Goal: Contribute content: Contribute content

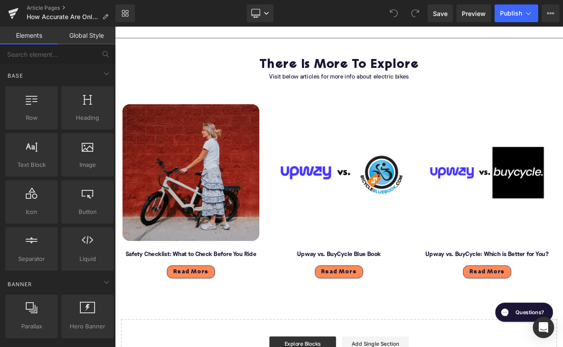
scroll to position [2049, 0]
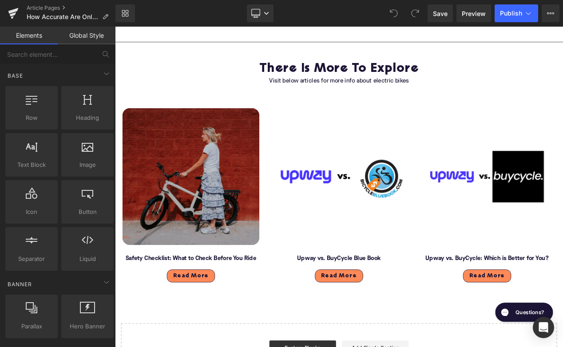
click at [256, 218] on img at bounding box center [206, 206] width 164 height 164
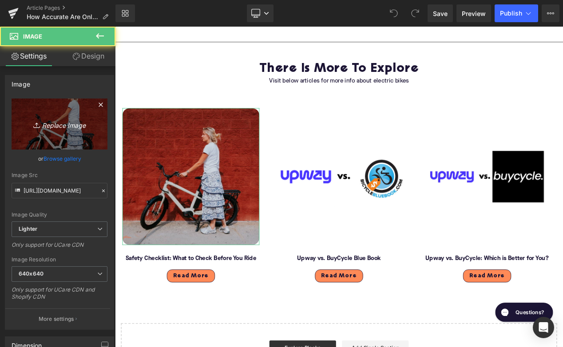
click at [57, 123] on icon "Replace Image" at bounding box center [59, 124] width 71 height 11
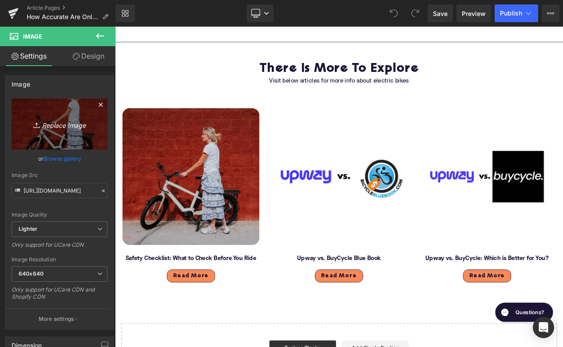
type input "C:\fakepath\Blog - More to explore(133).png"
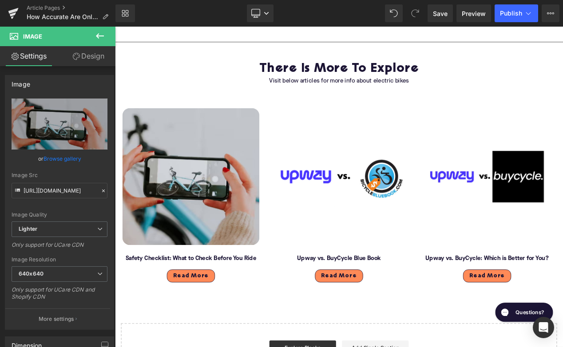
type input "https://ucarecdn.com/5ccf0bb5-22cd-4999-aed6-49e340d1d8e6/-/format/auto/-/previ…"
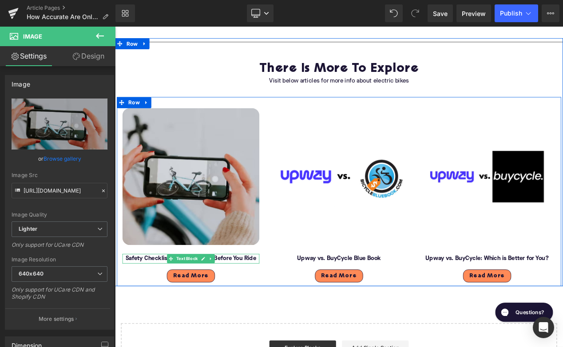
click at [174, 308] on font "Safety Checklist: What to Check Before You Ride" at bounding box center [205, 304] width 157 height 7
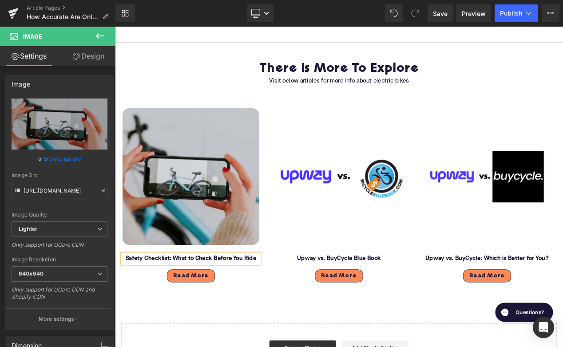
click at [174, 308] on font "Safety Checklist: What to Check Before You Ride" at bounding box center [205, 304] width 157 height 7
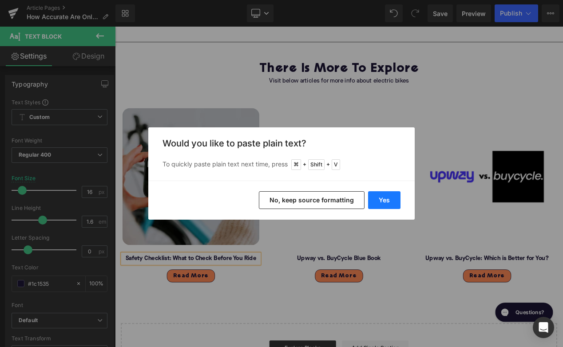
click at [376, 200] on button "Yes" at bounding box center [384, 200] width 32 height 18
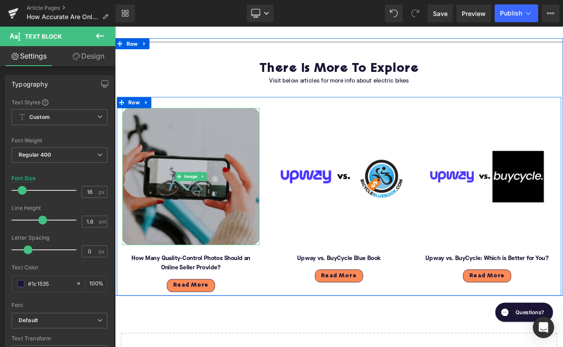
click at [205, 219] on img at bounding box center [206, 206] width 164 height 164
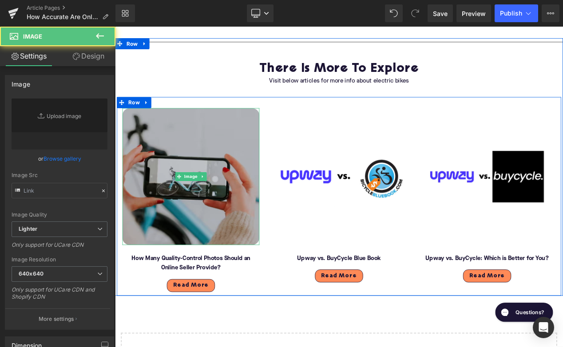
type input "https://ucarecdn.com/5ccf0bb5-22cd-4999-aed6-49e340d1d8e6/-/format/auto/-/previ…"
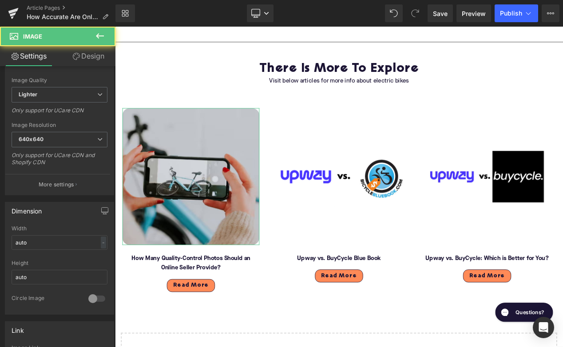
scroll to position [189, 0]
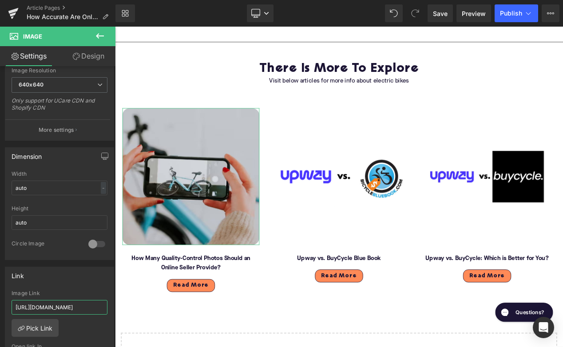
click at [54, 313] on input "https://upway.co/blogs/news/electric-bike-safety-checklist" at bounding box center [60, 307] width 96 height 15
click at [56, 307] on input "https://upway.co/blogs/news/electric-bike-safety-checklist" at bounding box center [60, 307] width 96 height 15
type input "https://upway.co/blogs/news/how-many-quality-control-photos-should-an-online-se…"
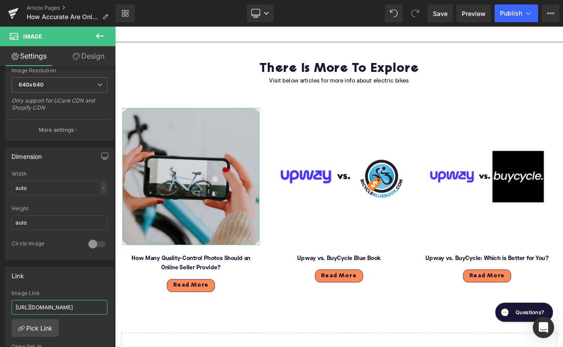
scroll to position [0, 155]
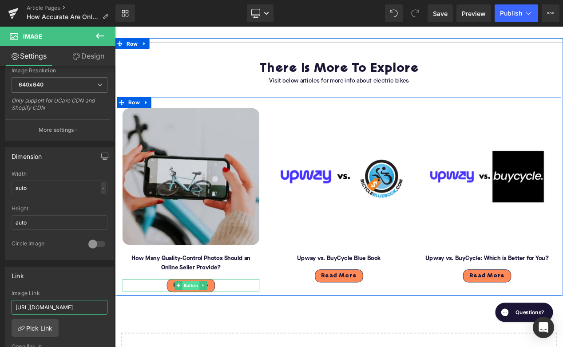
click at [203, 340] on span "Button" at bounding box center [206, 337] width 20 height 11
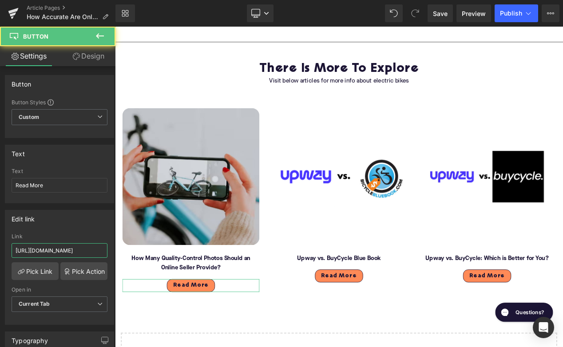
click at [59, 256] on input "https://upway.co/blogs/news/electric-bike-safety-checklist" at bounding box center [60, 250] width 96 height 15
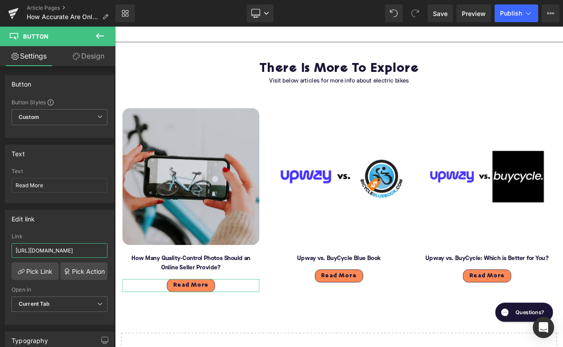
click at [59, 256] on input "https://upway.co/blogs/news/electric-bike-safety-checklist" at bounding box center [60, 250] width 96 height 15
paste input "how-many-quality-control-photos-should-an-online-seller-provide"
type input "https://upway.co/blogs/news/how-many-quality-control-photos-should-an-online-se…"
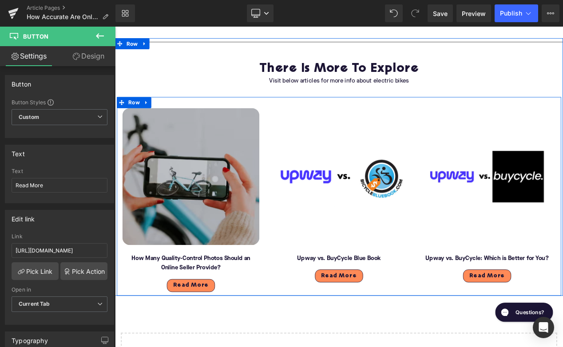
click at [207, 255] on img at bounding box center [206, 206] width 164 height 164
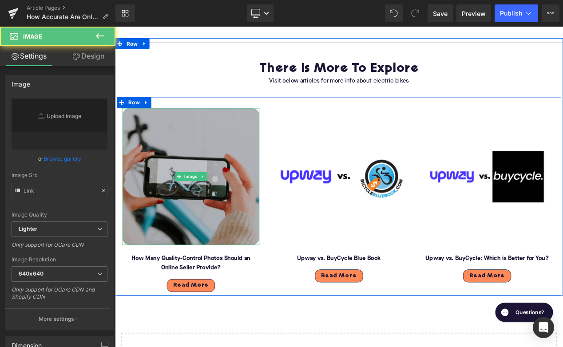
type input "https://ucarecdn.com/5ccf0bb5-22cd-4999-aed6-49e340d1d8e6/-/format/auto/-/previ…"
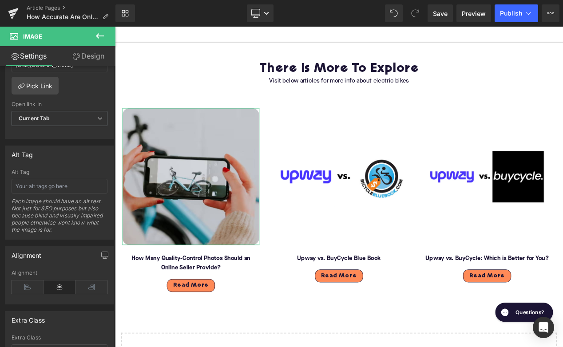
scroll to position [438, 0]
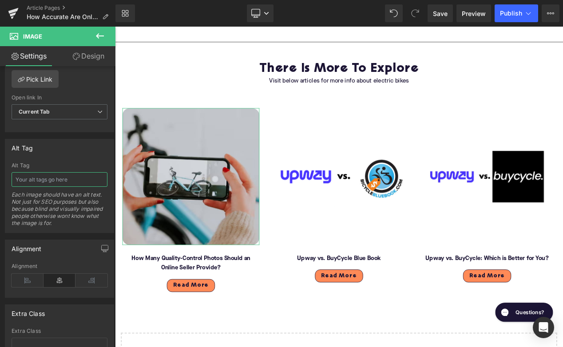
click at [49, 179] on input "text" at bounding box center [60, 179] width 96 height 15
type input "Woman taking photo of electric bike on iphone"
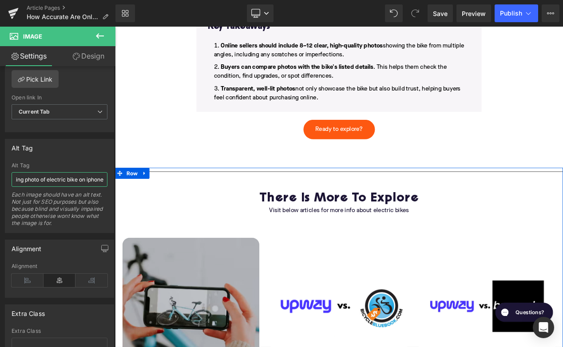
scroll to position [2003, 0]
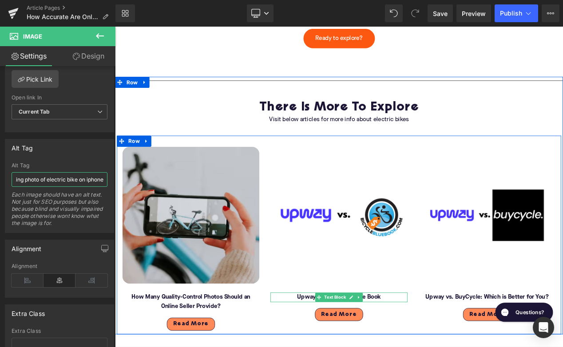
click at [339, 347] on font "Upway vs. BuyCycle Blue Book" at bounding box center [383, 350] width 100 height 7
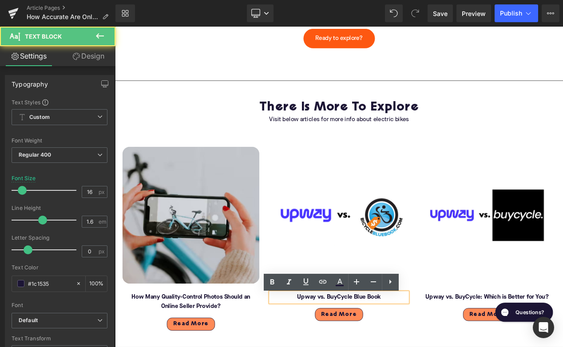
click at [386, 347] on font "Upway vs. BuyCycle Blue Book" at bounding box center [383, 350] width 100 height 7
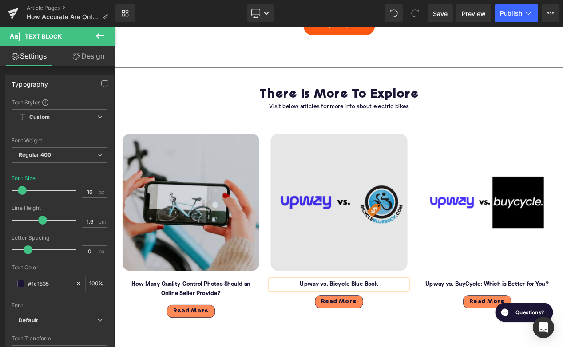
scroll to position [2018, 0]
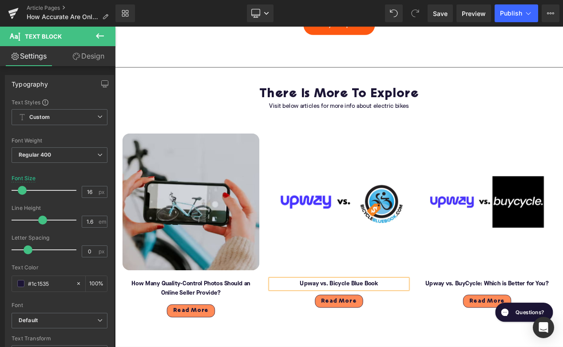
click at [467, 347] on div "Image How Many Quality-Control Photos Should an Online Seller Provide? Text Blo…" at bounding box center [383, 261] width 533 height 238
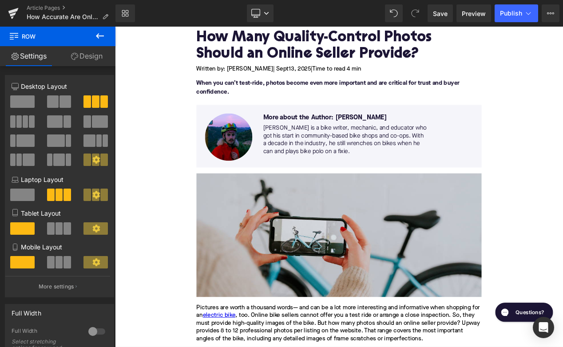
scroll to position [0, 0]
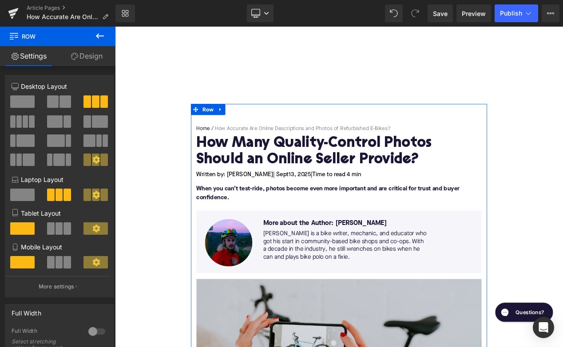
click at [305, 204] on span "| Sept" at bounding box center [314, 204] width 19 height 7
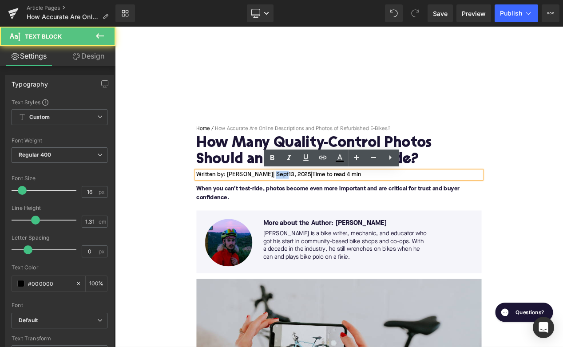
click at [305, 204] on span "| Sept" at bounding box center [314, 204] width 19 height 7
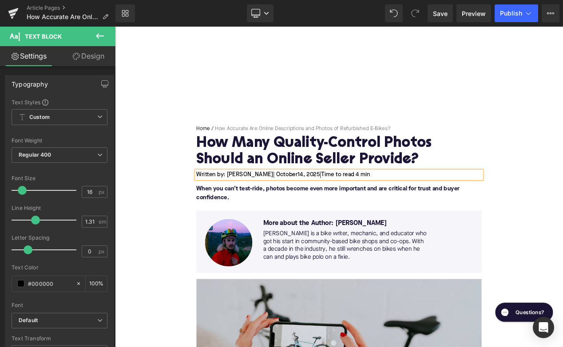
click at [247, 174] on h1 "How Many Quality-Control Photos Should an Online Seller Provide?" at bounding box center [384, 177] width 342 height 39
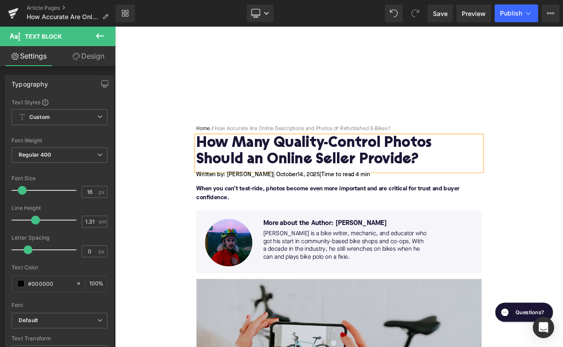
click at [247, 174] on h1 "How Many Quality-Control Photos Should an Online Seller Provide?" at bounding box center [384, 177] width 342 height 39
paste div
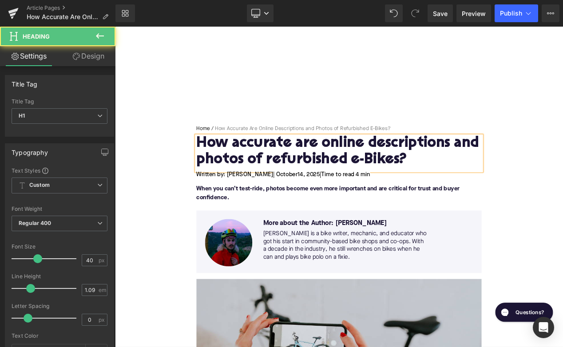
click at [262, 163] on h1 "How accurate are online descriptions and photos of refurbished e-Bikes?" at bounding box center [384, 177] width 342 height 39
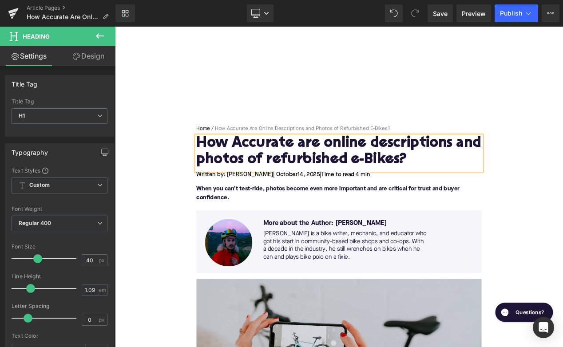
click at [340, 168] on h1 "How Accurate are online descriptions and photos of refurbished e-Bikes?" at bounding box center [384, 177] width 342 height 39
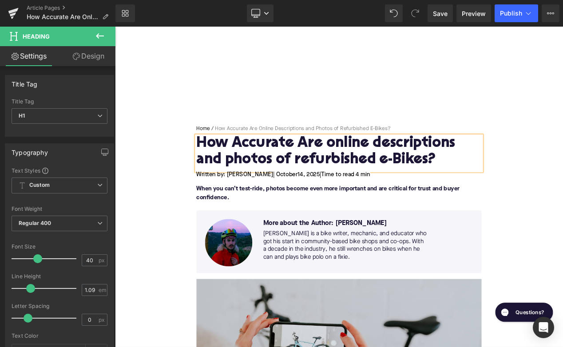
click at [374, 165] on h1 "How Accurate Are online descriptions and photos of refurbished e-Bikes?" at bounding box center [384, 177] width 342 height 39
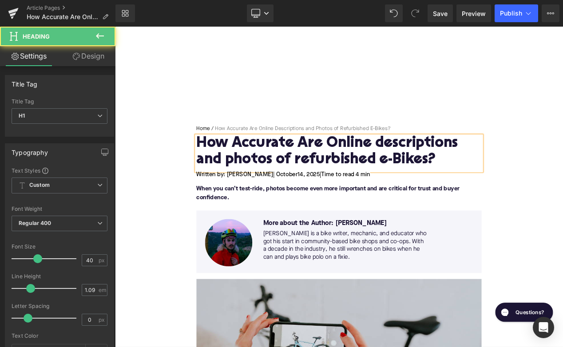
click at [434, 165] on h1 "How Accurate Are Online descriptions and photos of refurbished e-Bikes?" at bounding box center [384, 177] width 342 height 39
click at [259, 184] on h1 "How Accurate Are Online Descriptions and photos of refurbished e-Bikes?" at bounding box center [384, 177] width 342 height 39
click at [333, 185] on h1 "How Accurate Are Online Descriptions and Photos of refurbished e-Bikes?" at bounding box center [384, 177] width 342 height 39
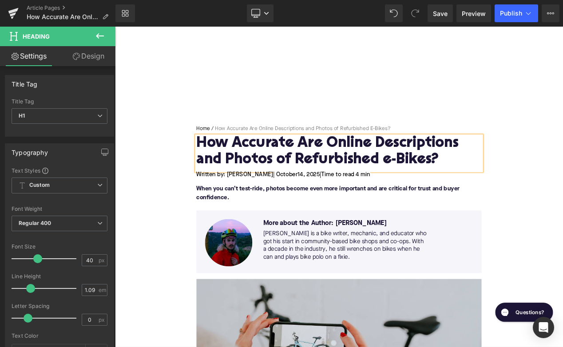
click at [442, 184] on h1 "How Accurate Are Online Descriptions and Photos of Refurbished e-Bikes?" at bounding box center [384, 177] width 342 height 39
click at [217, 227] on p "When you can’t test-ride, photos become even more important and are critical fo…" at bounding box center [384, 226] width 342 height 21
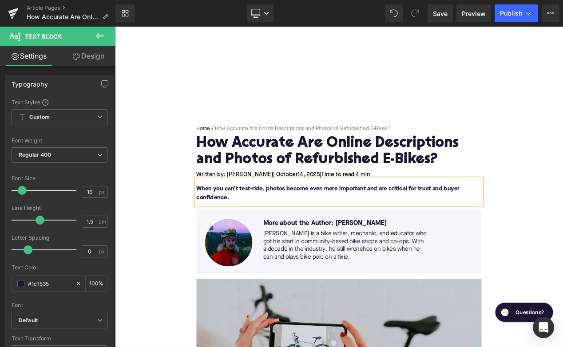
paste div
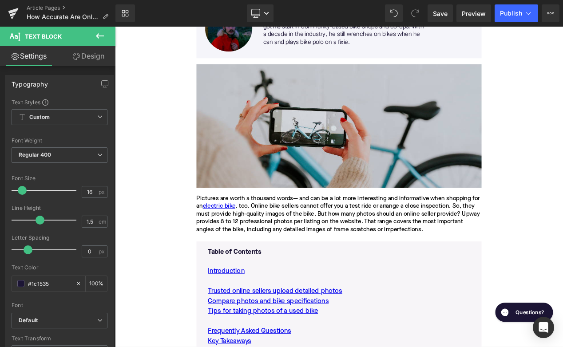
scroll to position [253, 0]
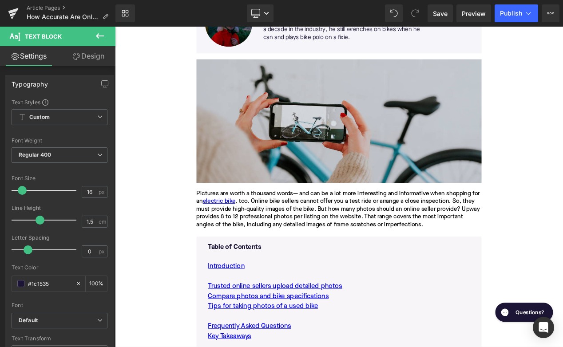
click at [225, 254] on p "Pictures are worth a thousand words— and can be a lot more interesting and info…" at bounding box center [384, 245] width 342 height 47
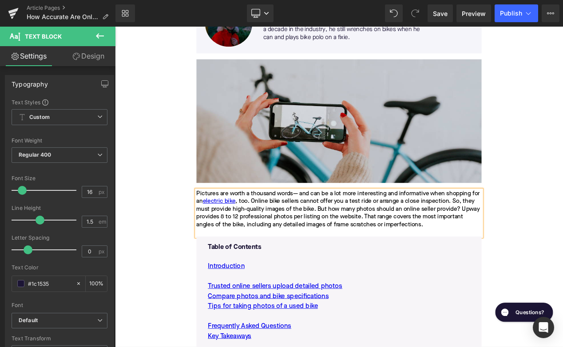
click at [225, 254] on p "Pictures are worth a thousand words— and can be a lot more interesting and info…" at bounding box center [384, 245] width 342 height 47
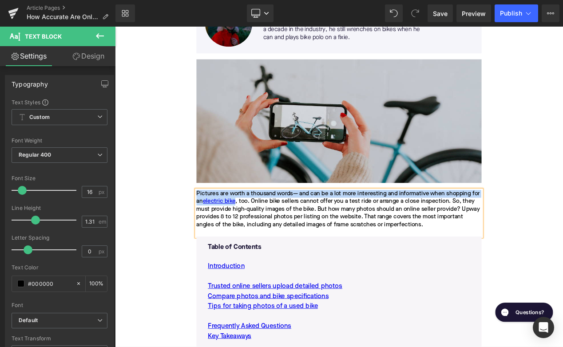
paste div
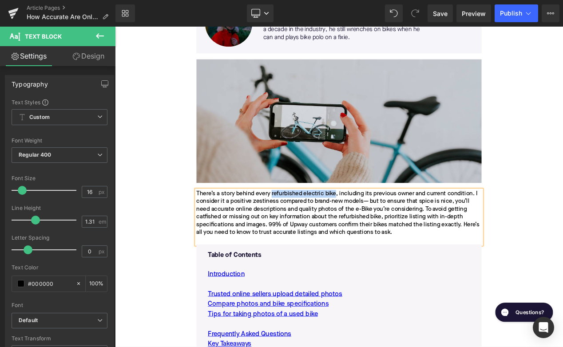
drag, startPoint x: 304, startPoint y: 227, endPoint x: 380, endPoint y: 227, distance: 75.5
click at [379, 227] on p "There’s a story behind every refurbished electric bike, including its previous …" at bounding box center [384, 250] width 342 height 56
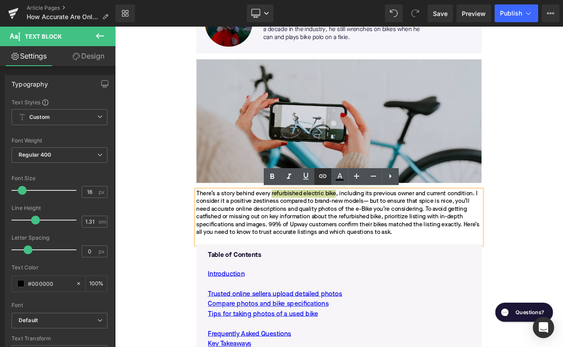
click at [319, 178] on icon at bounding box center [322, 176] width 11 height 11
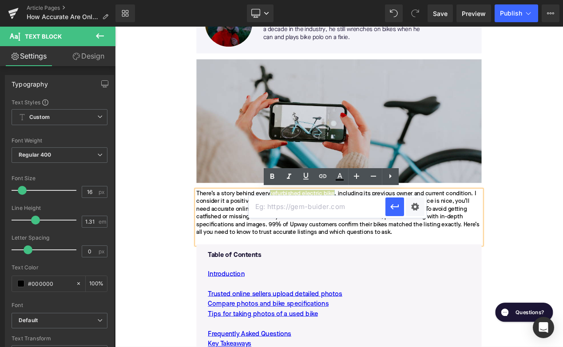
click at [319, 206] on input "text" at bounding box center [317, 207] width 137 height 22
paste input "[URL][DOMAIN_NAME]"
type input "[URL][DOMAIN_NAME]"
click at [398, 210] on icon "button" at bounding box center [394, 207] width 11 height 11
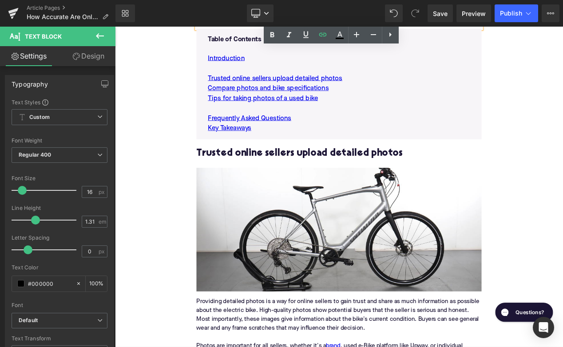
scroll to position [520, 0]
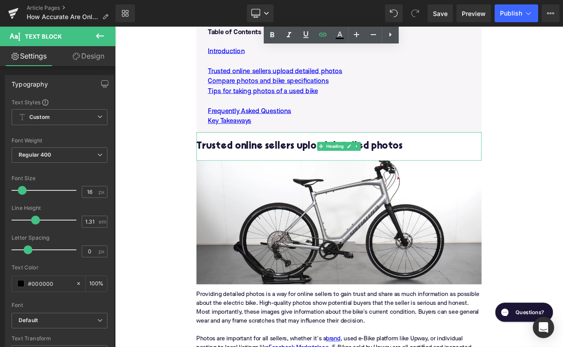
click at [277, 167] on h2 "Trusted online sellers upload detailed photos" at bounding box center [384, 170] width 342 height 13
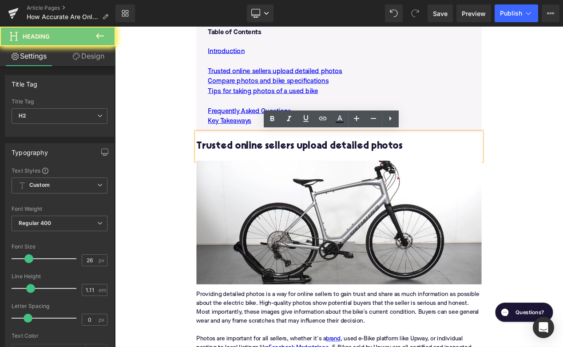
click at [277, 167] on h2 "Trusted online sellers upload detailed photos" at bounding box center [384, 170] width 342 height 13
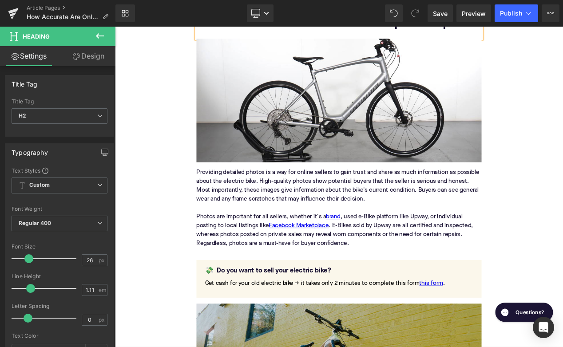
scroll to position [675, 0]
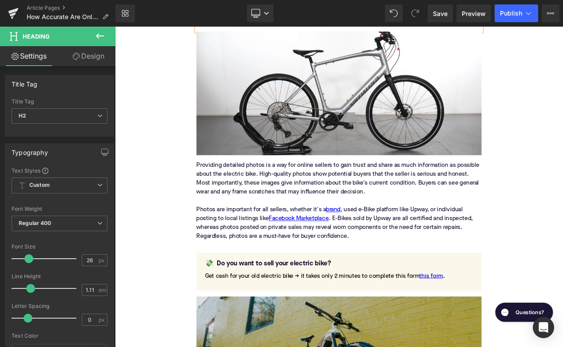
click at [302, 223] on div "Providing detailed photos is a way for online sellers to gain trust and share a…" at bounding box center [384, 236] width 342 height 96
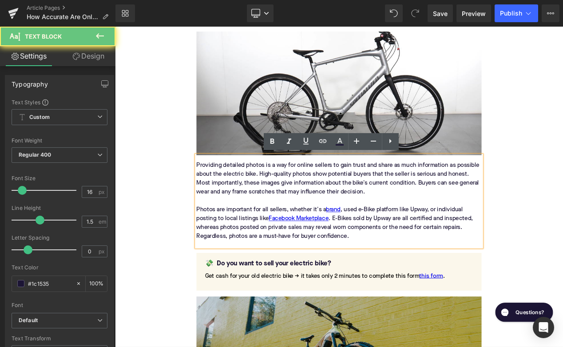
click at [302, 223] on div "Providing detailed photos is a way for online sellers to gain trust and share a…" at bounding box center [384, 236] width 342 height 96
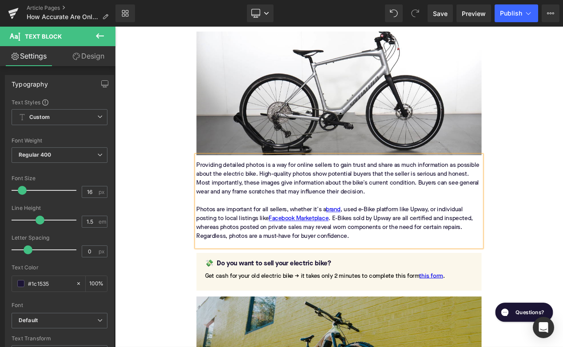
paste div
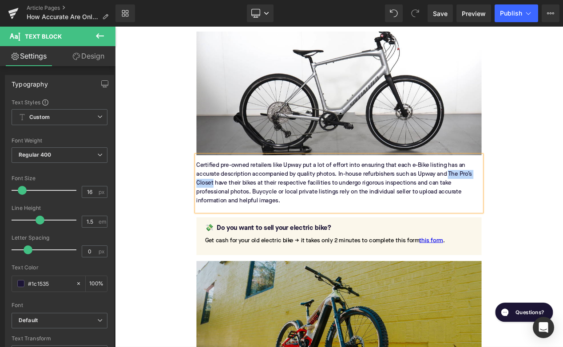
drag, startPoint x: 516, startPoint y: 201, endPoint x: 233, endPoint y: 210, distance: 282.5
click at [233, 210] on div "Certified pre-owned retailers like Upway put a lot of effort into ensuring that…" at bounding box center [384, 214] width 342 height 67
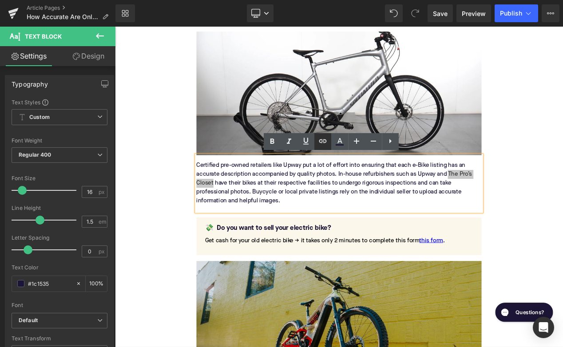
click at [321, 141] on icon at bounding box center [322, 141] width 11 height 11
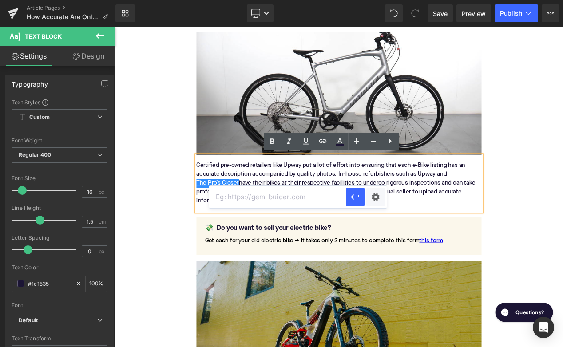
click at [278, 194] on input "text" at bounding box center [277, 197] width 137 height 22
paste input "https://upway.co/blogs/news/selling-your-electric-bike-upway-vs-the-pros-closet"
click at [354, 198] on icon "button" at bounding box center [355, 197] width 11 height 11
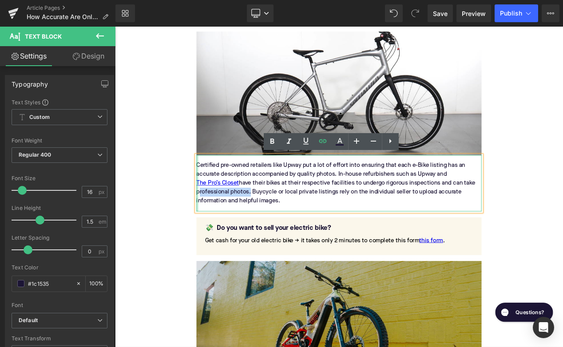
drag, startPoint x: 275, startPoint y: 224, endPoint x: 214, endPoint y: 222, distance: 60.8
click at [214, 222] on div "Certified pre-owned retailers like Upway put a lot of effort into ensuring that…" at bounding box center [384, 214] width 342 height 67
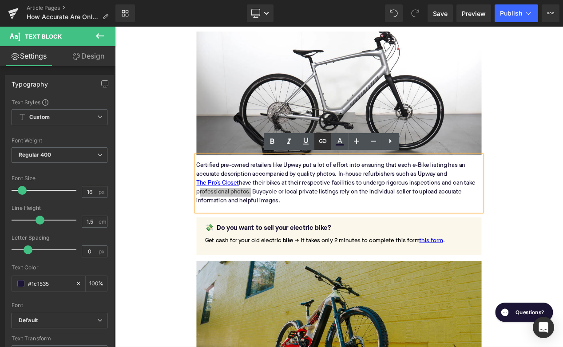
click at [324, 140] on icon at bounding box center [323, 141] width 8 height 4
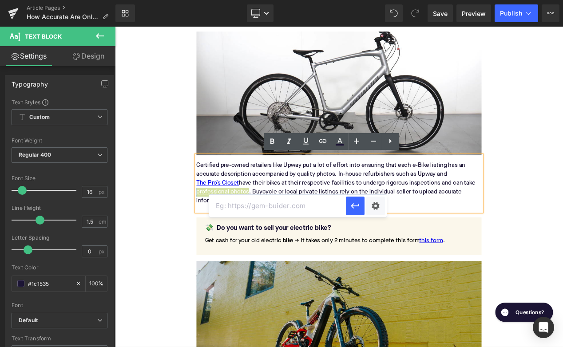
click at [266, 211] on input "text" at bounding box center [277, 206] width 137 height 22
paste input "https://upway.co/blogs/news/how-many-quality-control-photos-should-an-online-se…"
type input "https://upway.co/blogs/news/how-many-quality-control-photos-should-an-online-se…"
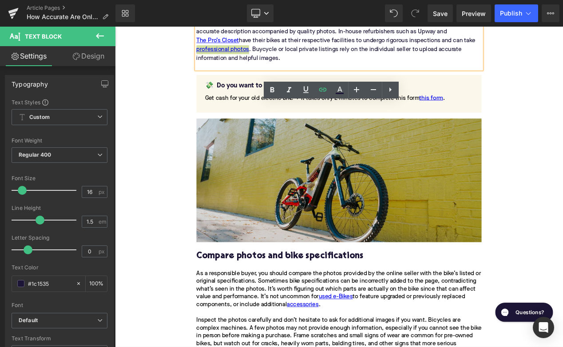
scroll to position [910, 0]
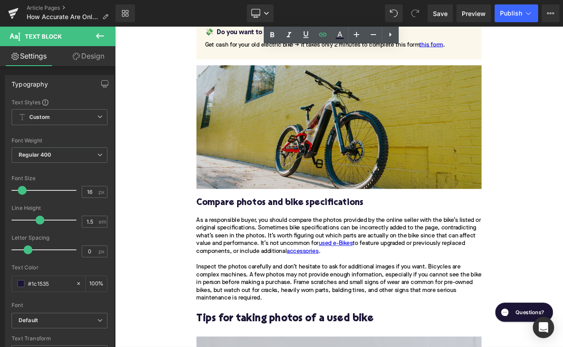
click at [280, 239] on h2 "Compare photos and bike specifications" at bounding box center [384, 238] width 342 height 12
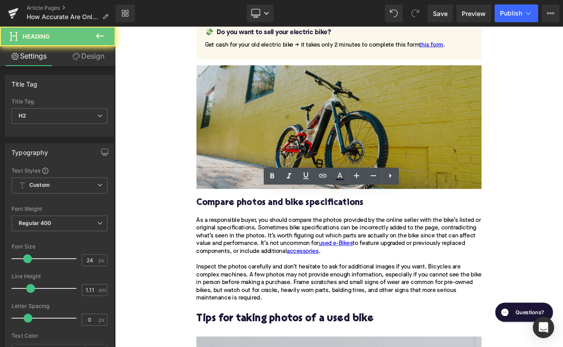
click at [280, 239] on h2 "Compare photos and bike specifications" at bounding box center [384, 238] width 342 height 12
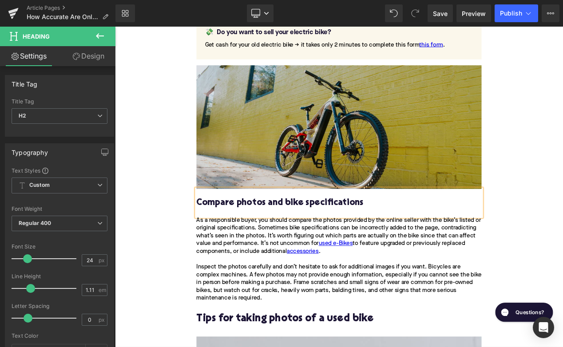
paste div
click at [237, 273] on p "As a responsible buyer, you should compare the photos provided by the online se…" at bounding box center [384, 306] width 342 height 103
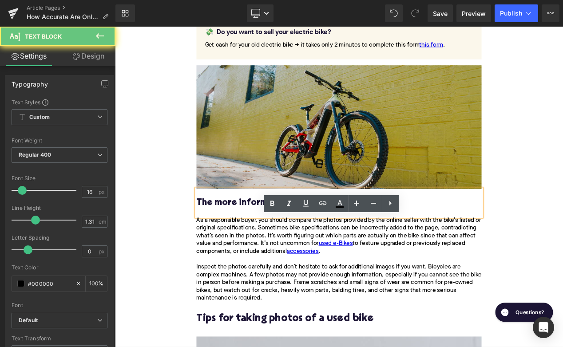
click at [237, 273] on p "As a responsible buyer, you should compare the photos provided by the online se…" at bounding box center [384, 306] width 342 height 103
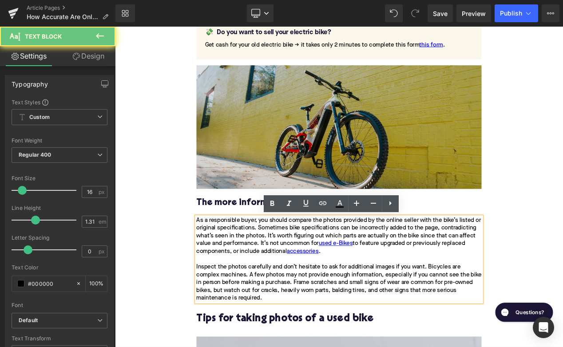
click at [237, 273] on p "As a responsible buyer, you should compare the photos provided by the online se…" at bounding box center [384, 306] width 342 height 103
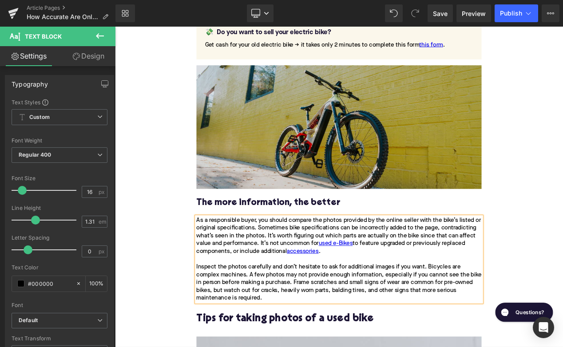
paste div
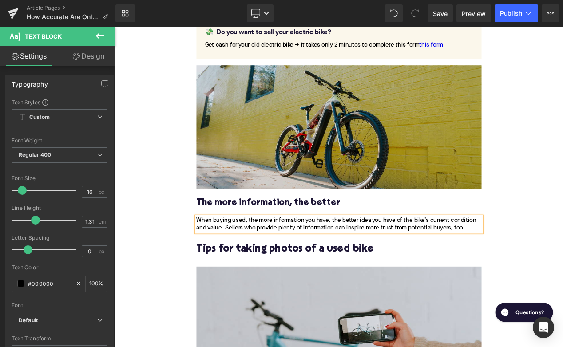
click at [237, 293] on h2 "Tips for taking photos of a used bike" at bounding box center [384, 301] width 342 height 28
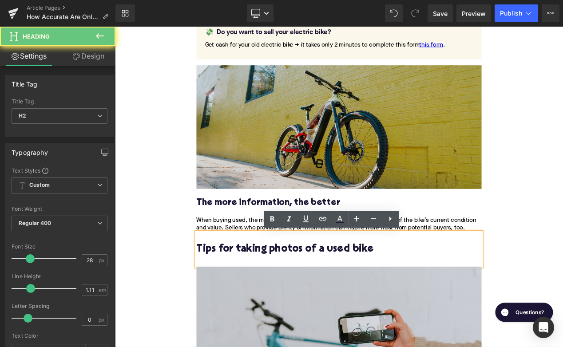
click at [237, 293] on h2 "Tips for taking photos of a used bike" at bounding box center [384, 301] width 342 height 28
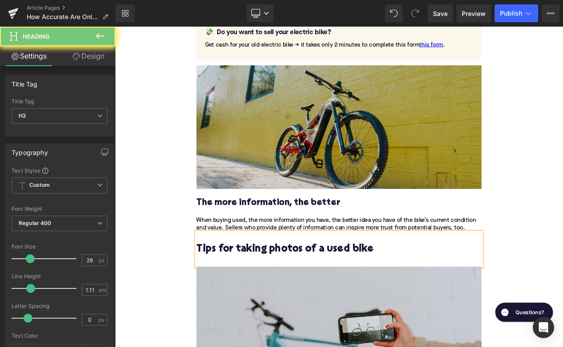
paste div
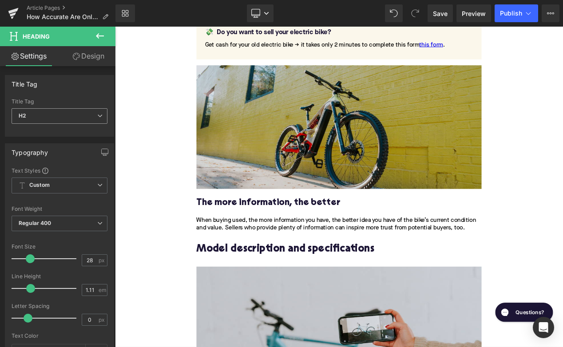
click at [48, 113] on span "H2" at bounding box center [60, 116] width 96 height 16
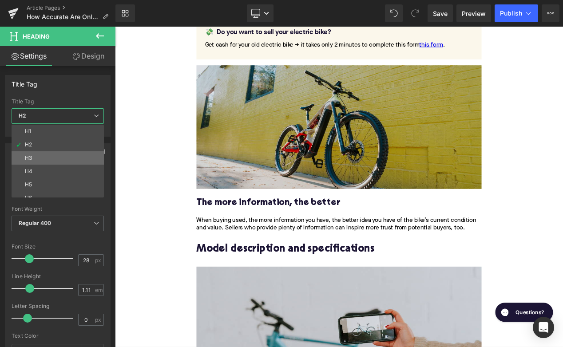
click at [39, 154] on li "H3" at bounding box center [60, 157] width 96 height 13
type input "25"
type input "1.29"
type input "100"
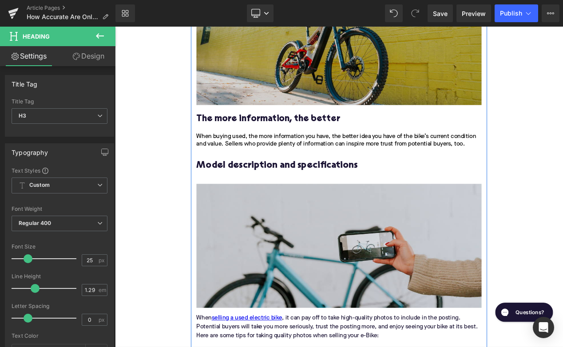
scroll to position [1017, 0]
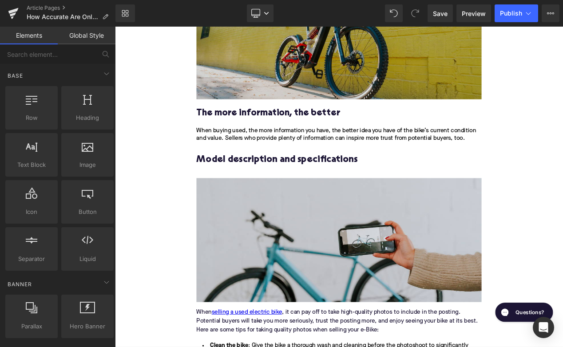
click at [149, 206] on div "Home / How Accurate Are Online Descriptions and Photos of Refurbished E-Bikes? …" at bounding box center [383, 237] width 537 height 2270
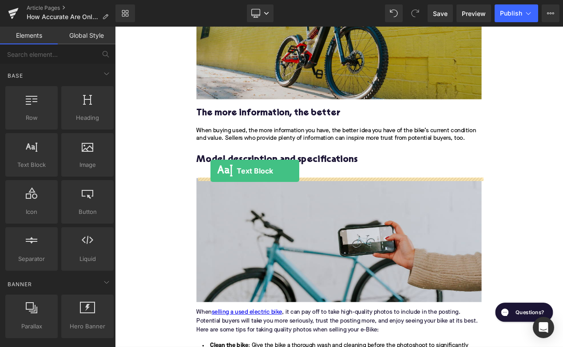
drag, startPoint x: 140, startPoint y: 183, endPoint x: 229, endPoint y: 200, distance: 91.2
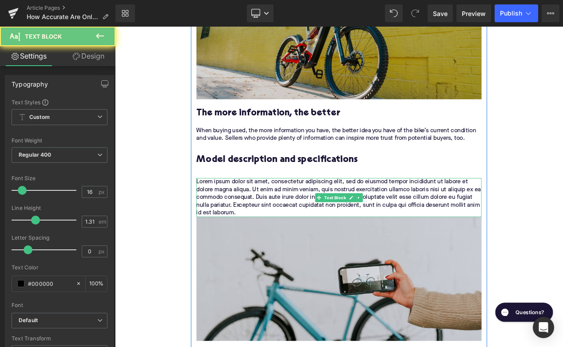
click at [267, 222] on p "Lorem ipsum dolor sit amet, consectetur adipiscing elit, sed do eiusmod tempor …" at bounding box center [384, 231] width 342 height 47
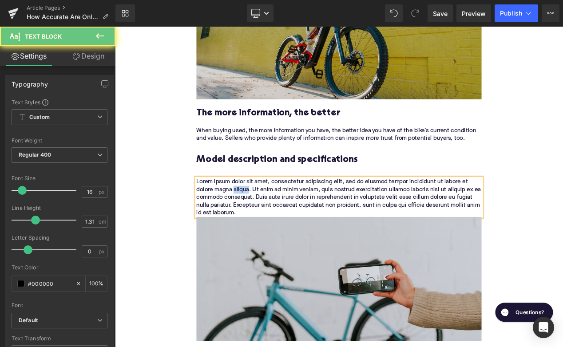
click at [267, 222] on p "Lorem ipsum dolor sit amet, consectetur adipiscing elit, sed do eiusmod tempor …" at bounding box center [384, 231] width 342 height 47
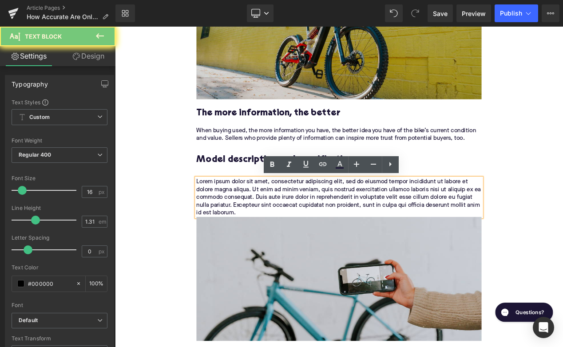
click at [267, 222] on p "Lorem ipsum dolor sit amet, consectetur adipiscing elit, sed do eiusmod tempor …" at bounding box center [384, 231] width 342 height 47
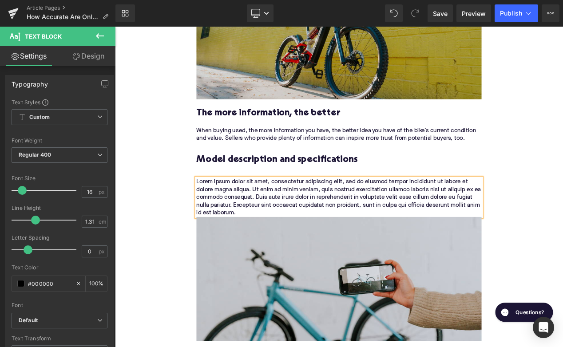
paste div
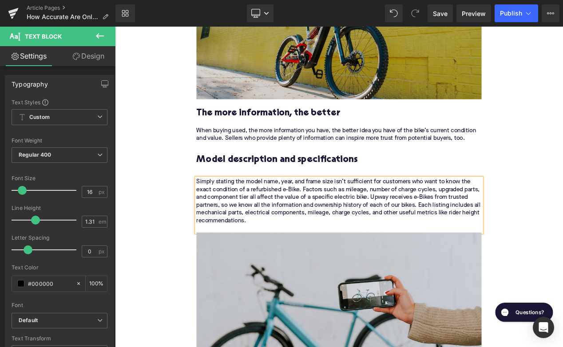
click at [179, 261] on div "Home / How Accurate Are Online Descriptions and Photos of Refurbished E-Bikes? …" at bounding box center [383, 269] width 537 height 2335
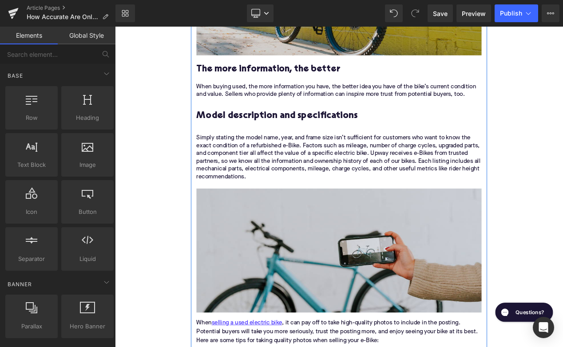
scroll to position [1064, 0]
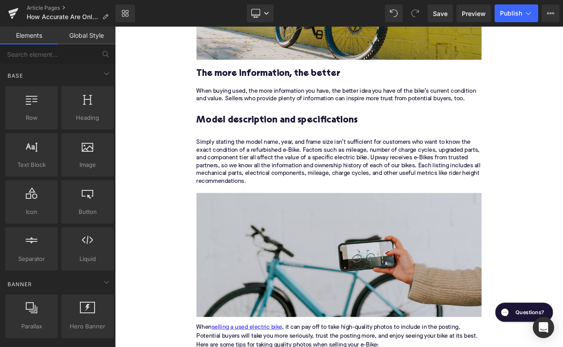
click at [148, 166] on div "Home / How Accurate Are Online Descriptions and Photos of Refurbished E-Bikes? …" at bounding box center [383, 222] width 537 height 2335
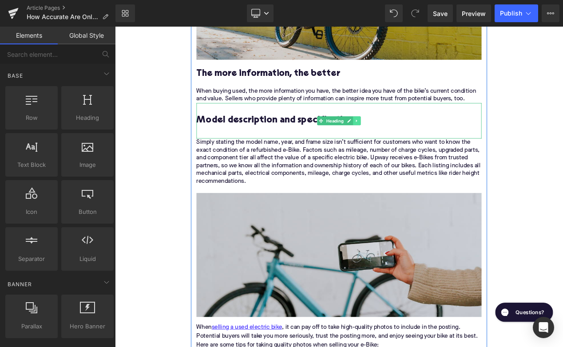
click at [407, 142] on icon at bounding box center [405, 139] width 5 height 5
click at [401, 142] on icon at bounding box center [400, 139] width 5 height 5
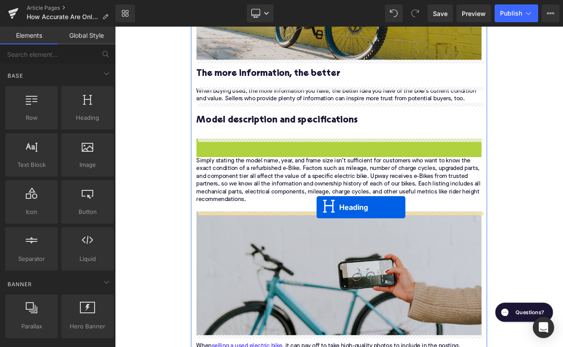
drag, startPoint x: 361, startPoint y: 184, endPoint x: 356, endPoint y: 244, distance: 59.7
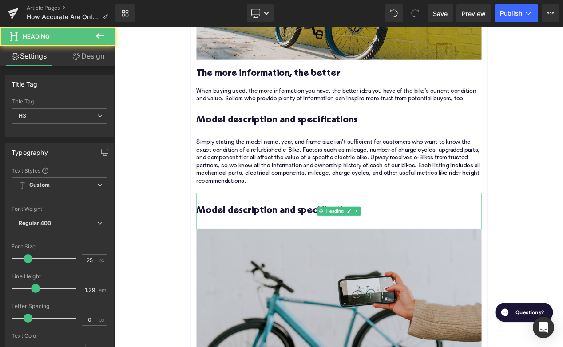
click at [306, 247] on h3 "Model description and specifications" at bounding box center [384, 255] width 342 height 29
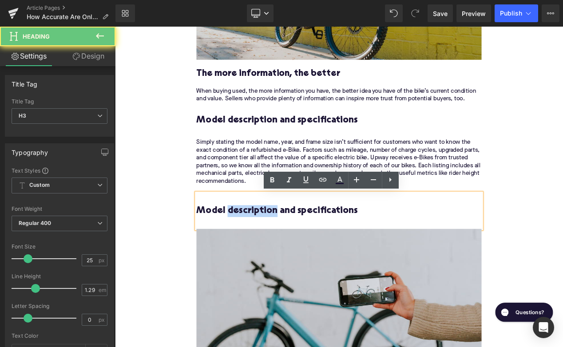
click at [306, 247] on h3 "Model description and specifications" at bounding box center [384, 255] width 342 height 29
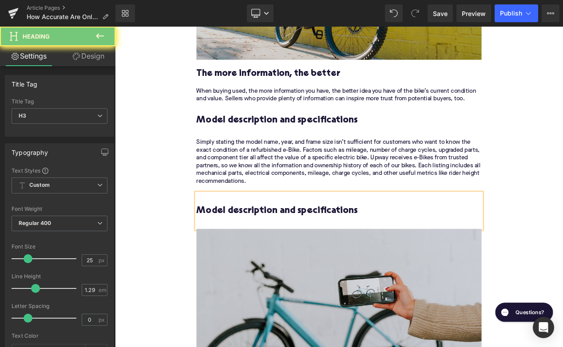
paste div
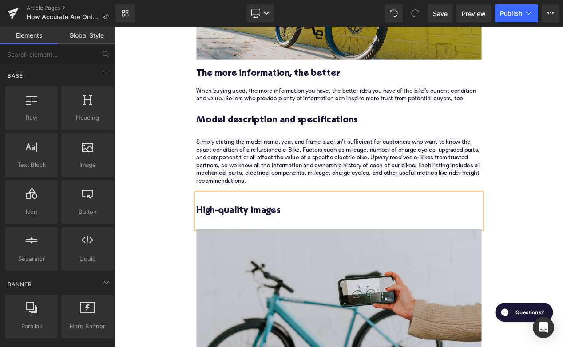
click at [195, 237] on div "Home / How Accurate Are Online Descriptions and Photos of Refurbished E-Bikes? …" at bounding box center [383, 244] width 537 height 2378
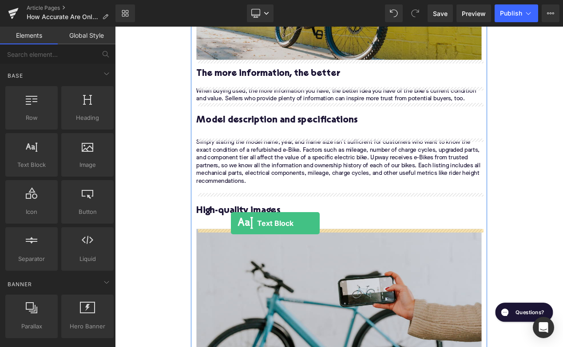
drag, startPoint x: 154, startPoint y: 194, endPoint x: 254, endPoint y: 264, distance: 121.8
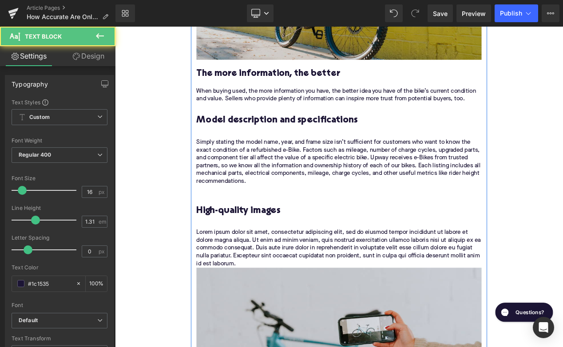
click at [236, 227] on div "High-quality images Heading" at bounding box center [384, 247] width 342 height 43
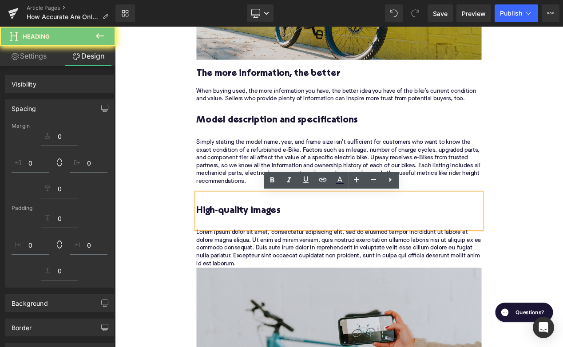
click at [235, 224] on p "Simply stating the model name, year, and frame size isn’t sufficient for custom…" at bounding box center [384, 193] width 342 height 65
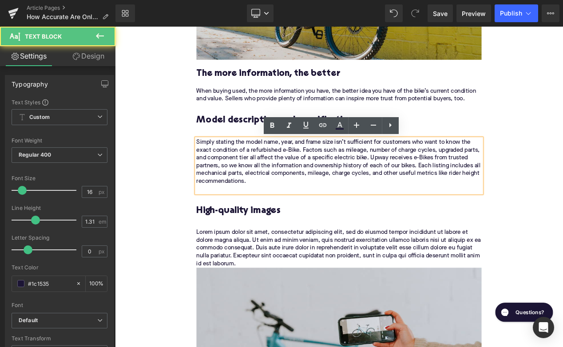
click at [234, 221] on p "Simply stating the model name, year, and frame size isn’t sufficient for custom…" at bounding box center [384, 193] width 342 height 65
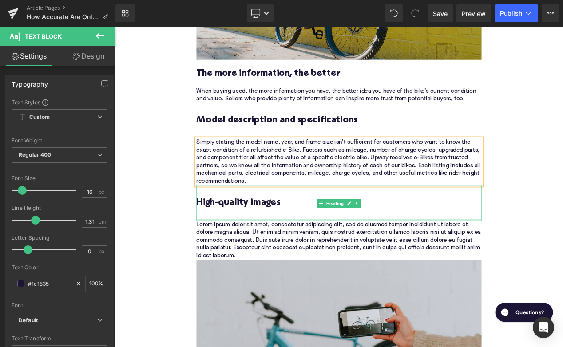
click at [281, 278] on p "Lorem ipsum dolor sit amet, consectetur adipiscing elit, sed do eiusmod tempor …" at bounding box center [384, 283] width 342 height 47
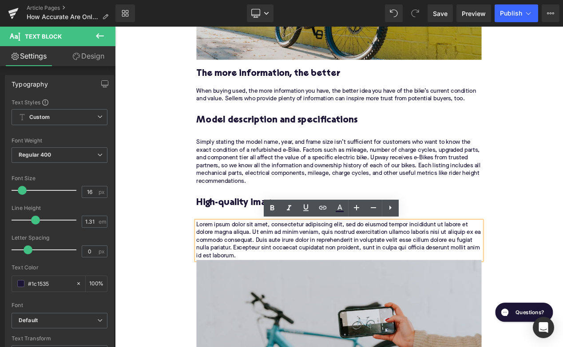
click at [281, 278] on p "Lorem ipsum dolor sit amet, consectetur adipiscing elit, sed do eiusmod tempor …" at bounding box center [384, 283] width 342 height 47
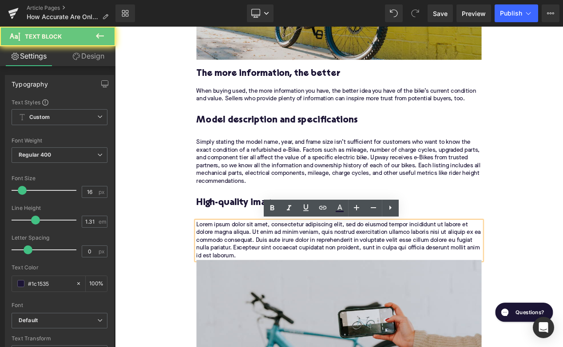
click at [281, 278] on p "Lorem ipsum dolor sit amet, consectetur adipiscing elit, sed do eiusmod tempor …" at bounding box center [384, 283] width 342 height 47
paste div
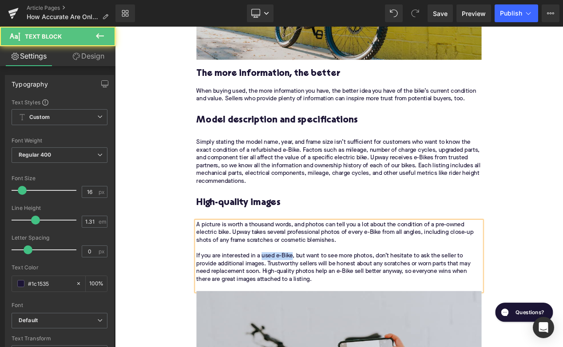
drag, startPoint x: 328, startPoint y: 301, endPoint x: 292, endPoint y: 301, distance: 36.4
click at [292, 300] on p "A picture is worth a thousand words, and photos can tell you a lot about the co…" at bounding box center [384, 297] width 342 height 75
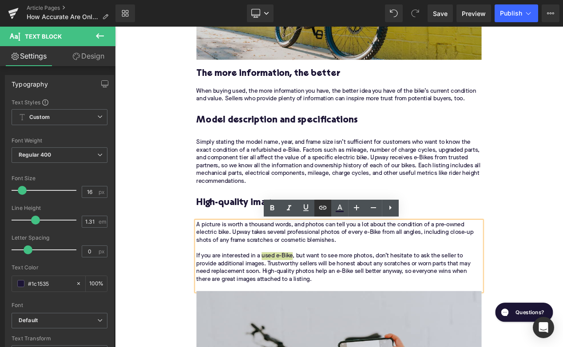
drag, startPoint x: 318, startPoint y: 206, endPoint x: 229, endPoint y: 257, distance: 102.8
click at [318, 206] on icon at bounding box center [322, 207] width 11 height 11
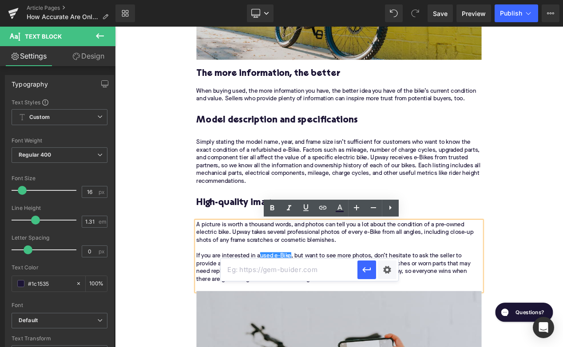
click at [295, 267] on input "text" at bounding box center [289, 270] width 137 height 22
paste input "https://upway.co/collections/used-electric-bike"
type input "https://upway.co/collections/used-electric-bike"
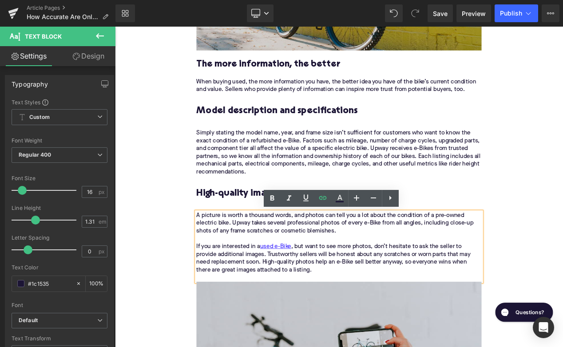
scroll to position [1076, 0]
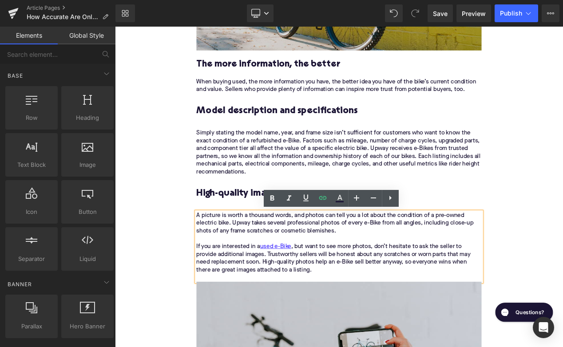
click at [171, 245] on div "Home / How Accurate Are Online Descriptions and Photos of Refurbished E-Bikes? …" at bounding box center [383, 269] width 537 height 2453
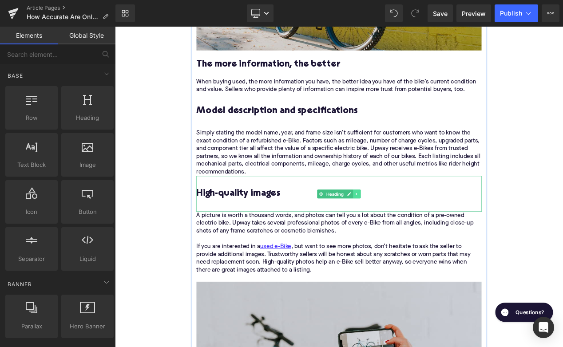
click at [407, 228] on icon at bounding box center [405, 227] width 5 height 5
click at [402, 228] on icon at bounding box center [400, 227] width 5 height 5
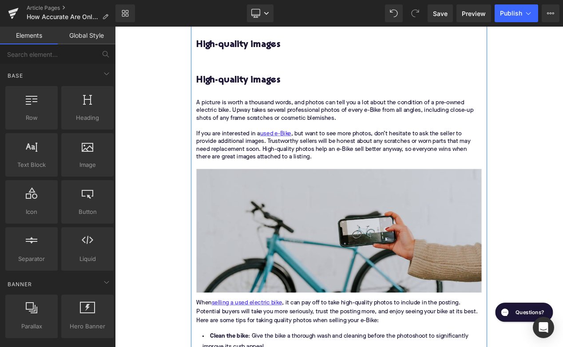
scroll to position [1262, 0]
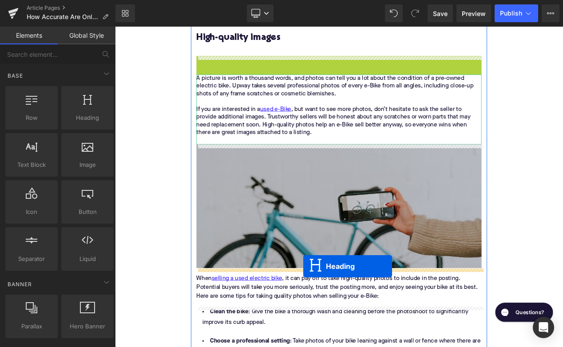
drag, startPoint x: 361, startPoint y: 85, endPoint x: 340, endPoint y: 314, distance: 229.5
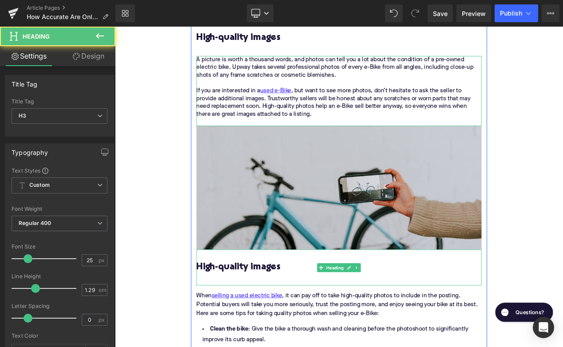
click at [288, 315] on h3 "High-quality images" at bounding box center [384, 323] width 342 height 29
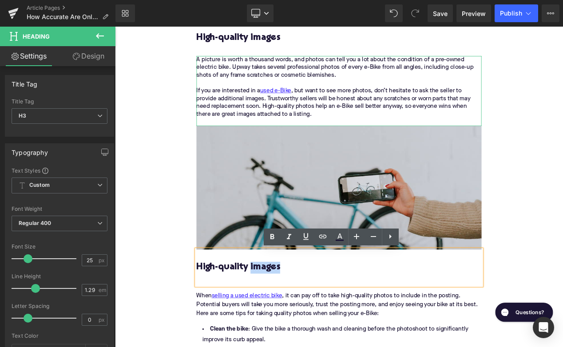
click at [288, 315] on h3 "High-quality images" at bounding box center [384, 323] width 342 height 29
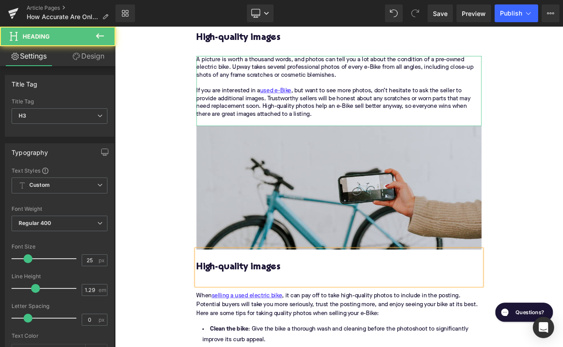
paste div
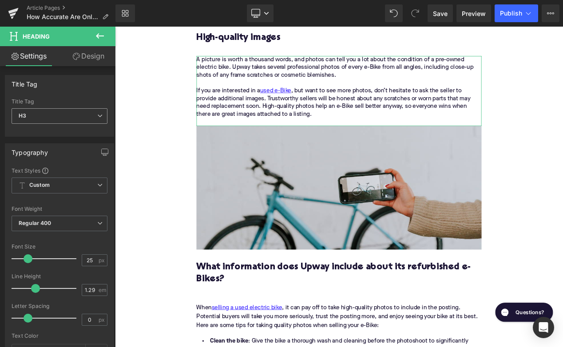
click at [67, 118] on span "H3" at bounding box center [60, 116] width 96 height 16
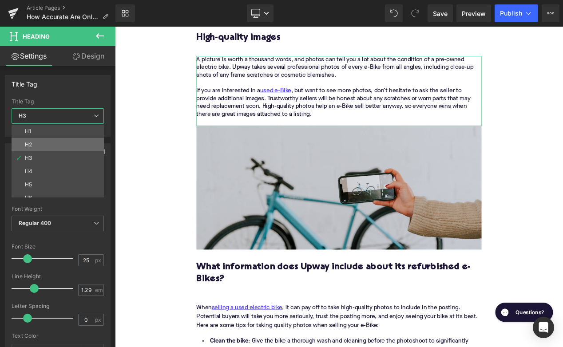
click at [62, 147] on li "H2" at bounding box center [60, 144] width 96 height 13
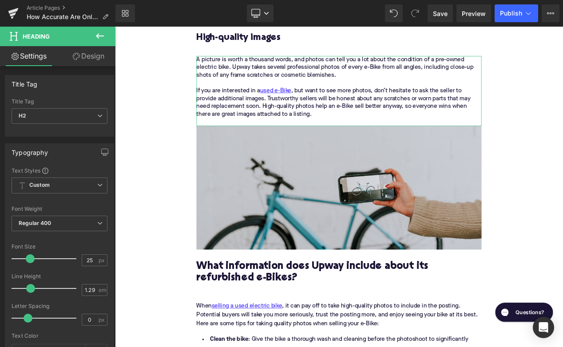
type input "28"
type input "1.11"
type input "100"
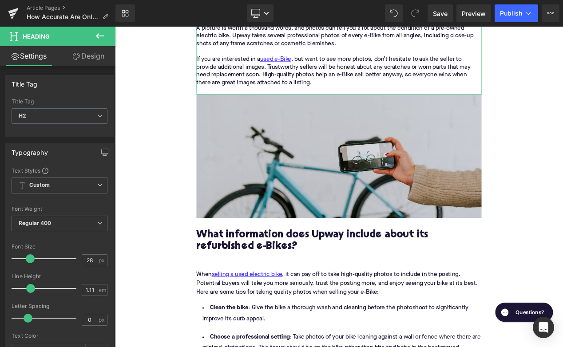
scroll to position [1343, 0]
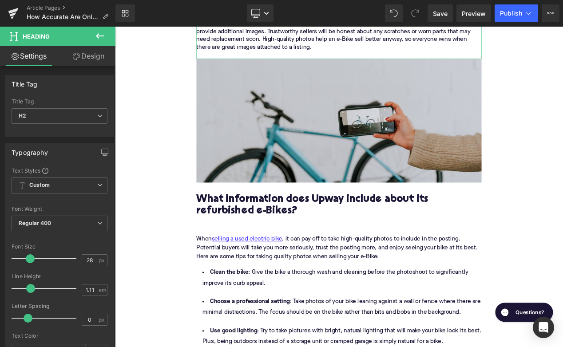
click at [344, 291] on div "When selling a used electric bike , it can pay off to take high-quality photos …" at bounding box center [384, 292] width 342 height 46
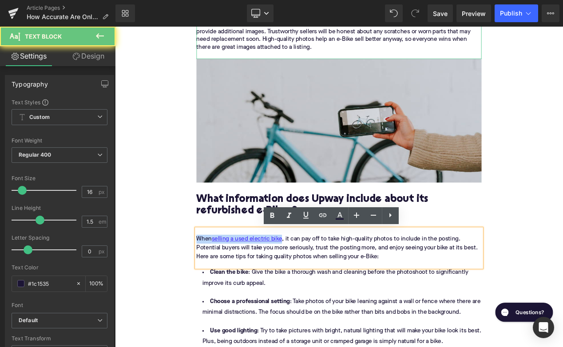
click at [344, 291] on div "When selling a used electric bike , it can pay off to take high-quality photos …" at bounding box center [384, 292] width 342 height 46
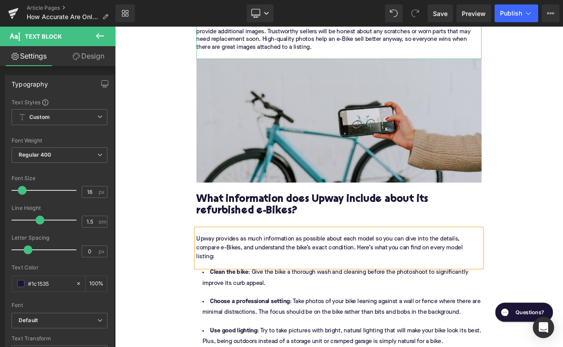
click at [294, 340] on li "Clean the bike : Give the bike a thorough wash and cleaning before the photosho…" at bounding box center [384, 328] width 342 height 26
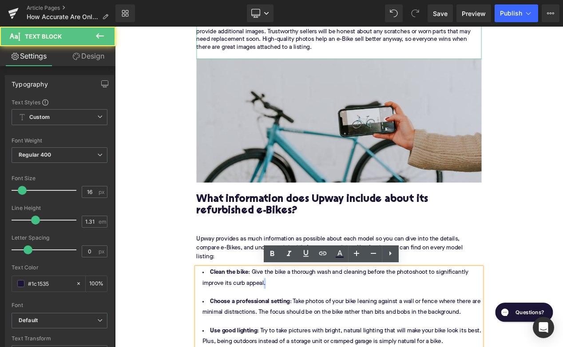
click at [294, 340] on li "Clean the bike : Give the bike a thorough wash and cleaning before the photosho…" at bounding box center [384, 328] width 342 height 26
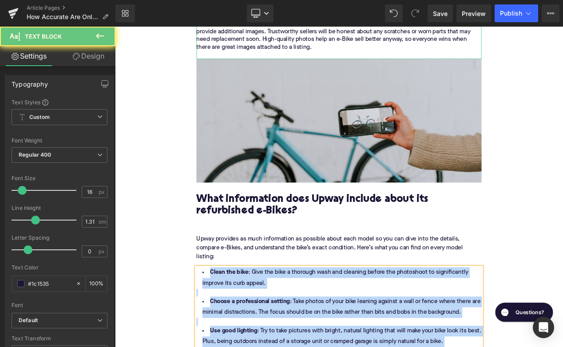
paste div
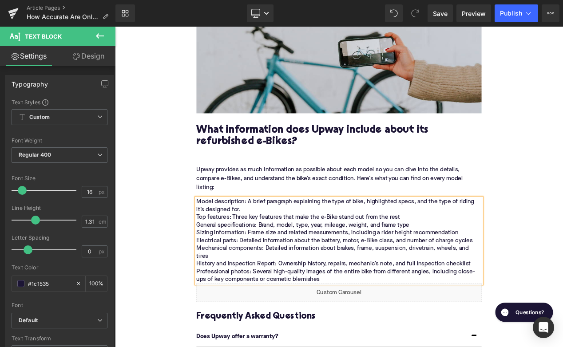
scroll to position [1459, 0]
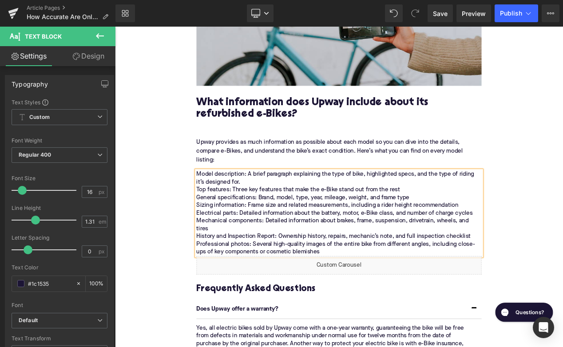
click at [290, 261] on div "Model description: A brief paragraph explaining the type of bike, highlighted s…" at bounding box center [384, 250] width 342 height 103
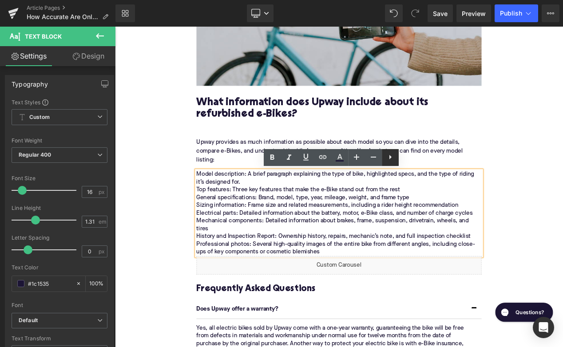
click at [394, 157] on icon at bounding box center [390, 157] width 11 height 11
click at [392, 158] on icon at bounding box center [390, 157] width 11 height 11
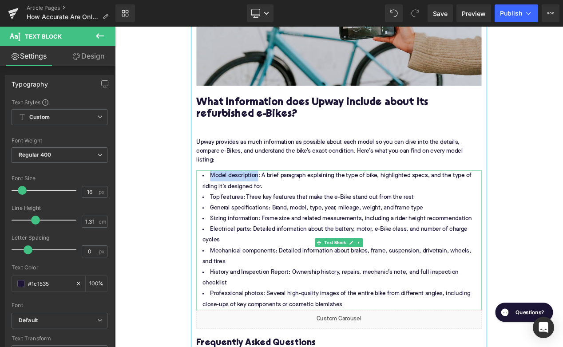
drag, startPoint x: 276, startPoint y: 207, endPoint x: 226, endPoint y: 208, distance: 49.7
click at [226, 208] on li "Model description: A brief paragraph explaining the type of bike, highlighted s…" at bounding box center [384, 212] width 342 height 26
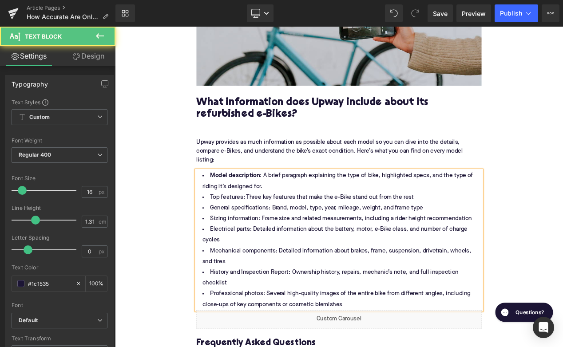
click at [319, 221] on li "Model description : A brief paragraph explaining the type of bike, highlighted …" at bounding box center [384, 212] width 342 height 26
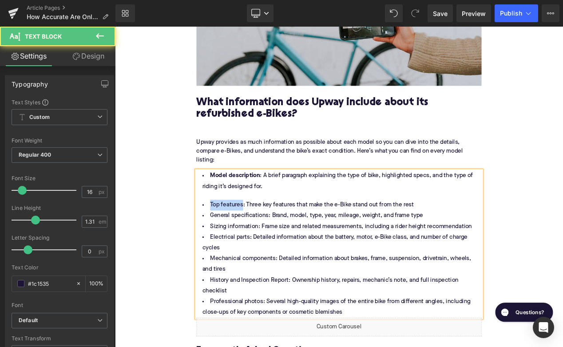
drag, startPoint x: 266, startPoint y: 242, endPoint x: 223, endPoint y: 245, distance: 43.6
click at [223, 244] on li "Top features: Three key features that make the e-Bike stand out from the rest" at bounding box center [384, 240] width 342 height 13
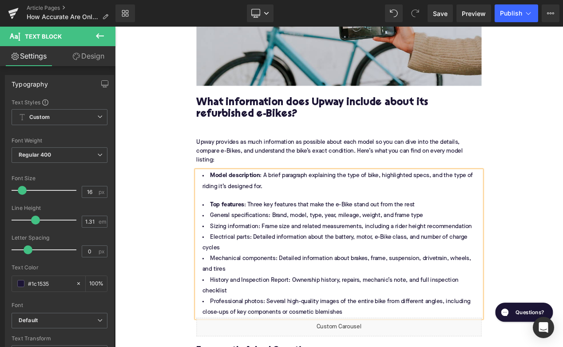
click at [492, 237] on li "Top features : Three key features that make the e-Bike stand out from the rest" at bounding box center [384, 240] width 342 height 13
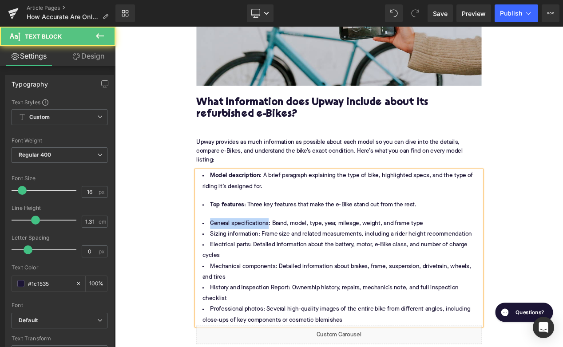
drag, startPoint x: 296, startPoint y: 264, endPoint x: 226, endPoint y: 263, distance: 69.7
click at [226, 263] on li "General specifications: Brand, model, type, year, mileage, weight, and frame ty…" at bounding box center [384, 263] width 342 height 13
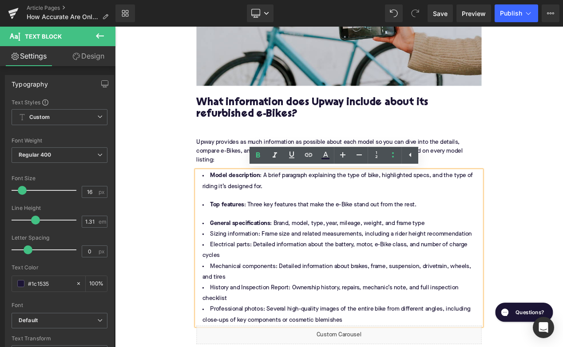
click at [497, 264] on li "General specifications : Brand, model, type, year, mileage, weight, and frame t…" at bounding box center [384, 263] width 342 height 13
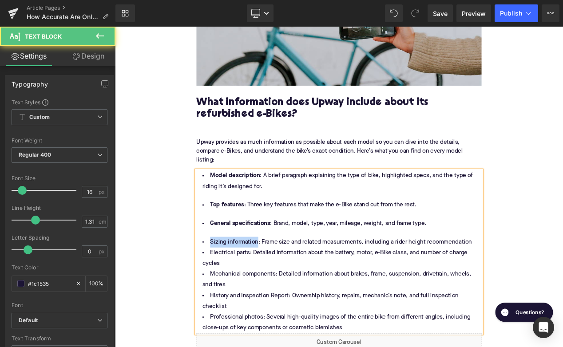
drag, startPoint x: 284, startPoint y: 288, endPoint x: 215, endPoint y: 288, distance: 69.2
click at [214, 288] on li "Sizing information: Frame size and related measurements, including a rider heig…" at bounding box center [384, 285] width 342 height 13
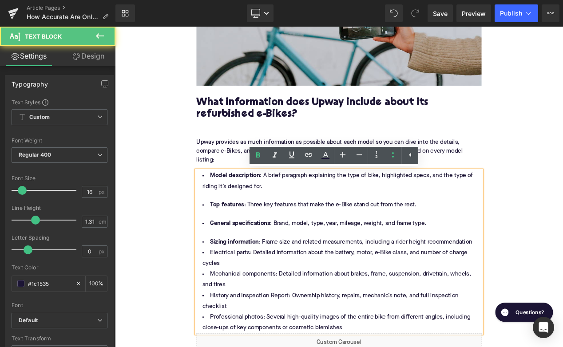
click at [543, 285] on li "Sizing information : Frame size and related measurements, including a rider hei…" at bounding box center [384, 285] width 342 height 13
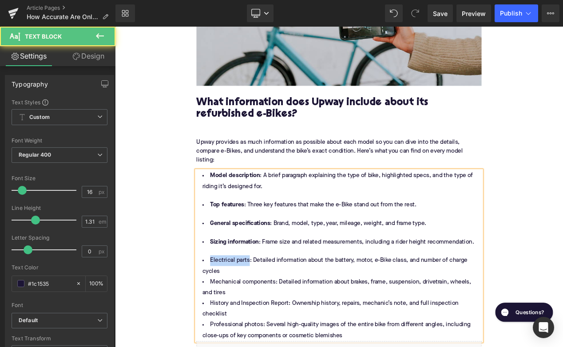
drag, startPoint x: 273, startPoint y: 313, endPoint x: 221, endPoint y: 313, distance: 51.9
click at [221, 312] on li "Electrical parts: Detailed information about the battery, motor, e-Bike class, …" at bounding box center [384, 314] width 342 height 26
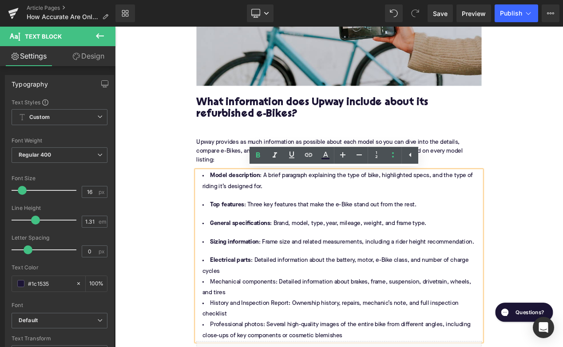
click at [267, 325] on li "Electrical parts : Detailed information about the battery, motor, e-Bike class,…" at bounding box center [384, 314] width 342 height 26
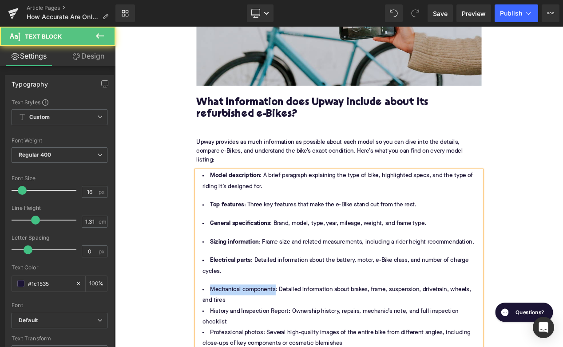
drag, startPoint x: 304, startPoint y: 347, endPoint x: 216, endPoint y: 347, distance: 88.3
click at [216, 346] on li "Mechanical components: Detailed information about brakes, frame, suspension, dr…" at bounding box center [384, 349] width 342 height 26
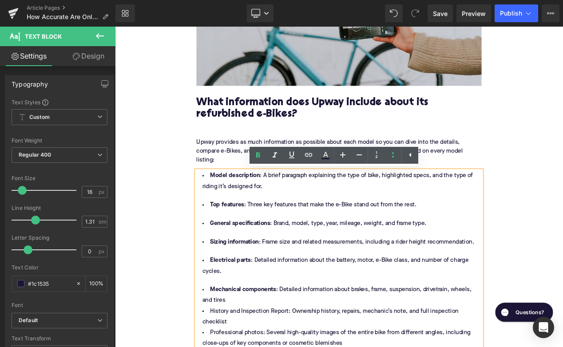
click at [257, 347] on li "Mechanical components : Detailed information about brakes, frame, suspension, d…" at bounding box center [384, 349] width 342 height 26
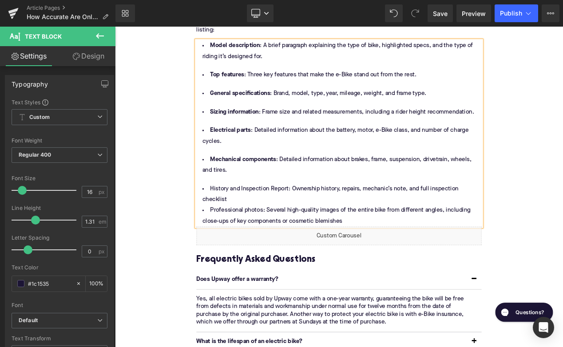
scroll to position [1618, 0]
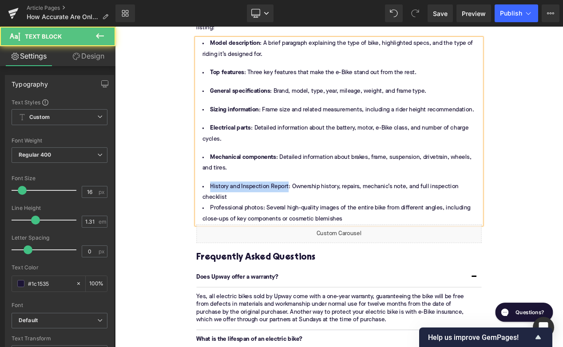
drag, startPoint x: 320, startPoint y: 225, endPoint x: 210, endPoint y: 219, distance: 111.1
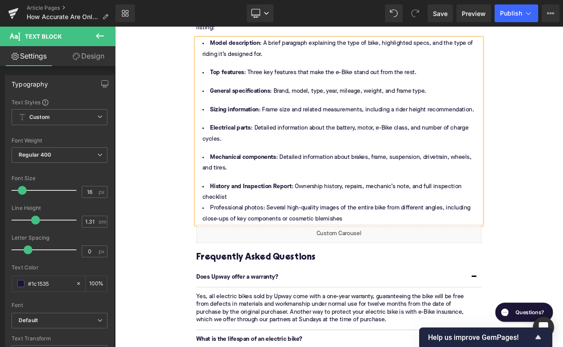
click at [269, 236] on li "History and Inspection Report : Ownership history, repairs, mechanic’s note, an…" at bounding box center [384, 226] width 342 height 26
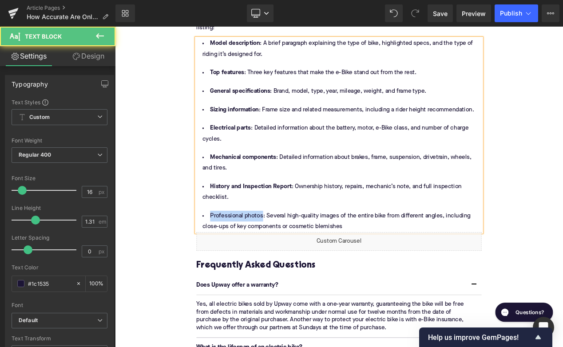
drag, startPoint x: 290, startPoint y: 260, endPoint x: 226, endPoint y: 259, distance: 64.4
click at [226, 259] on li "Professional photos: Several high-quality images of the entire bike from differ…" at bounding box center [384, 261] width 342 height 26
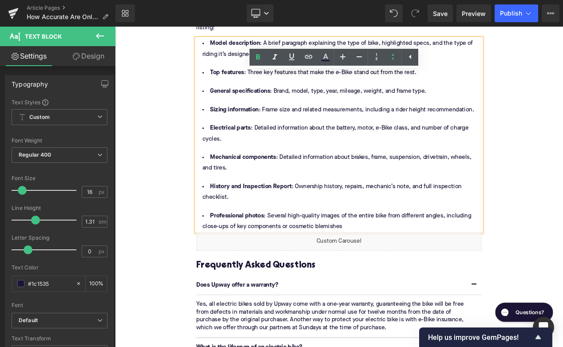
click at [412, 269] on li "Professional photos : Several high-quality images of the entire bike from diffe…" at bounding box center [384, 261] width 342 height 26
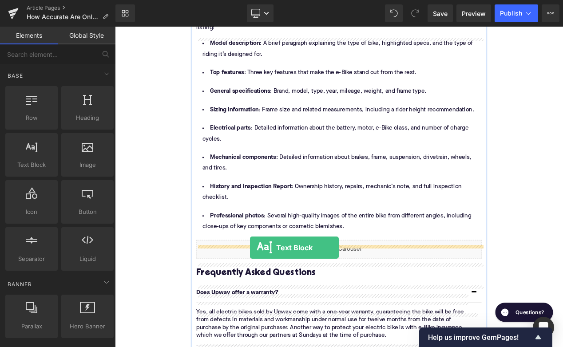
drag, startPoint x: 160, startPoint y: 188, endPoint x: 277, endPoint y: 289, distance: 154.6
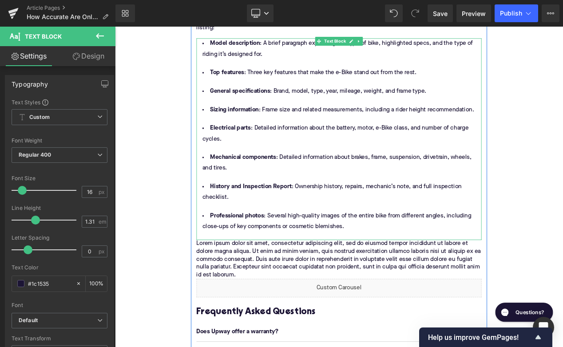
click at [382, 153] on li "Electrical parts : Detailed information about the battery, motor, e-Bike class,…" at bounding box center [384, 155] width 342 height 26
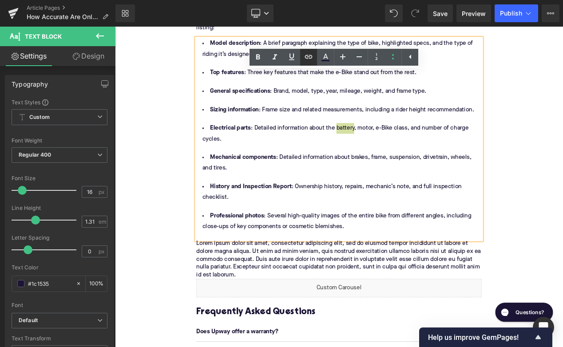
drag, startPoint x: 310, startPoint y: 54, endPoint x: 241, endPoint y: 67, distance: 69.7
click at [310, 54] on icon at bounding box center [308, 56] width 11 height 11
click at [334, 146] on input "text" at bounding box center [355, 146] width 137 height 22
paste input "https://upway.co/collections/batteries-and-chargers"
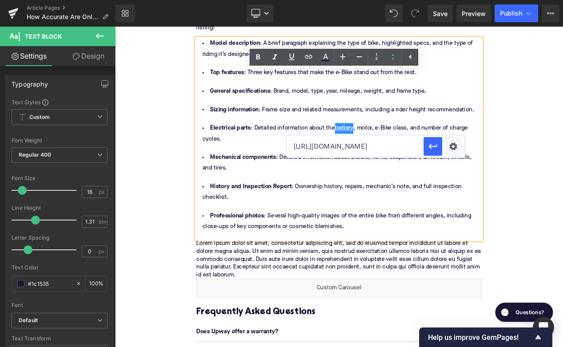
scroll to position [0, 48]
type input "https://upway.co/collections/batteries-and-chargers"
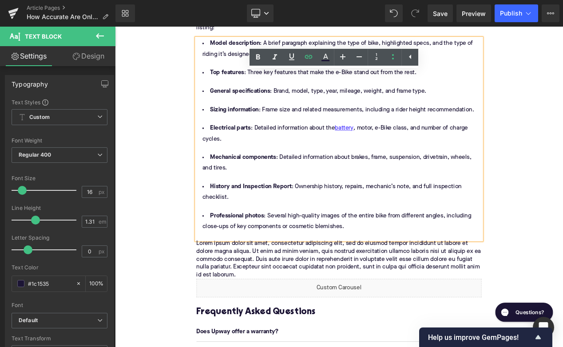
click at [234, 317] on p "Lorem ipsum dolor sit amet, consectetur adipiscing elit, sed do eiusmod tempor …" at bounding box center [384, 306] width 342 height 47
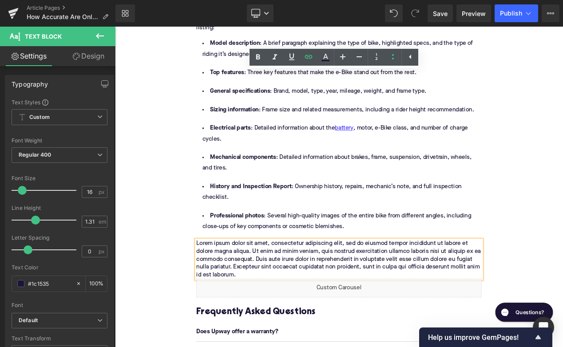
click at [234, 317] on p "Lorem ipsum dolor sit amet, consectetur adipiscing elit, sed do eiusmod tempor …" at bounding box center [384, 306] width 342 height 47
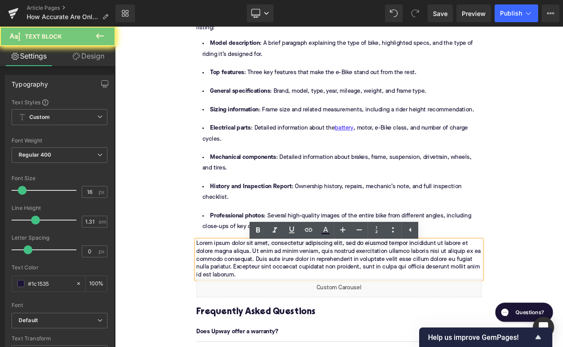
click at [234, 317] on p "Lorem ipsum dolor sit amet, consectetur adipiscing elit, sed do eiusmod tempor …" at bounding box center [384, 306] width 342 height 47
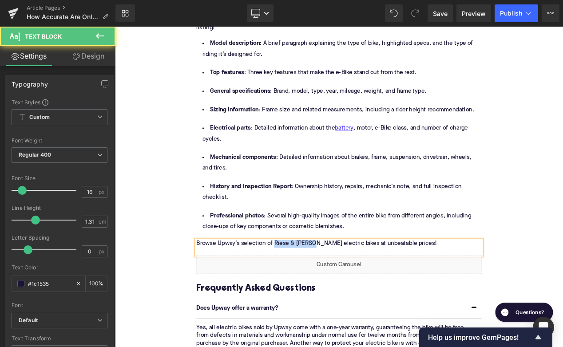
drag, startPoint x: 351, startPoint y: 292, endPoint x: 307, endPoint y: 292, distance: 43.9
click at [307, 292] on p "Browse Upway’s selection of Riese & Müller electric bikes at unbeatable prices!" at bounding box center [384, 292] width 342 height 19
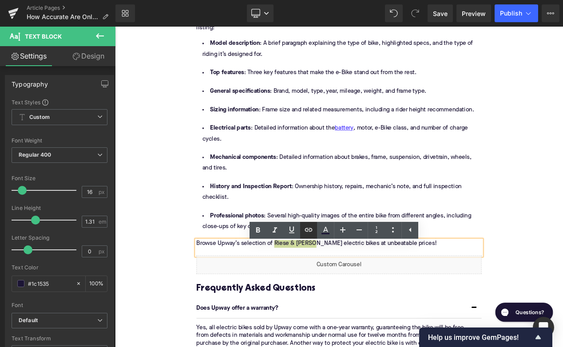
click at [315, 229] on link at bounding box center [308, 230] width 17 height 17
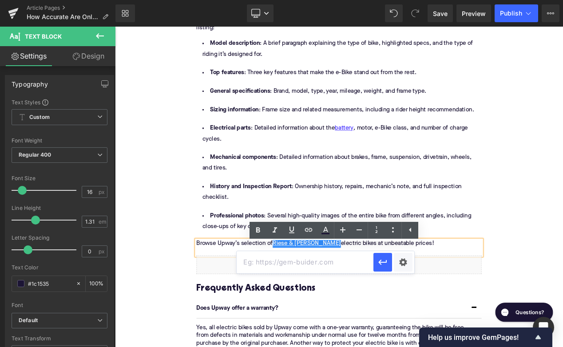
click at [311, 263] on input "text" at bounding box center [305, 262] width 137 height 22
paste input "https://upway.co/collections/riese-muller-electric-bike"
type input "https://upway.co/collections/riese-muller-electric-bike"
click at [382, 263] on icon "button" at bounding box center [383, 262] width 8 height 5
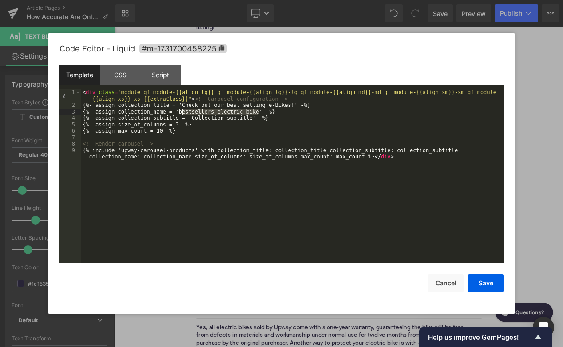
drag, startPoint x: 258, startPoint y: 113, endPoint x: 181, endPoint y: 112, distance: 77.2
click at [181, 112] on div "< div class = "module gf_module-{{align_lg}} gf_module-{{align_lg}}-lg gf_modul…" at bounding box center [292, 189] width 423 height 200
paste textarea
click at [231, 106] on div "< div class = "module gf_module-{{align_lg}} gf_module-{{align_lg}}-lg gf_modul…" at bounding box center [292, 189] width 423 height 200
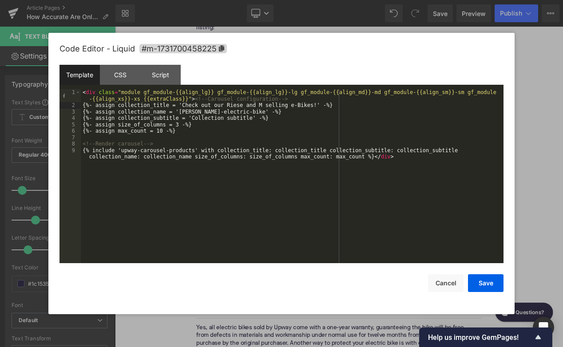
type textarea "¨"
click at [287, 104] on div "< div class = "module gf_module-{{align_lg}} gf_module-{{align_lg}}-lg gf_modul…" at bounding box center [292, 189] width 423 height 200
click at [249, 103] on div "< div class = "module gf_module-{{align_lg}} gf_module-{{align_lg}}-lg gf_modul…" at bounding box center [292, 189] width 423 height 200
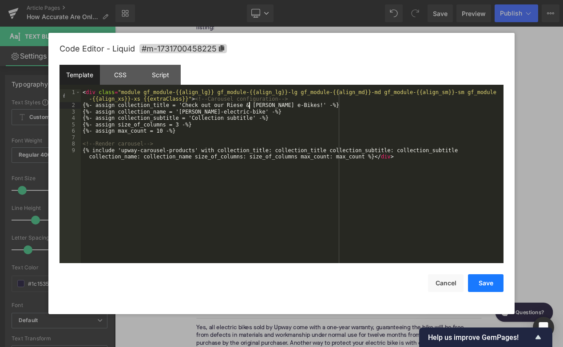
click at [486, 286] on button "Save" at bounding box center [486, 283] width 36 height 18
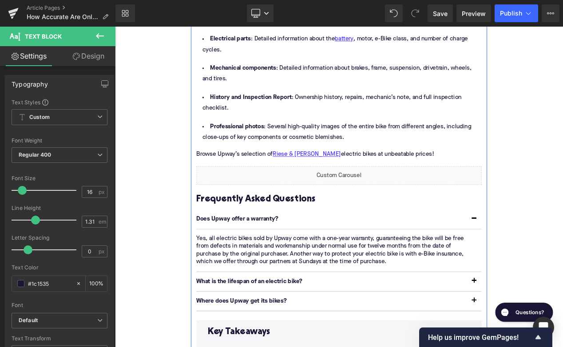
scroll to position [1751, 0]
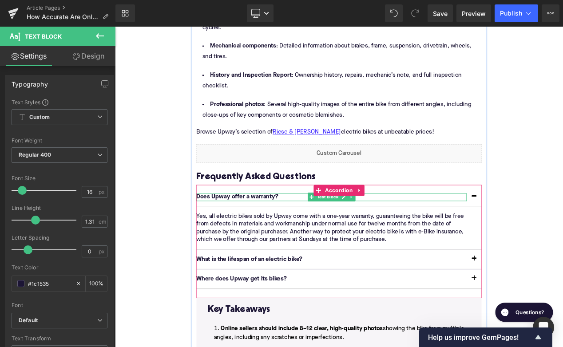
click at [285, 236] on p "Does Upway offer a warranty?" at bounding box center [375, 231] width 324 height 9
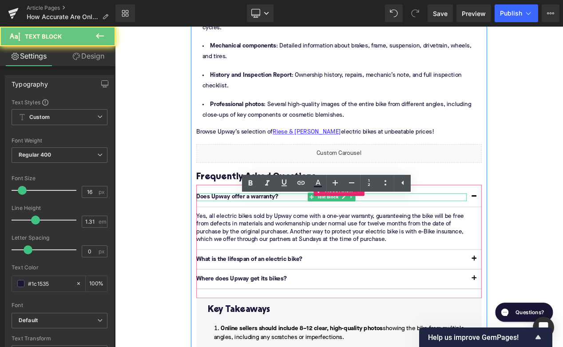
click at [285, 236] on p "Does Upway offer a warranty?" at bounding box center [375, 231] width 324 height 9
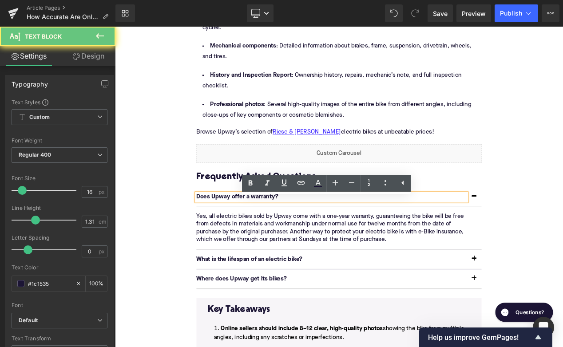
click at [285, 236] on p "Does Upway offer a warranty?" at bounding box center [375, 231] width 324 height 9
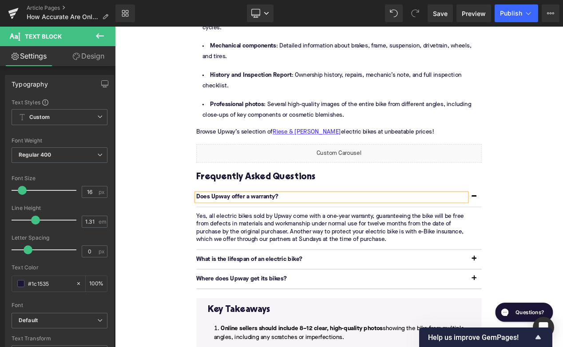
paste div
click at [218, 273] on p "Yes, all electric bikes sold by Upway come with a one-year warranty, guaranteei…" at bounding box center [380, 268] width 335 height 37
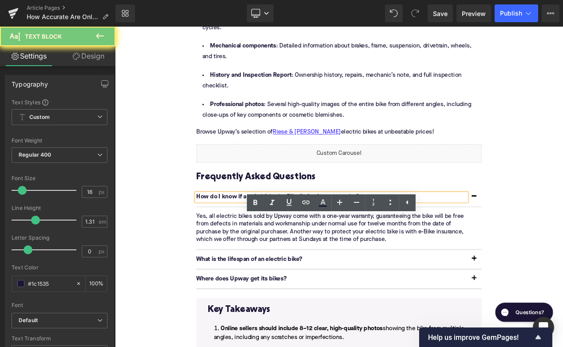
click at [218, 273] on p "Yes, all electric bikes sold by Upway come with a one-year warranty, guaranteei…" at bounding box center [380, 268] width 335 height 37
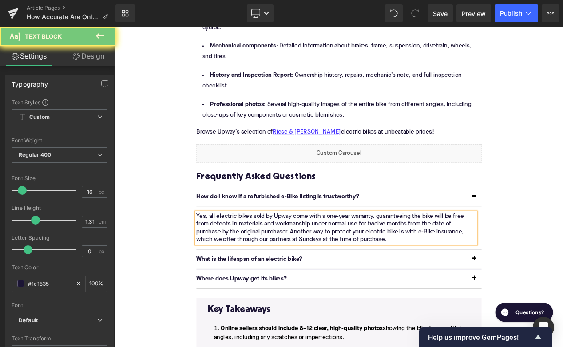
paste div
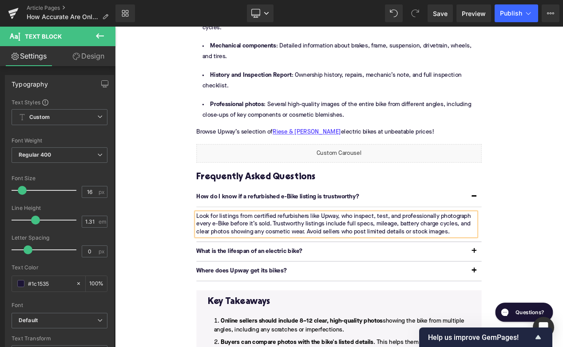
click at [228, 301] on p "What is the lifespan of an electric bike?" at bounding box center [375, 296] width 324 height 9
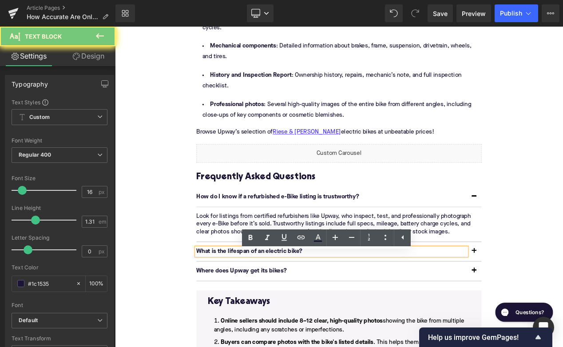
paste div
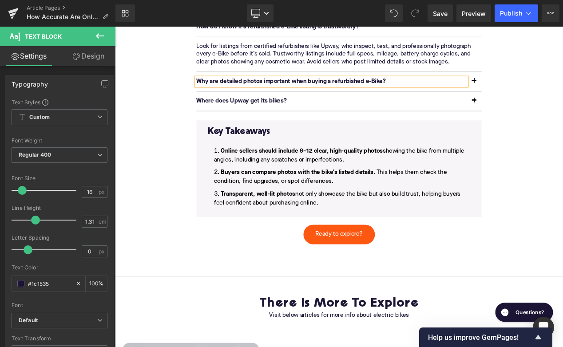
scroll to position [1862, 0]
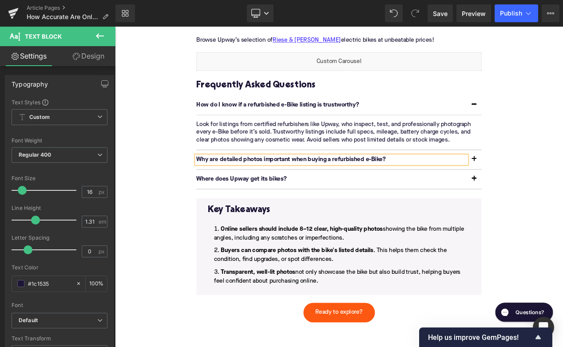
click at [546, 188] on span "button" at bounding box center [546, 188] width 0 height 0
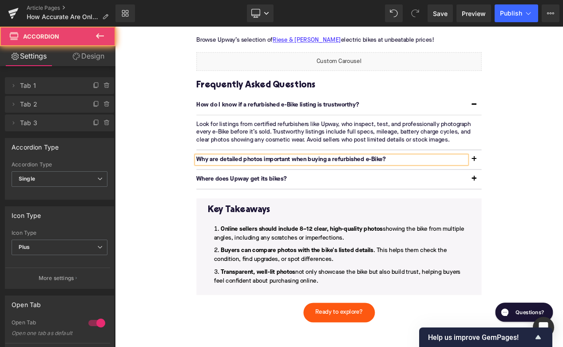
click at [546, 188] on span "button" at bounding box center [546, 188] width 0 height 0
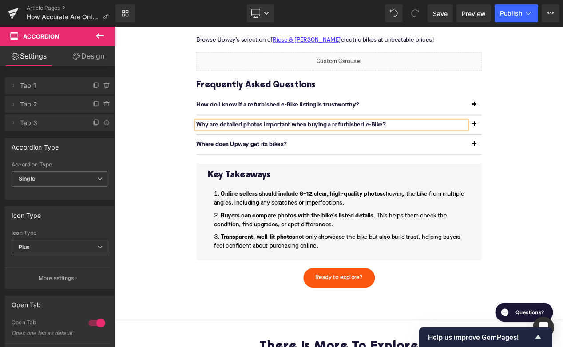
click at [547, 150] on button "button" at bounding box center [546, 144] width 18 height 23
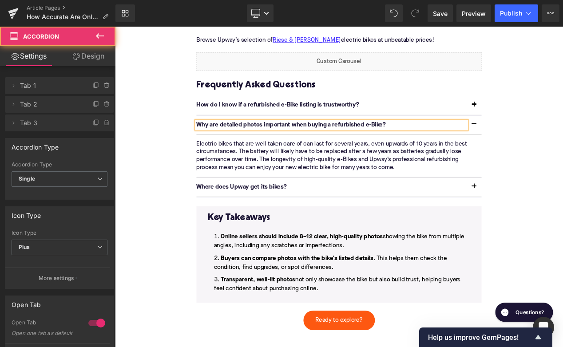
click at [396, 180] on p "Electric bikes that are well taken care of can last for several years, even upw…" at bounding box center [380, 181] width 335 height 37
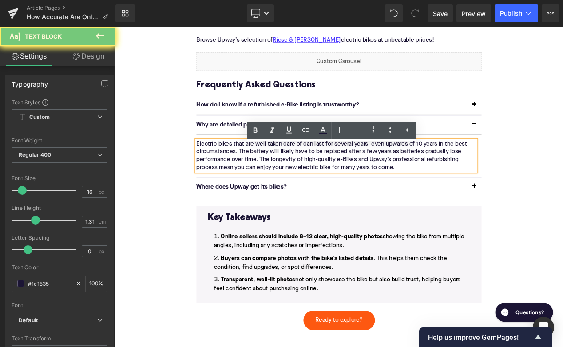
click at [396, 180] on p "Electric bikes that are well taken care of can last for several years, even upw…" at bounding box center [380, 181] width 335 height 37
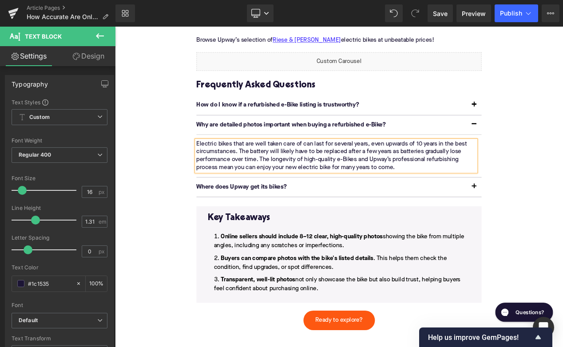
paste div
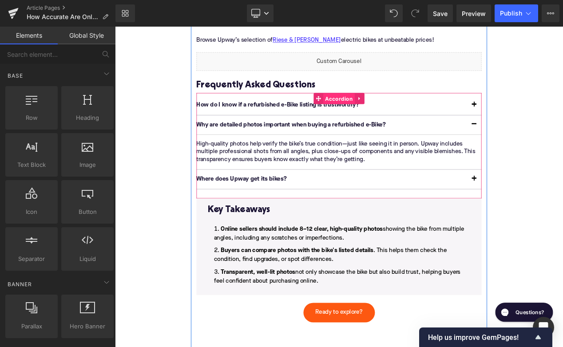
click at [377, 117] on span "Accordion" at bounding box center [384, 113] width 38 height 13
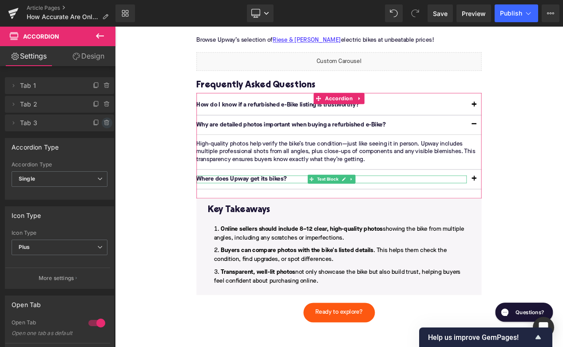
click at [107, 123] on icon at bounding box center [106, 122] width 7 height 7
click at [107, 123] on button "Delete" at bounding box center [97, 124] width 28 height 12
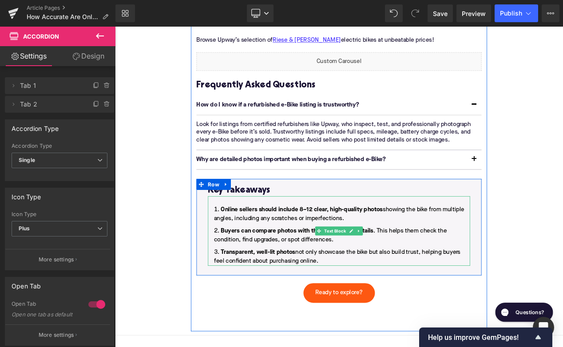
click at [363, 312] on li "Transparent, well-lit photos not only showcase the bike but also build trust, h…" at bounding box center [383, 302] width 314 height 21
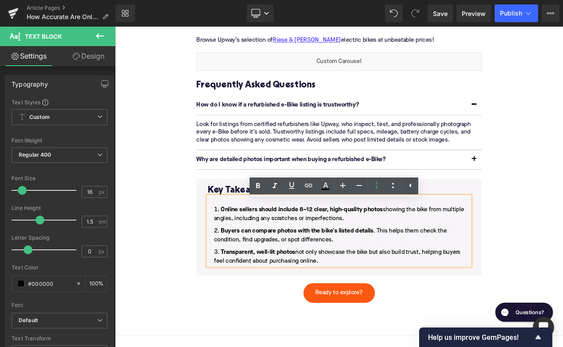
drag, startPoint x: 363, startPoint y: 312, endPoint x: 443, endPoint y: 253, distance: 99.1
click at [443, 253] on ol "Online sellers should include 8–12 clear, high-quality photos showing the bike …" at bounding box center [383, 277] width 314 height 73
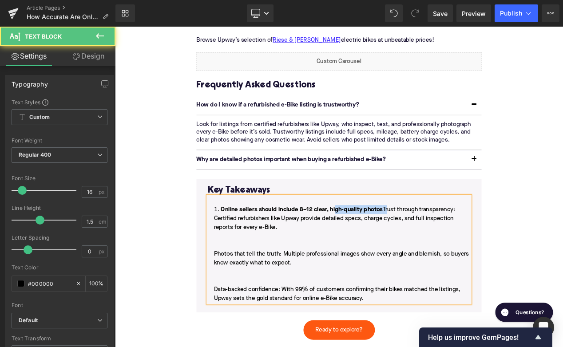
drag, startPoint x: 439, startPoint y: 249, endPoint x: 379, endPoint y: 249, distance: 60.8
click at [379, 249] on li "Online sellers should include 8–12 clear, high-quality photos Trust through tra…" at bounding box center [383, 299] width 314 height 117
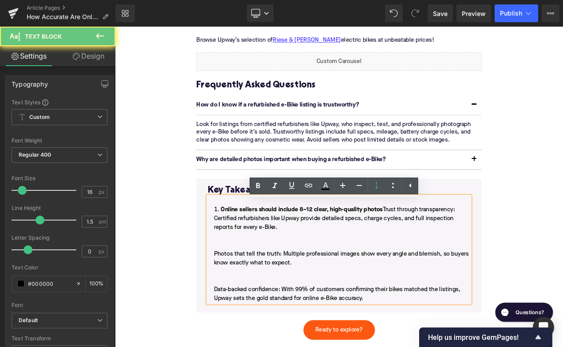
click at [379, 249] on strong "Online sellers should include 8–12 clear, high-quality photos" at bounding box center [339, 245] width 194 height 7
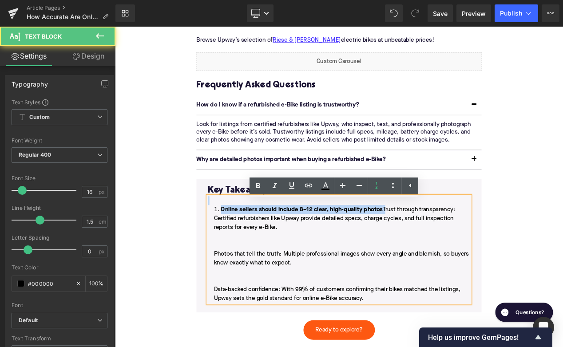
drag, startPoint x: 437, startPoint y: 250, endPoint x: 260, endPoint y: 240, distance: 177.4
click at [260, 240] on div "Online sellers should include 8–12 clear, high-quality photos Trust through tra…" at bounding box center [383, 294] width 314 height 128
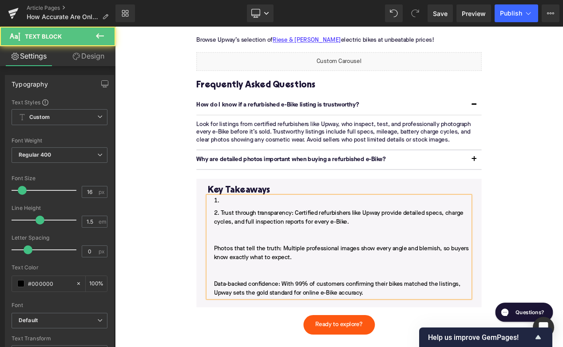
click at [246, 241] on li at bounding box center [383, 235] width 314 height 11
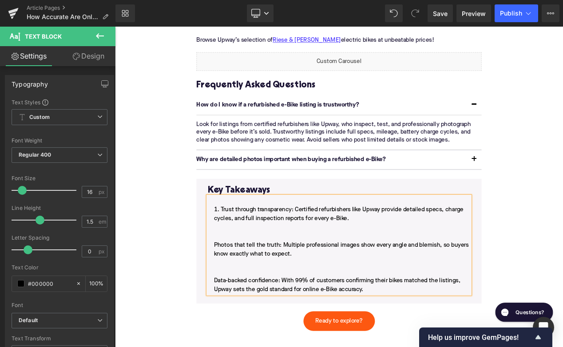
click at [232, 290] on li "Trust through transparency: Certified refurbishers like Upway provide detailed …" at bounding box center [383, 294] width 314 height 107
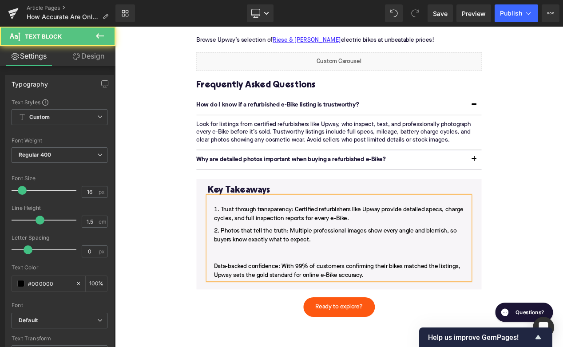
click at [233, 317] on li "Photos that tell the truth: Multiple professional images show every angle and b…" at bounding box center [383, 298] width 314 height 64
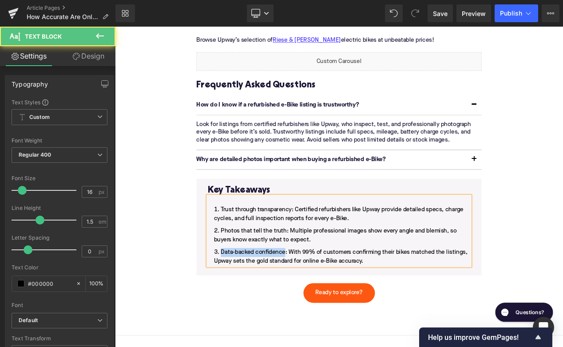
drag, startPoint x: 320, startPoint y: 302, endPoint x: 242, endPoint y: 302, distance: 77.7
click at [241, 302] on li "Data-backed confidence: With 99% of customers confirming their bikes matched th…" at bounding box center [383, 302] width 314 height 21
drag, startPoint x: 320, startPoint y: 277, endPoint x: 242, endPoint y: 277, distance: 77.2
click at [242, 277] on li "Photos that tell the truth: Multiple professional images show every angle and b…" at bounding box center [383, 276] width 314 height 21
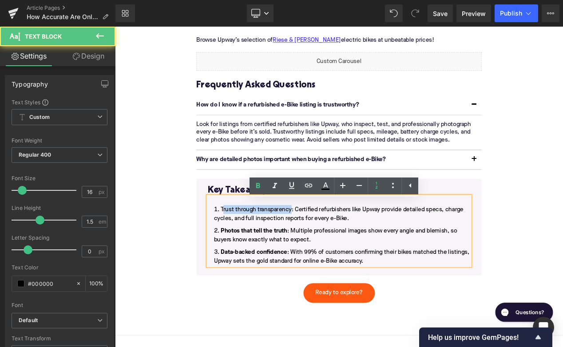
drag, startPoint x: 328, startPoint y: 250, endPoint x: 239, endPoint y: 251, distance: 88.8
click at [238, 250] on li "Trust through transparency: Certified refurbishers like Upway provide detailed …" at bounding box center [383, 251] width 314 height 21
click at [243, 250] on li "T rust through transparency : Certified refurbishers like Upway provide detaile…" at bounding box center [383, 251] width 314 height 21
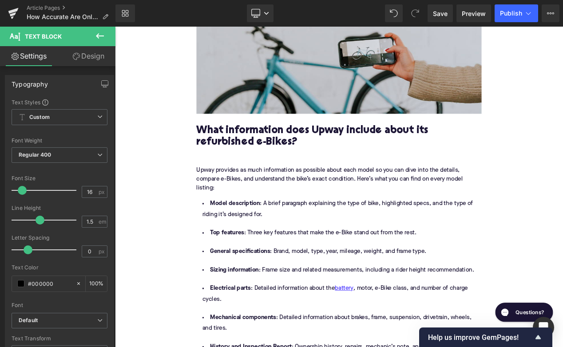
scroll to position [1402, 0]
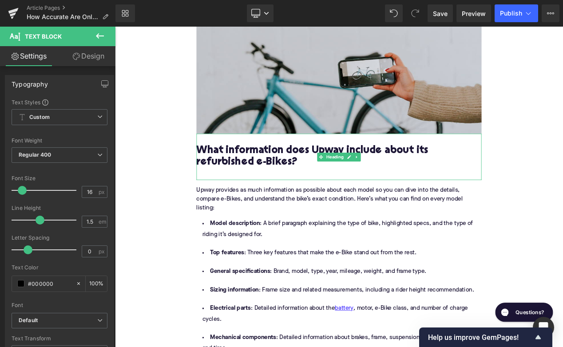
click at [255, 206] on h2 "What information does Upway include about its refurbished e-Bikes?" at bounding box center [384, 189] width 342 height 41
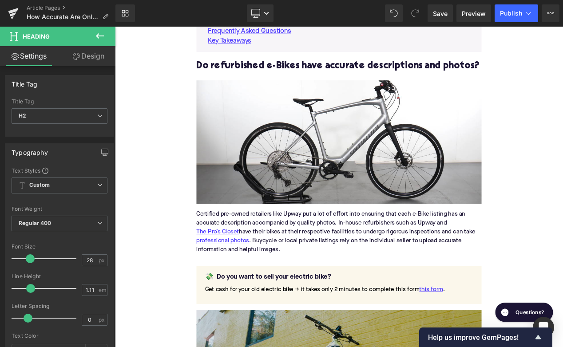
scroll to position [623, 0]
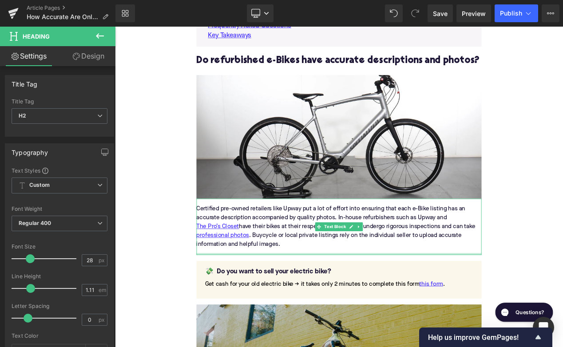
click at [249, 296] on div "Certified pre-owned retailers like Upway put a lot of effort into ensuring that…" at bounding box center [384, 266] width 342 height 67
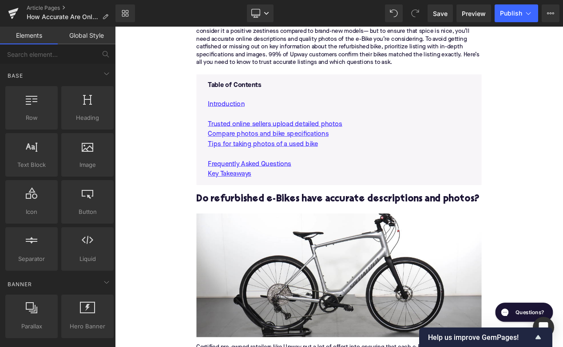
scroll to position [454, 0]
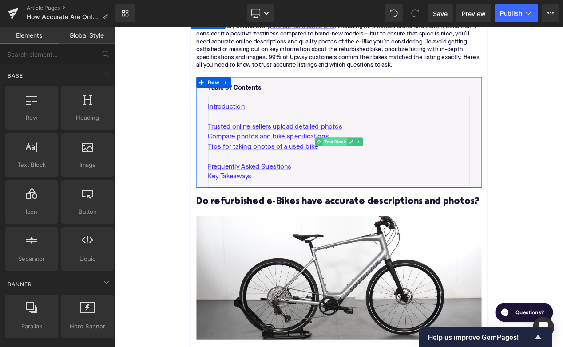
click at [375, 169] on span "Text Block" at bounding box center [378, 164] width 29 height 11
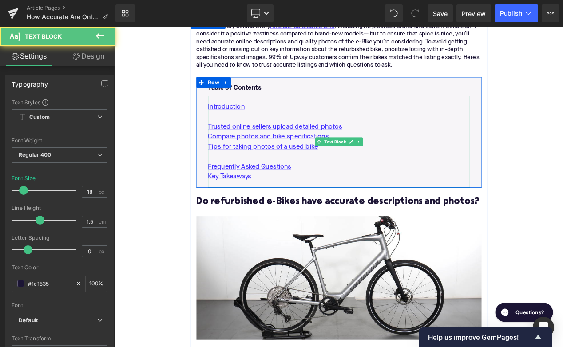
click at [372, 177] on p at bounding box center [383, 183] width 314 height 12
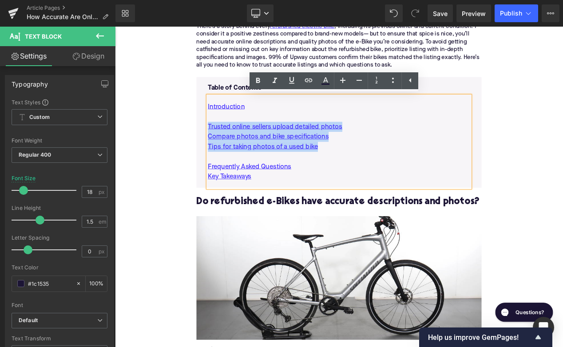
drag, startPoint x: 372, startPoint y: 171, endPoint x: 215, endPoint y: 147, distance: 159.0
click at [215, 147] on div "Table of Contents Text Block Introduction Trusted online sellers upload detaile…" at bounding box center [384, 153] width 342 height 133
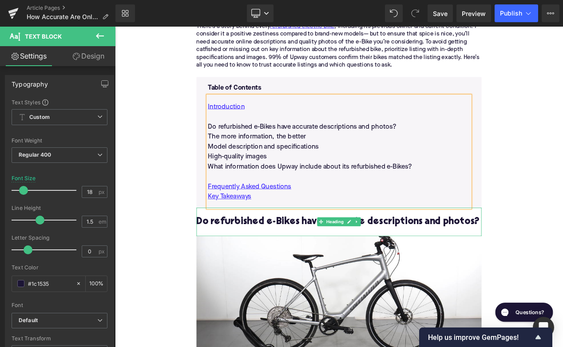
click at [251, 258] on h2 "Do refurbished e-Bikes have accurate descriptions and photos?" at bounding box center [384, 260] width 342 height 13
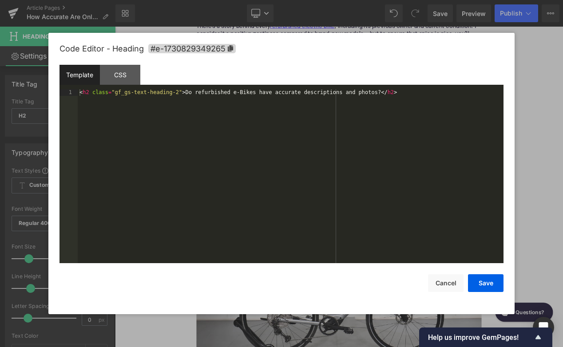
click at [227, 0] on div "Text Block You are previewing how the will restyle your page. You can not edit …" at bounding box center [281, 0] width 563 height 0
click at [202, 49] on span "#e-1730829349265" at bounding box center [191, 48] width 87 height 9
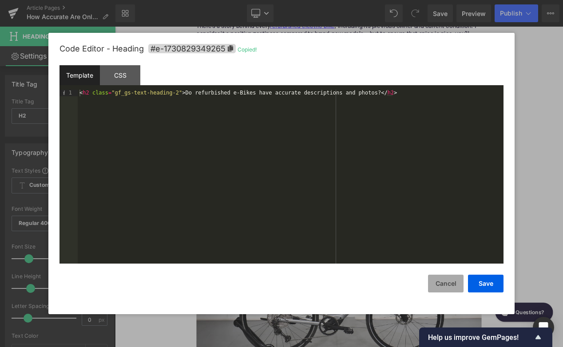
click at [443, 286] on button "Cancel" at bounding box center [446, 284] width 36 height 18
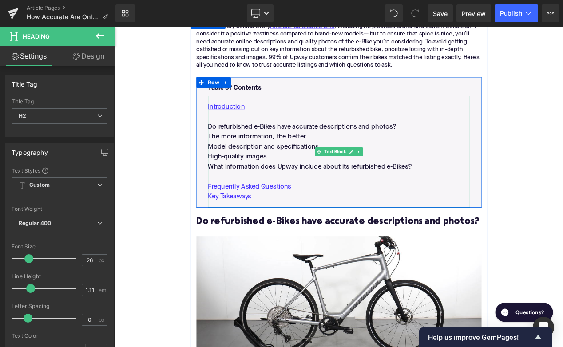
click at [327, 144] on p "Do refurbished e-Bikes have accurate descriptions and photos?" at bounding box center [383, 147] width 314 height 12
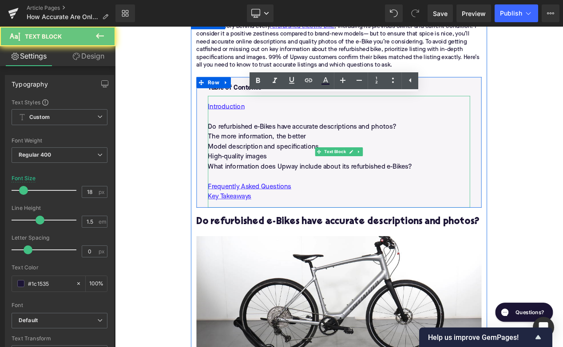
click at [327, 144] on p "Do refurbished e-Bikes have accurate descriptions and photos?" at bounding box center [383, 147] width 314 height 12
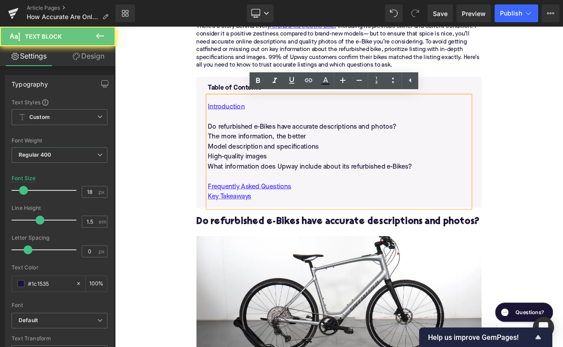
click at [327, 144] on p "Do refurbished e-Bikes have accurate descriptions and photos?" at bounding box center [383, 147] width 314 height 12
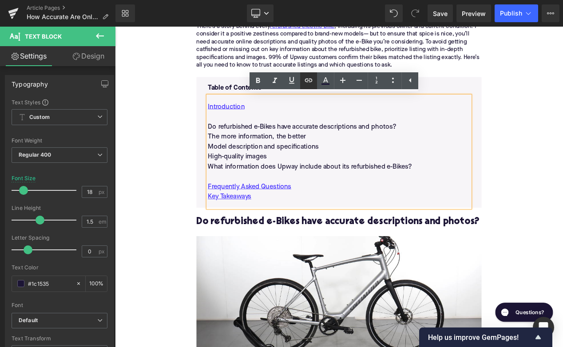
click at [309, 82] on icon at bounding box center [309, 80] width 8 height 4
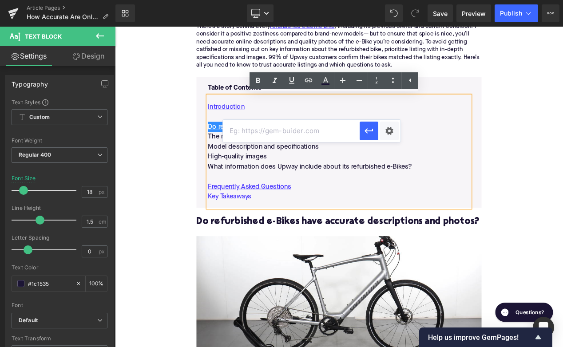
click at [269, 133] on input "text" at bounding box center [291, 131] width 137 height 22
paste input "#e-1730829349265"
type input "#e-1730829349265"
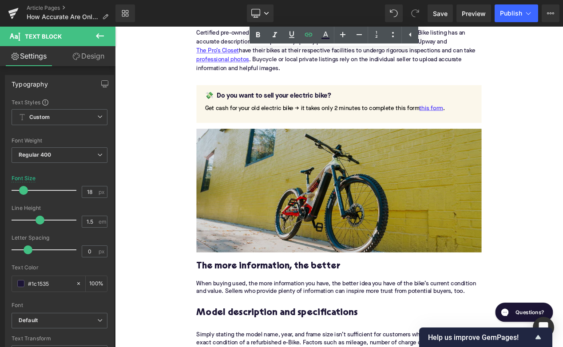
scroll to position [910, 0]
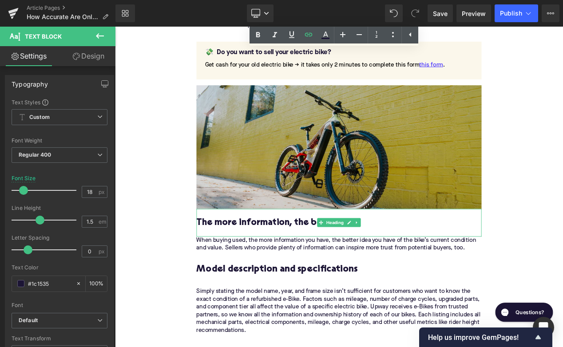
click at [253, 266] on h2 "The more information, the better" at bounding box center [384, 262] width 342 height 12
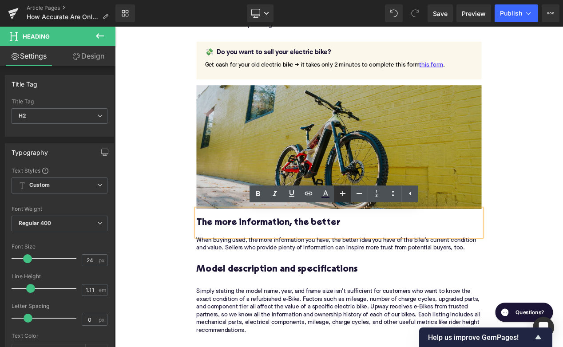
click at [340, 198] on icon at bounding box center [342, 193] width 11 height 11
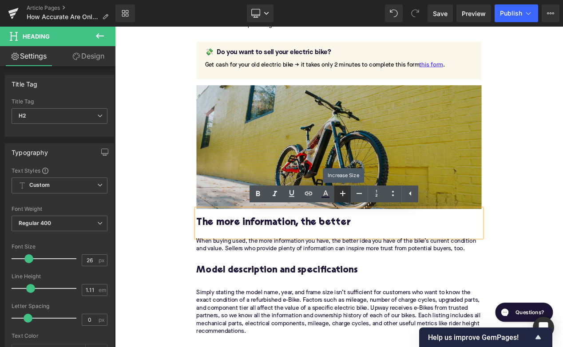
click at [340, 198] on icon at bounding box center [342, 193] width 11 height 11
type input "28"
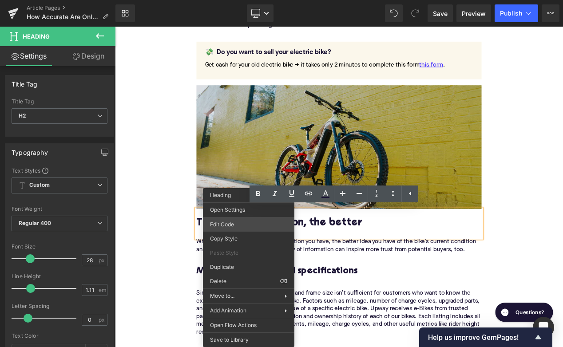
click at [237, 0] on div "Text Block You are previewing how the will restyle your page. You can not edit …" at bounding box center [281, 0] width 563 height 0
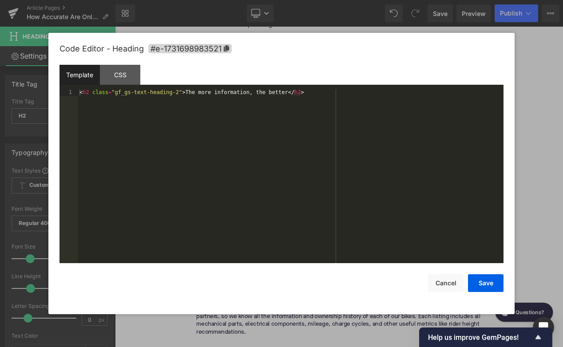
click at [199, 43] on div "Code Editor - Heading #e-1731698983521" at bounding box center [281, 49] width 444 height 32
click at [199, 49] on span "#e-1731698983521" at bounding box center [189, 48] width 83 height 9
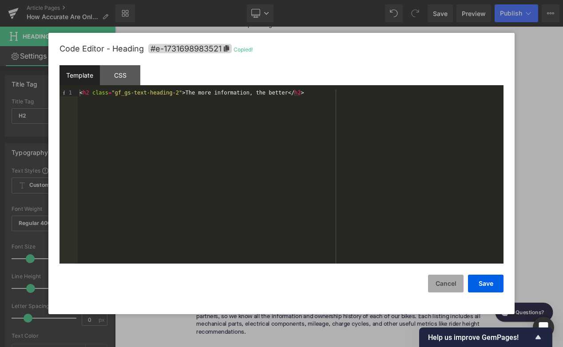
click at [438, 277] on button "Cancel" at bounding box center [446, 284] width 36 height 18
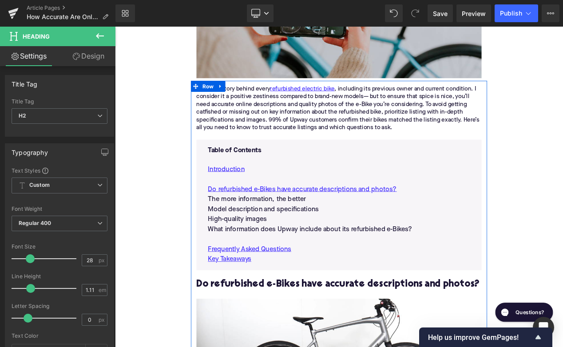
scroll to position [378, 0]
click at [292, 231] on p "The more information, the better" at bounding box center [383, 234] width 314 height 12
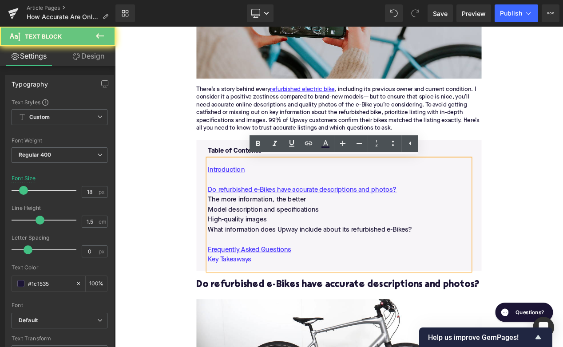
click at [292, 231] on p "The more information, the better" at bounding box center [383, 234] width 314 height 12
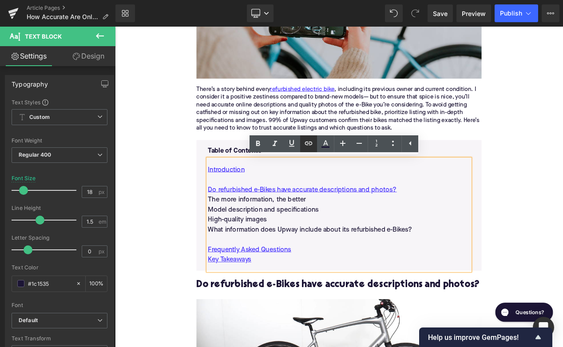
click at [311, 144] on icon at bounding box center [308, 143] width 11 height 11
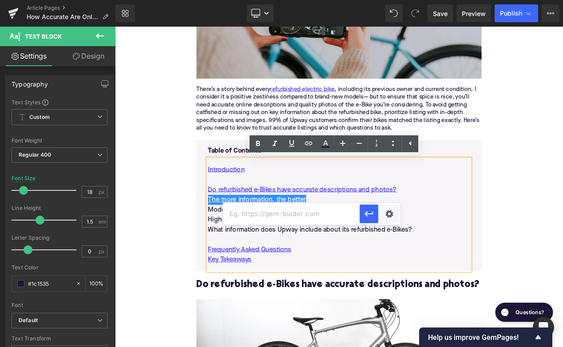
click at [263, 218] on input "text" at bounding box center [291, 214] width 137 height 22
paste input "#e-1731698983521"
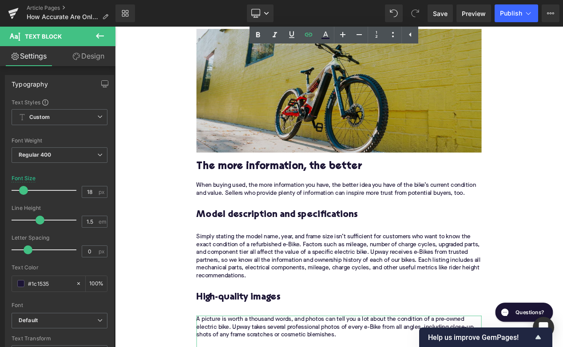
scroll to position [979, 0]
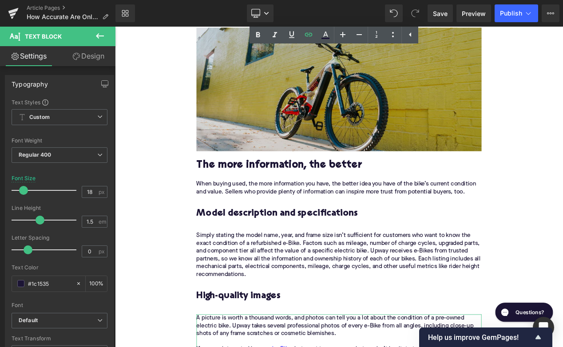
click at [282, 255] on h3 "Model description and specifications" at bounding box center [384, 258] width 342 height 29
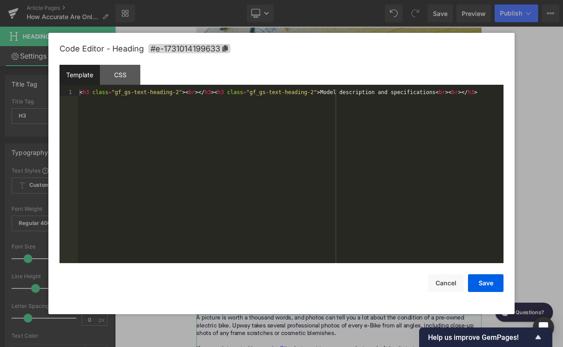
click at [251, 0] on div "Text Block You are previewing how the will restyle your page. You can not edit …" at bounding box center [281, 0] width 563 height 0
click at [214, 46] on span "#e-1731014199633" at bounding box center [189, 48] width 82 height 9
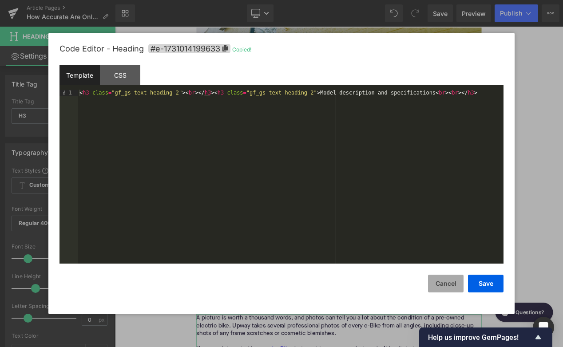
click at [450, 281] on button "Cancel" at bounding box center [446, 284] width 36 height 18
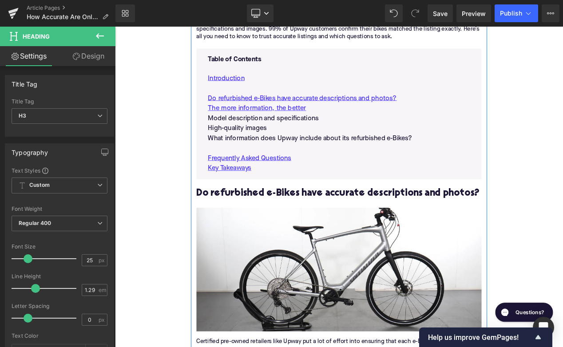
scroll to position [488, 0]
click at [317, 137] on p "Model description and specifications" at bounding box center [383, 136] width 314 height 12
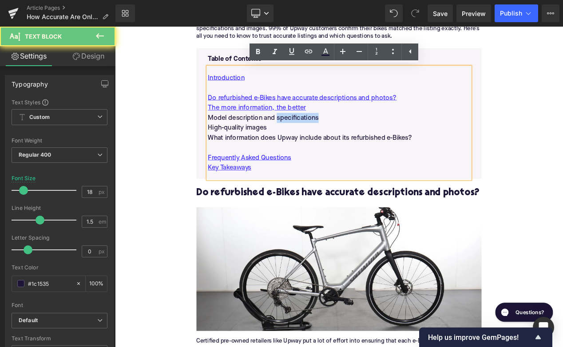
click at [317, 137] on p "Model description and specifications" at bounding box center [383, 136] width 314 height 12
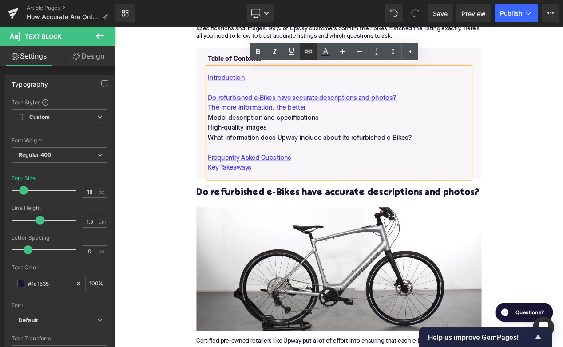
click at [313, 49] on icon at bounding box center [308, 51] width 11 height 11
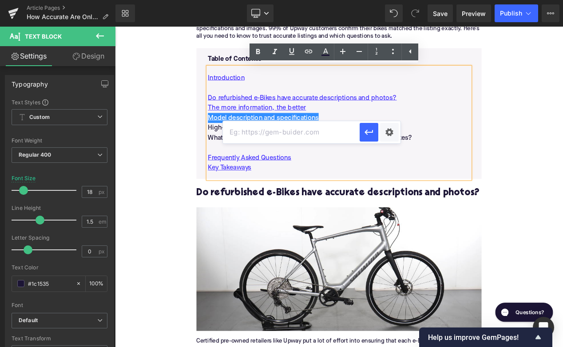
click at [288, 131] on input "text" at bounding box center [291, 132] width 137 height 22
paste input "#e-1731014199633"
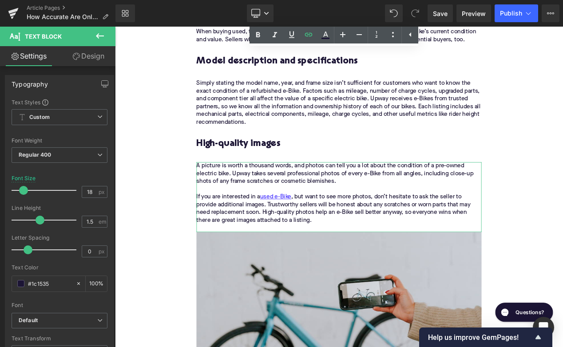
scroll to position [1173, 0]
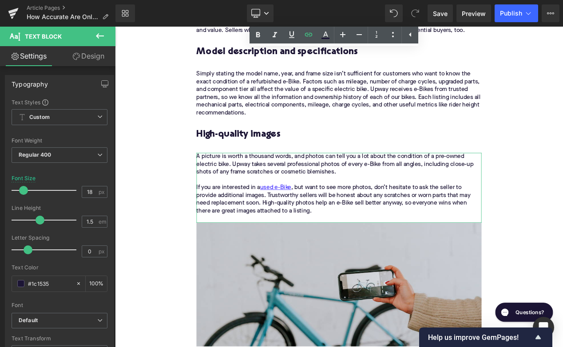
click at [260, 153] on h3 "High-quality images" at bounding box center [384, 163] width 342 height 29
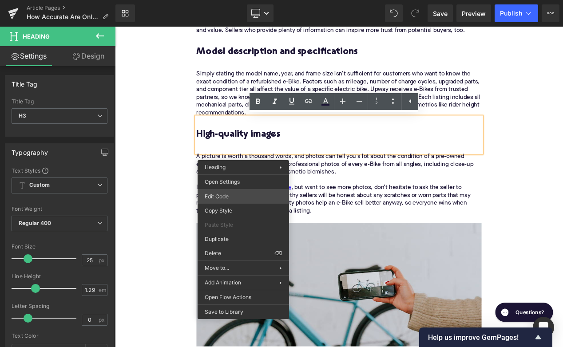
click at [237, 0] on div "Text Block You are previewing how the will restyle your page. You can not edit …" at bounding box center [281, 0] width 563 height 0
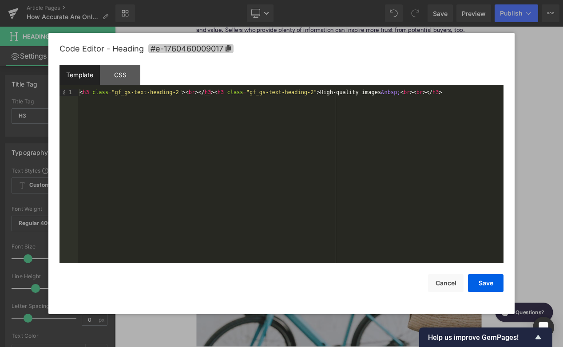
click at [210, 51] on span "#e-1760460009017" at bounding box center [190, 48] width 85 height 9
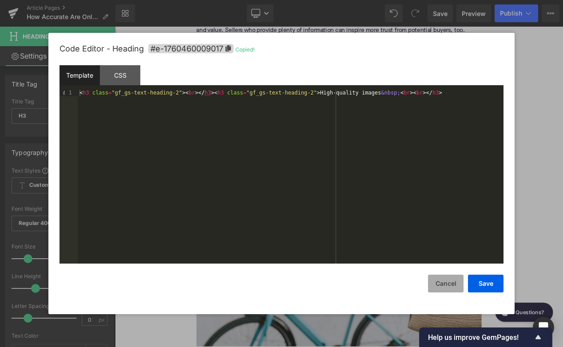
click at [453, 282] on button "Cancel" at bounding box center [446, 284] width 36 height 18
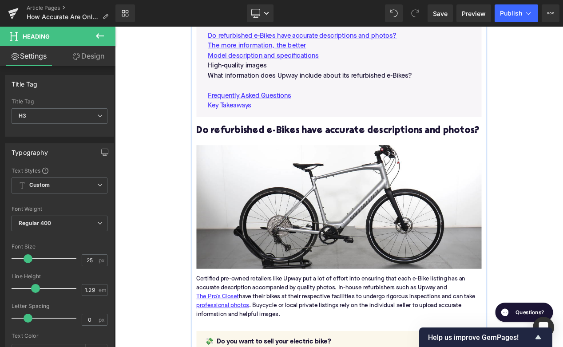
scroll to position [492, 0]
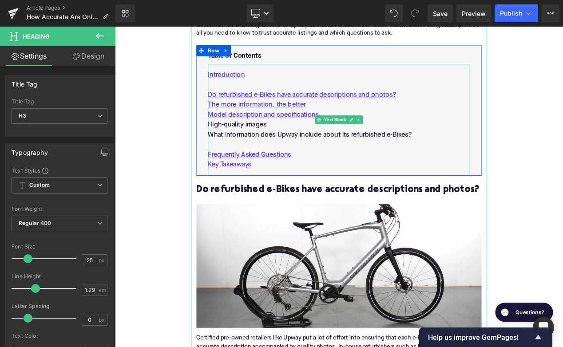
click at [278, 139] on p "High-quality images" at bounding box center [383, 144] width 314 height 12
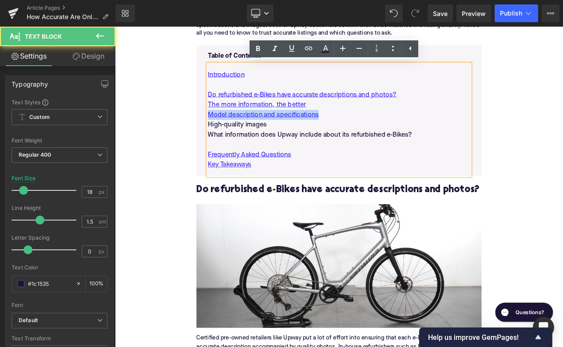
click at [278, 139] on p "High-quality images" at bounding box center [383, 144] width 314 height 12
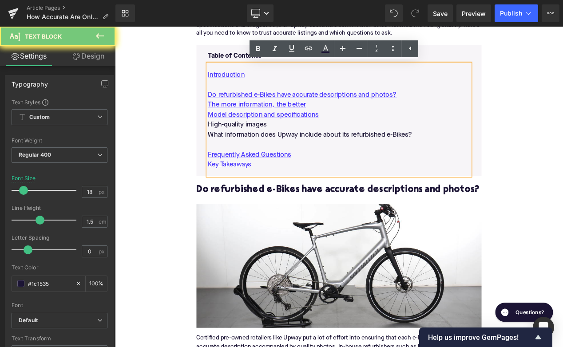
click at [278, 139] on p "High-quality images" at bounding box center [383, 144] width 314 height 12
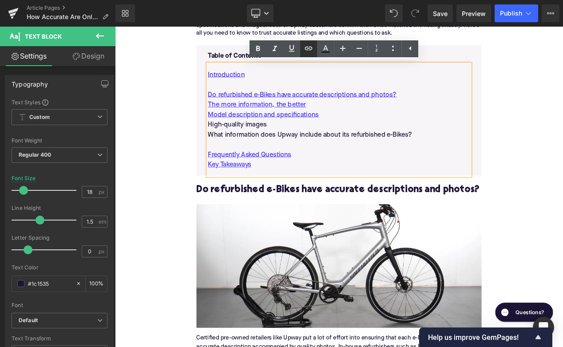
click at [312, 50] on icon at bounding box center [308, 48] width 11 height 11
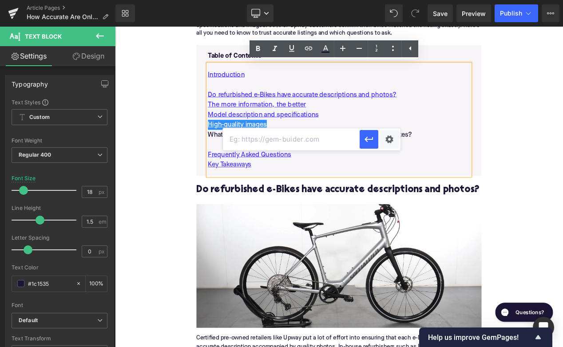
click at [281, 147] on input "text" at bounding box center [291, 139] width 137 height 22
paste input "#e-1760460009017"
type input "#e-1760460009017"
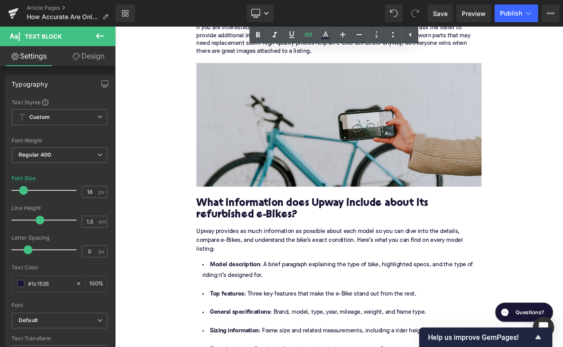
scroll to position [1445, 0]
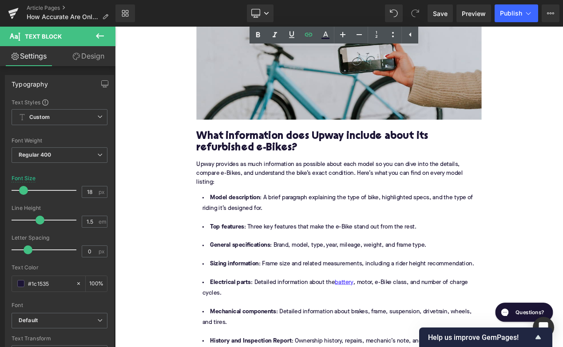
click at [280, 171] on h2 "What information does Upway include about its refurbished e-Bikes?" at bounding box center [384, 166] width 342 height 28
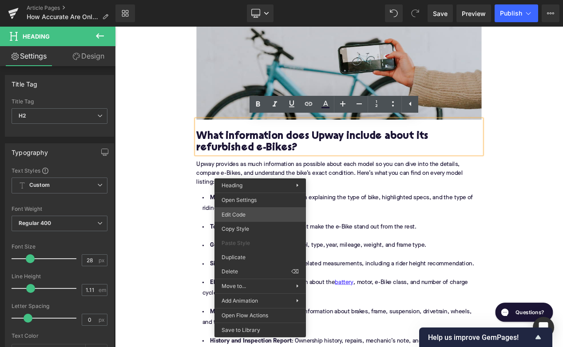
click at [245, 0] on div "Text Block You are previewing how the will restyle your page. You can not edit …" at bounding box center [281, 0] width 563 height 0
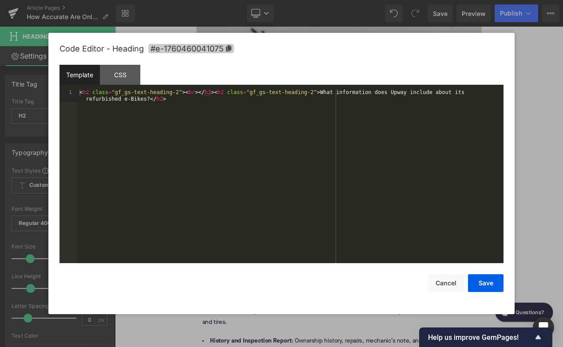
click at [218, 51] on span "#e-1760460041075" at bounding box center [191, 48] width 86 height 9
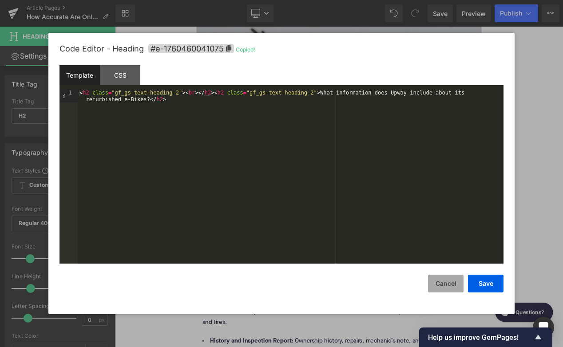
click at [444, 286] on button "Cancel" at bounding box center [446, 284] width 36 height 18
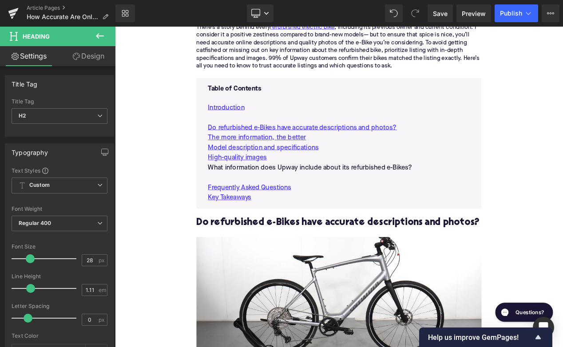
scroll to position [432, 0]
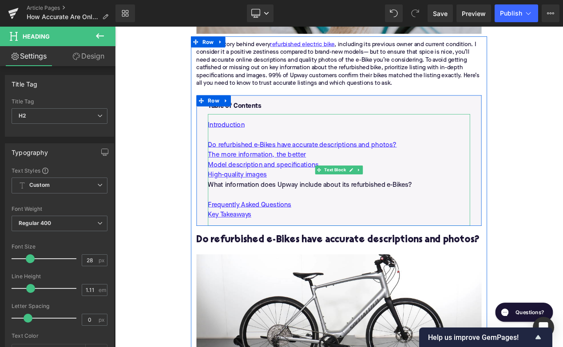
click at [306, 215] on p "What information does Upway include about its refurbished e-Bikes?" at bounding box center [383, 216] width 314 height 12
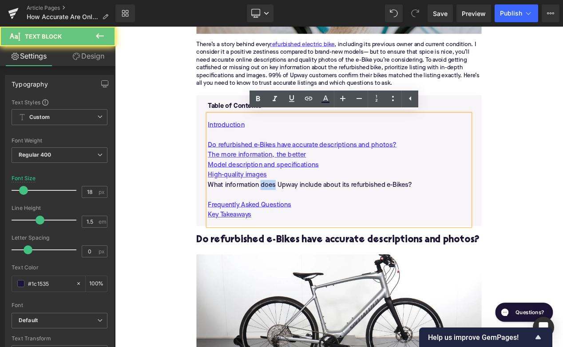
click at [306, 215] on p "What information does Upway include about its refurbished e-Bikes?" at bounding box center [383, 216] width 314 height 12
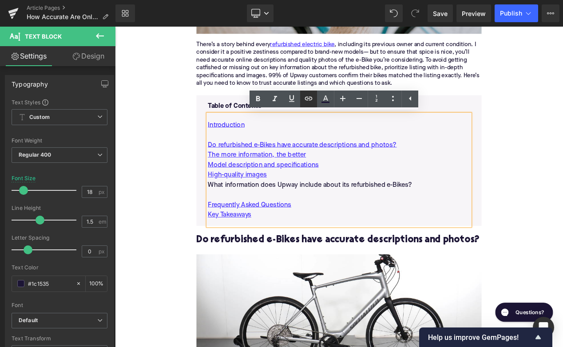
click at [308, 101] on icon at bounding box center [308, 98] width 11 height 11
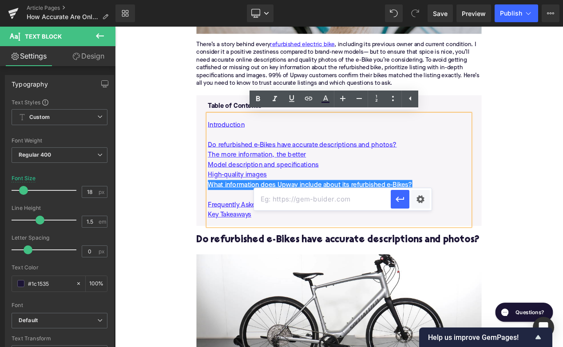
click at [282, 194] on input "text" at bounding box center [322, 199] width 137 height 22
paste input "#e-1760460041075"
type input "#e-1760460041075"
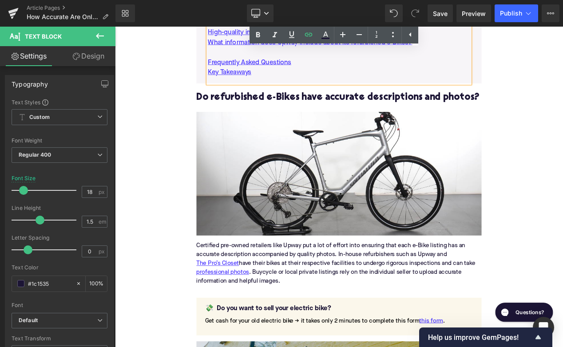
scroll to position [573, 0]
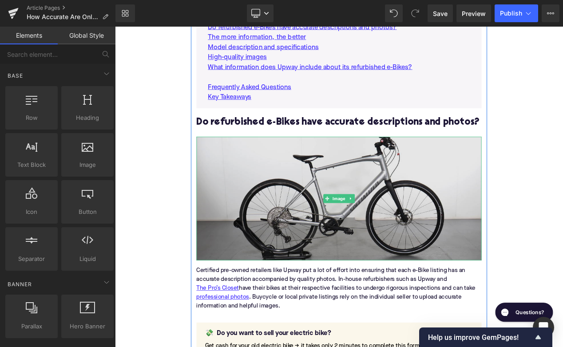
click at [387, 226] on img at bounding box center [384, 233] width 342 height 148
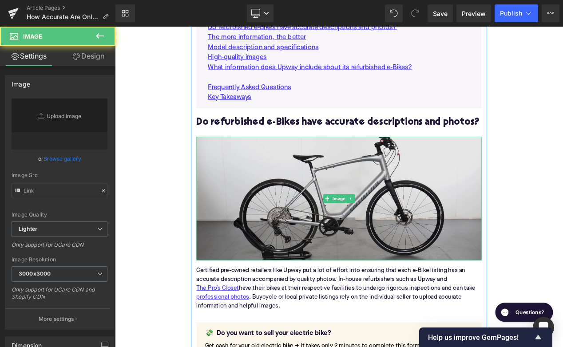
type input "https://ucarecdn.com/90b6ca87-88a8-4904-948e-0f22afac2d85/-/format/auto/-/previ…"
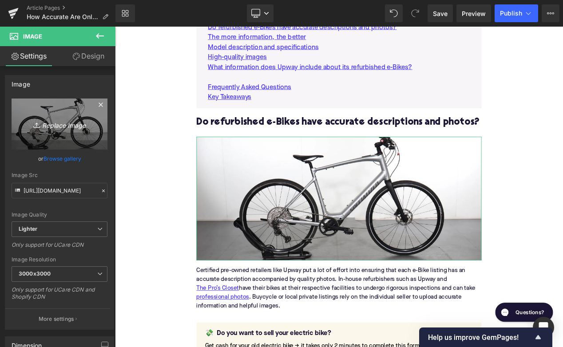
click at [82, 124] on icon "Replace Image" at bounding box center [59, 124] width 71 height 11
type input "C:\fakepath\Remy's Copy Pt. 2(77).png"
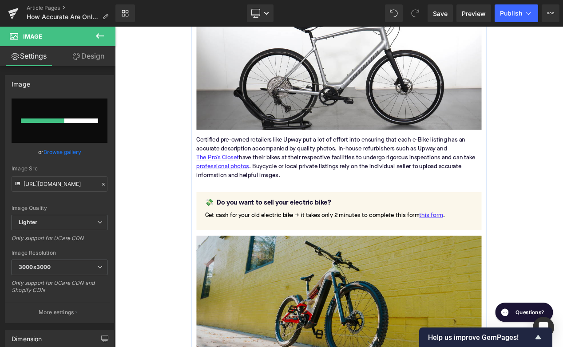
scroll to position [814, 0]
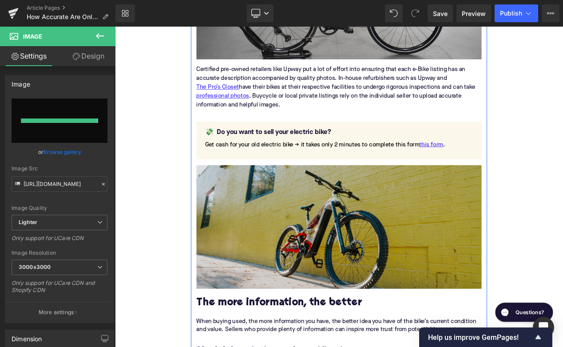
type input "https://ucarecdn.com/be2cf15e-143f-40f6-8a2c-aaa884aac177/-/format/auto/-/previ…"
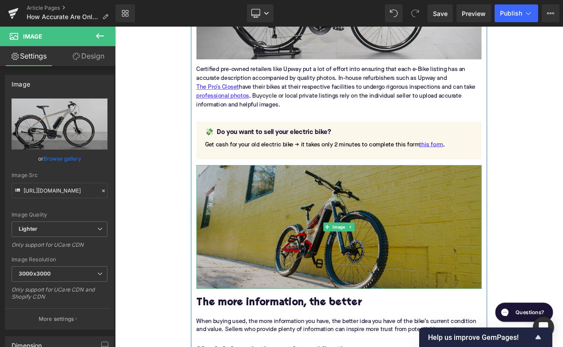
click at [282, 245] on img at bounding box center [384, 267] width 342 height 148
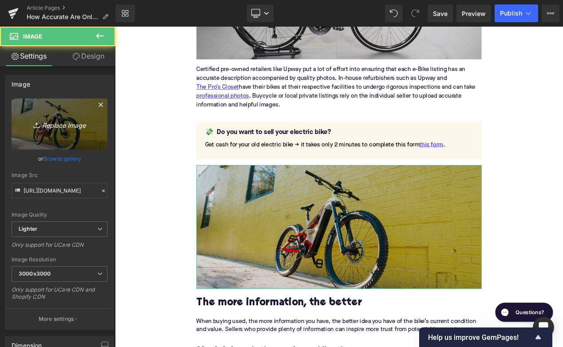
click at [70, 108] on link "Replace Image" at bounding box center [60, 124] width 96 height 51
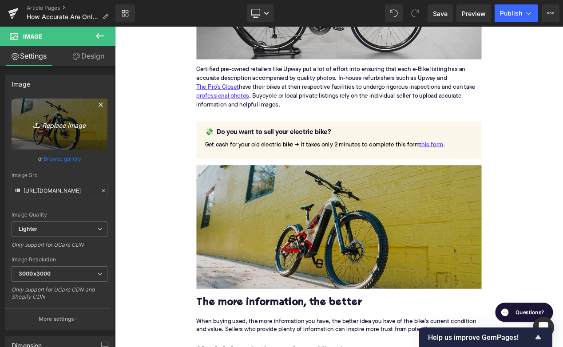
type input "C:\fakepath\Remy's Copy Pt. 2(79).png"
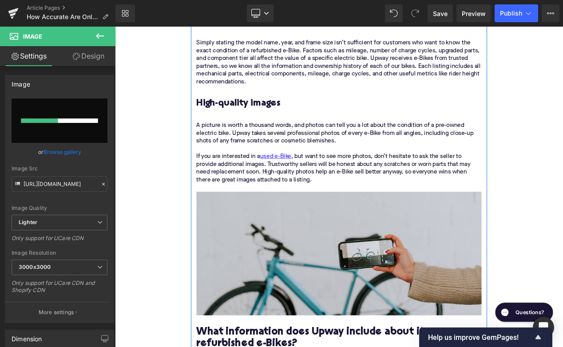
scroll to position [1246, 0]
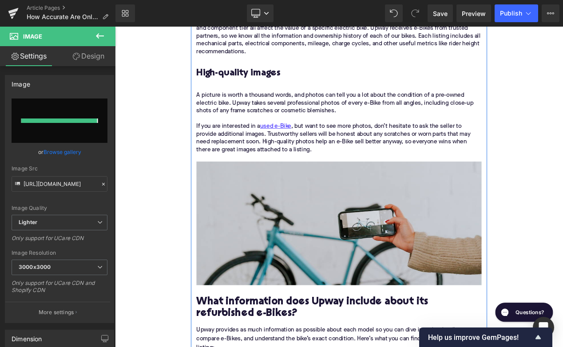
type input "https://ucarecdn.com/4e9c6b35-2215-48f0-b0f0-71836bd57c8e/-/format/auto/-/previ…"
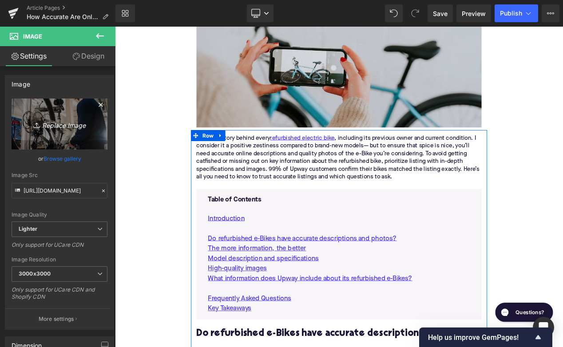
scroll to position [276, 0]
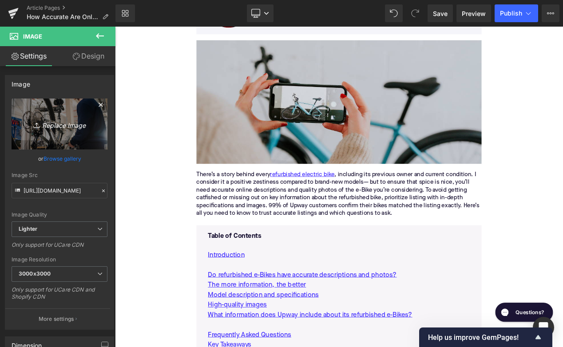
click at [406, 135] on img at bounding box center [384, 117] width 342 height 148
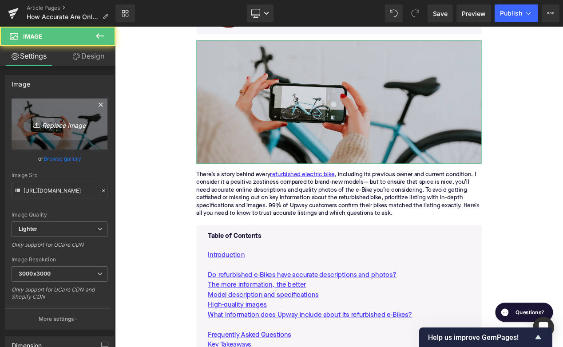
click at [69, 112] on link "Replace Image" at bounding box center [60, 124] width 96 height 51
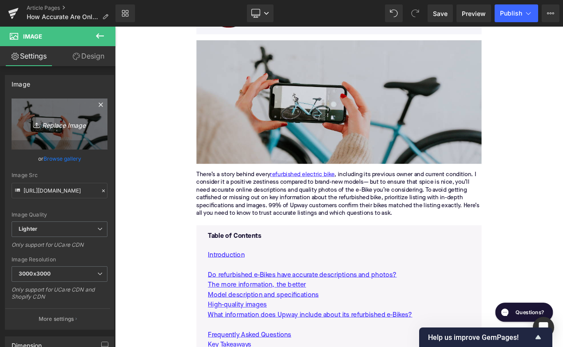
type input "C:\fakepath\Remy's Copy Pt. 2(78).png"
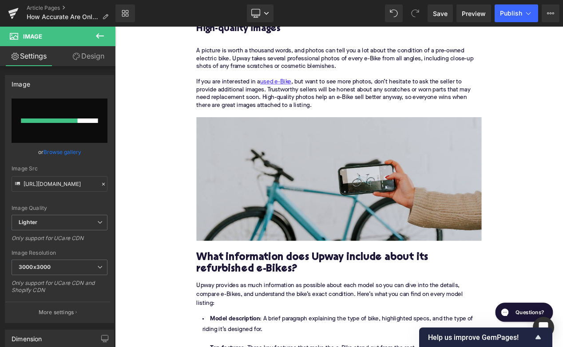
scroll to position [1283, 0]
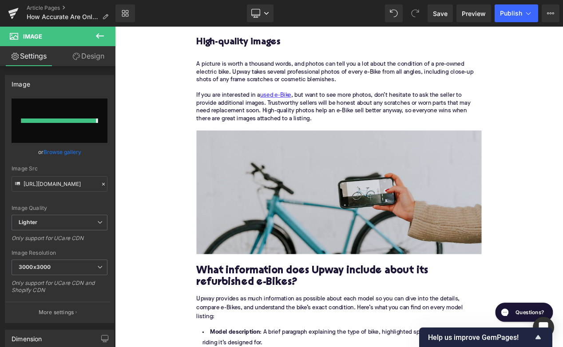
type input "https://ucarecdn.com/4464487d-d278-41f2-a2be-52f89b0e4650/-/format/auto/-/previ…"
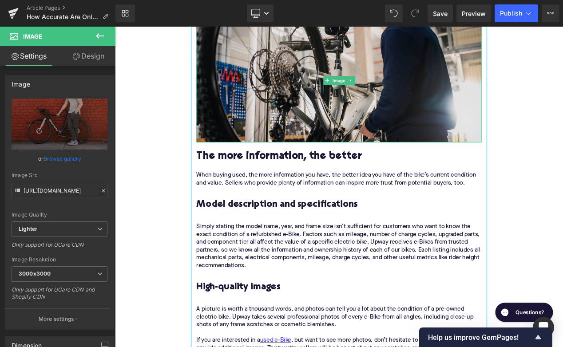
scroll to position [960, 0]
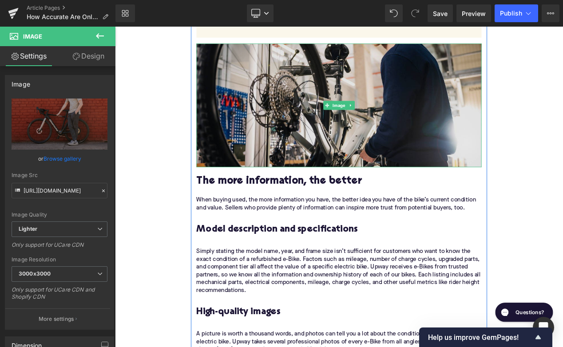
click at [275, 123] on img at bounding box center [384, 121] width 342 height 148
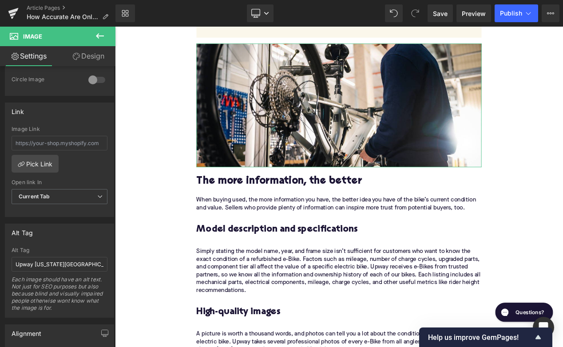
scroll to position [382, 0]
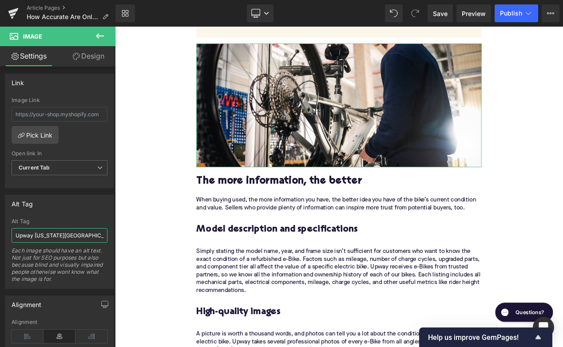
click at [48, 235] on input "Upway New York City UpCenter" at bounding box center [60, 235] width 96 height 15
type input "Mechanic servicing Cube electric mountain bike"
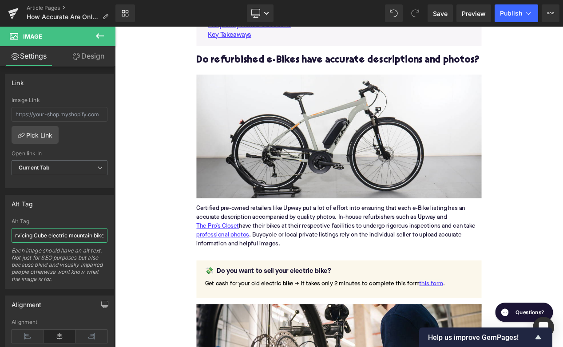
scroll to position [615, 0]
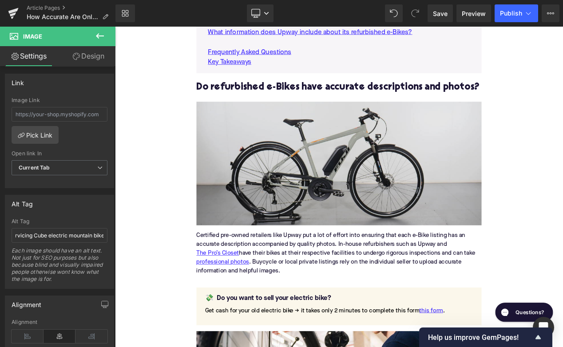
click at [292, 202] on img at bounding box center [384, 191] width 342 height 148
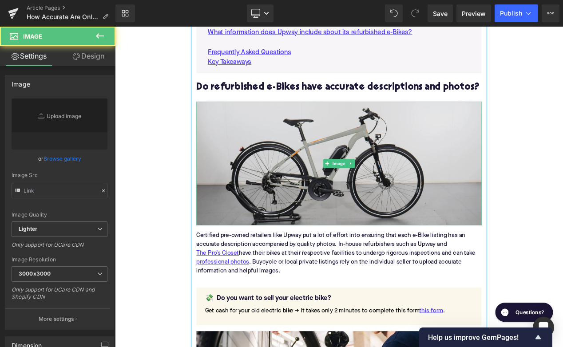
type input "https://ucarecdn.com/be2cf15e-143f-40f6-8a2c-aaa884aac177/-/format/auto/-/previ…"
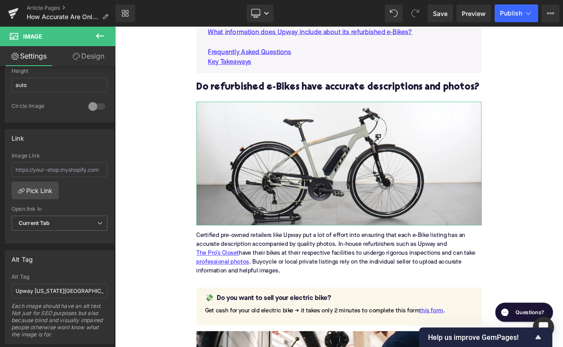
scroll to position [344, 0]
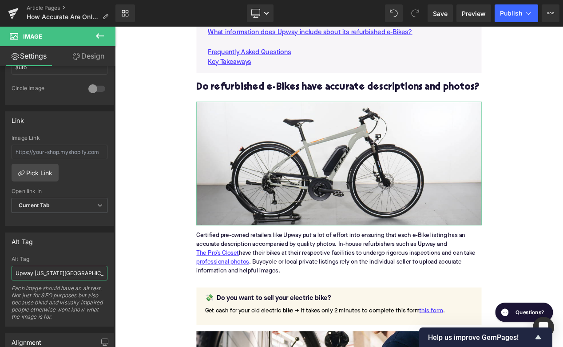
click at [40, 271] on input "Upway New York City UpCenter" at bounding box center [60, 273] width 96 height 15
type input "Model photo of Fuji electric hybrid bike"
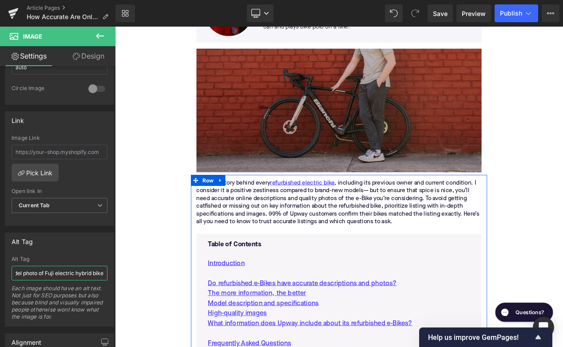
scroll to position [261, 0]
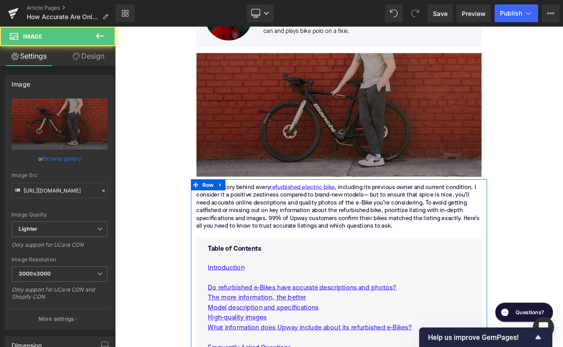
click at [289, 146] on img at bounding box center [384, 132] width 342 height 148
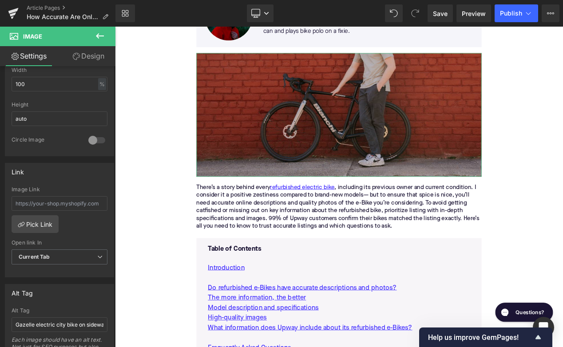
scroll to position [390, 0]
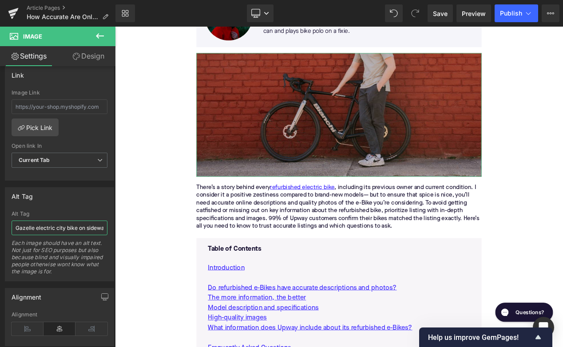
click at [57, 229] on input "Gazelle electric city bike on sidewalk" at bounding box center [60, 228] width 96 height 15
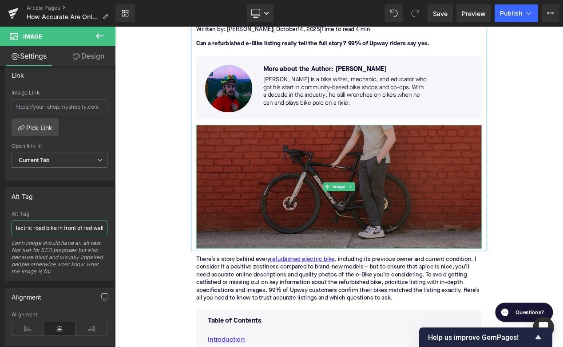
scroll to position [120, 0]
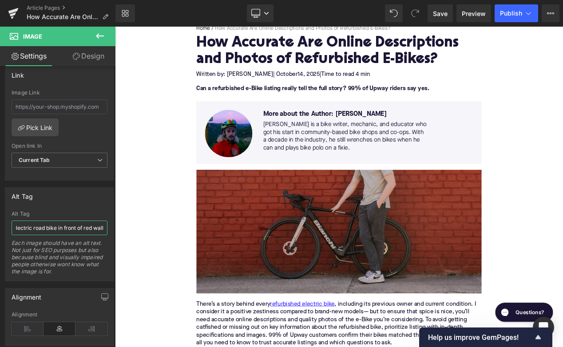
type input "Man posing in front of Bianchi electric road bike in front of red wall"
click at [503, 16] on span "Publish" at bounding box center [511, 13] width 22 height 7
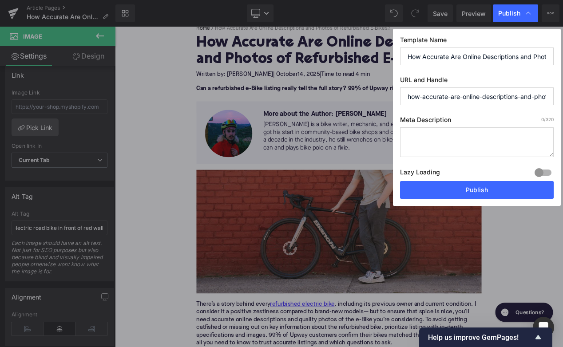
click at [443, 146] on textarea at bounding box center [477, 142] width 154 height 30
paste textarea "99% of Upway buyers say their refurbished e-Bike matched the listing exactly—di…"
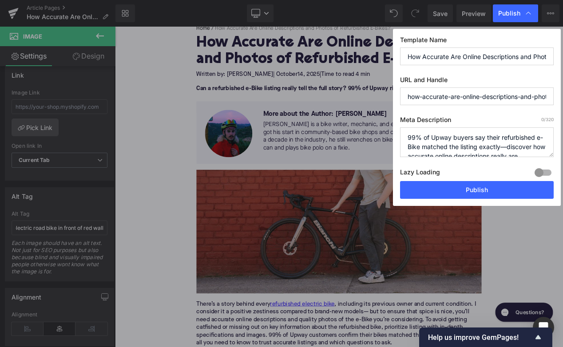
scroll to position [3, 0]
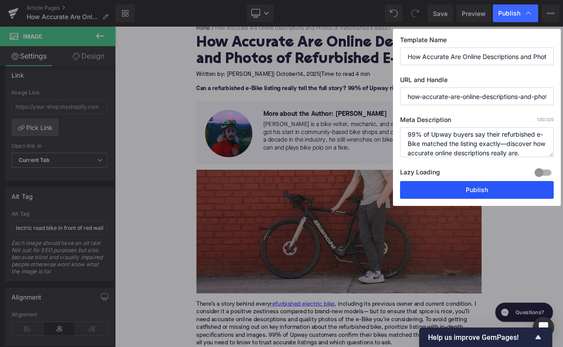
type textarea "99% of Upway buyers say their refurbished e-Bike matched the listing exactly—di…"
click at [467, 186] on button "Publish" at bounding box center [477, 190] width 154 height 18
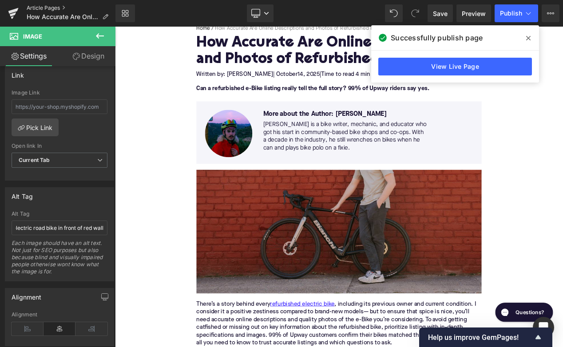
click at [56, 8] on link "Article Pages" at bounding box center [71, 7] width 89 height 7
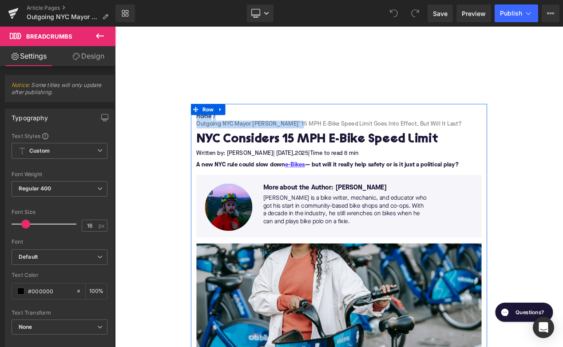
click at [295, 154] on h1 "NYC Considers 15 MPH E-Bike Speed Limit" at bounding box center [384, 162] width 342 height 16
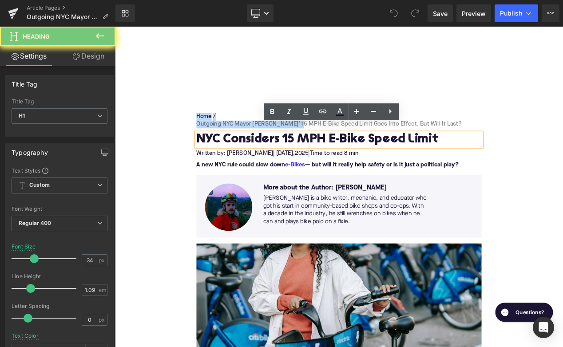
click at [295, 154] on h1 "NYC Considers 15 MPH E-Bike Speed Limit" at bounding box center [384, 162] width 342 height 16
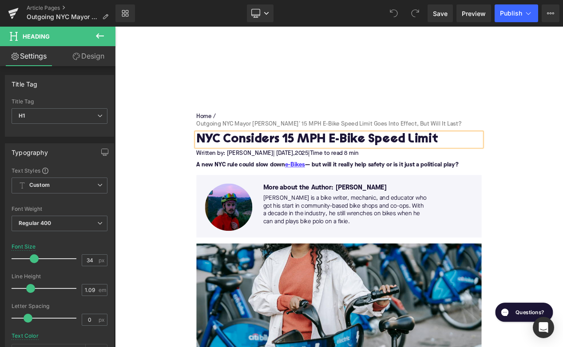
paste div
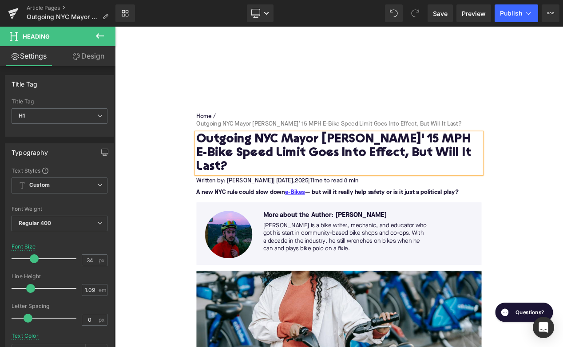
click at [305, 208] on span "| [DATE]," at bounding box center [318, 211] width 26 height 7
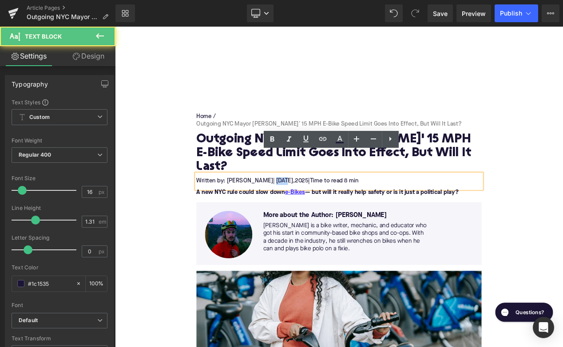
click at [305, 208] on span "| [DATE]," at bounding box center [318, 211] width 26 height 7
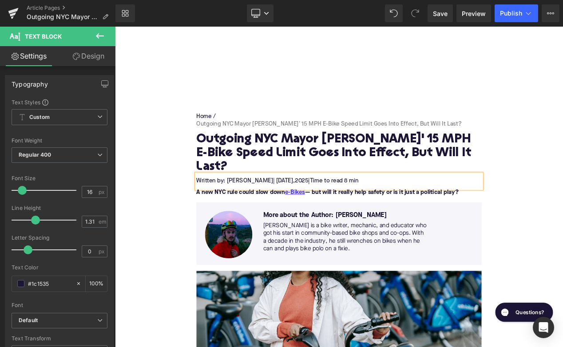
click at [395, 208] on span "Time to read 8 min" at bounding box center [377, 211] width 59 height 7
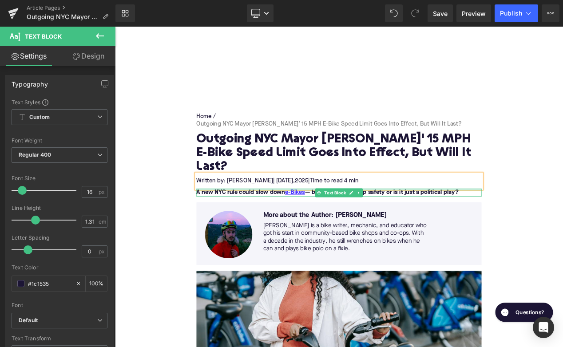
click at [248, 221] on div at bounding box center [384, 222] width 342 height 2
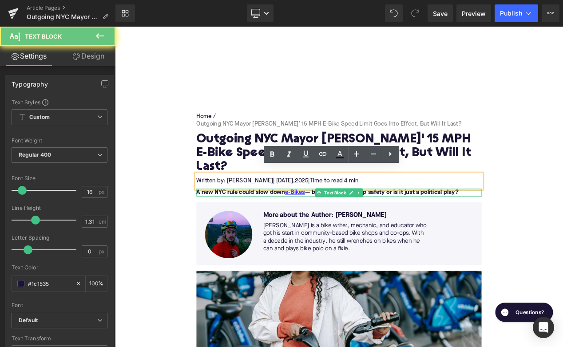
click at [248, 222] on strong "A new NYC rule could slow down e-Bikes — but will it really help safety or is i…" at bounding box center [370, 225] width 314 height 7
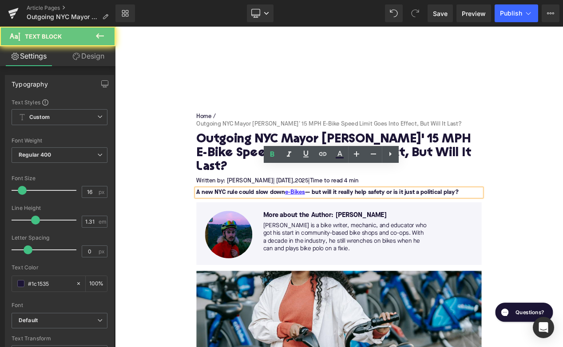
click at [249, 222] on strong "A new NYC rule could slow down e-Bikes — but will it really help safety or is i…" at bounding box center [370, 225] width 314 height 7
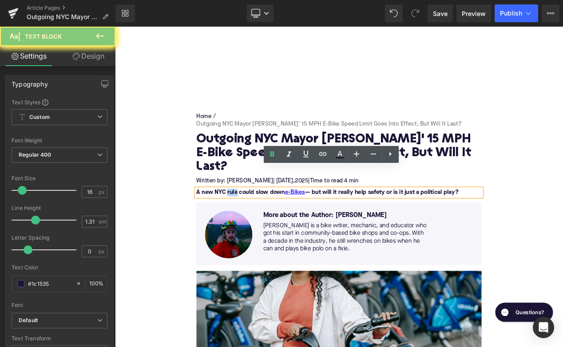
click at [249, 222] on strong "A new NYC rule could slow down e-Bikes — but will it really help safety or is i…" at bounding box center [370, 225] width 314 height 7
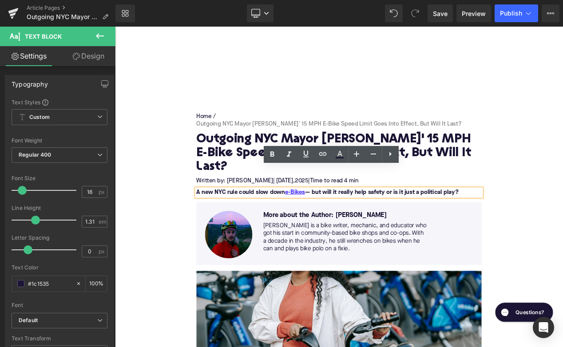
paste div
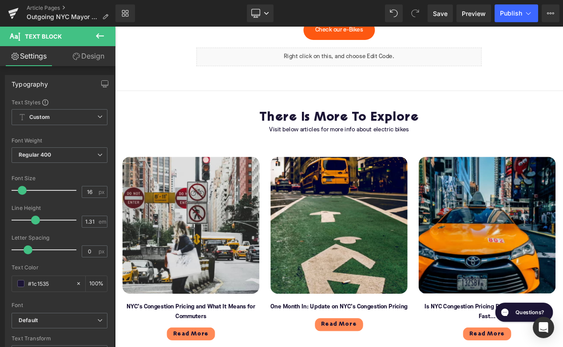
scroll to position [3127, 0]
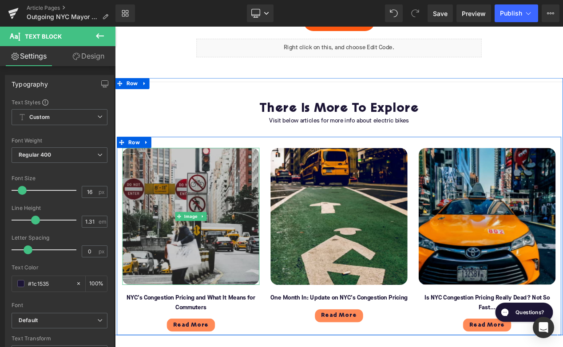
click at [198, 236] on img at bounding box center [206, 254] width 164 height 164
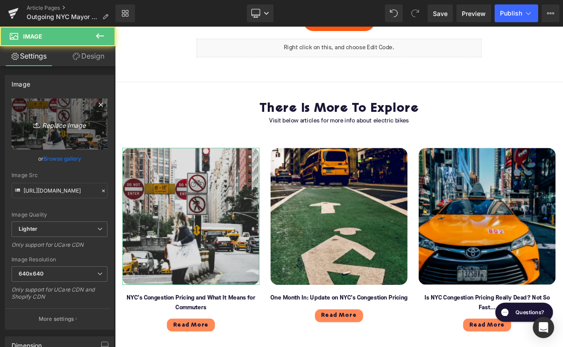
click at [26, 123] on icon "Replace Image" at bounding box center [59, 124] width 71 height 11
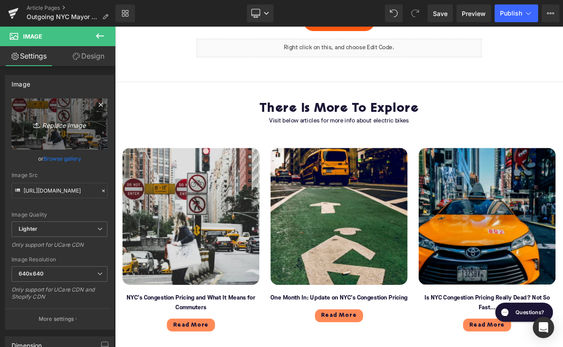
type input "C:\fakepath\Blog - More to explore(134).png"
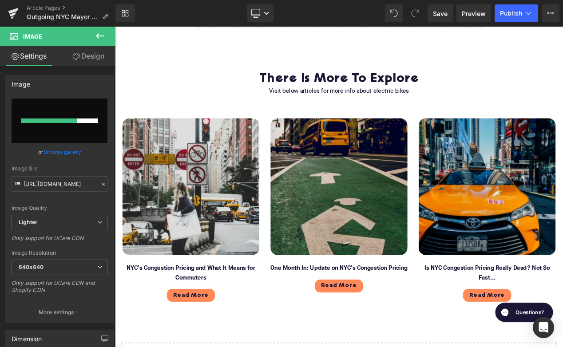
scroll to position [3145, 0]
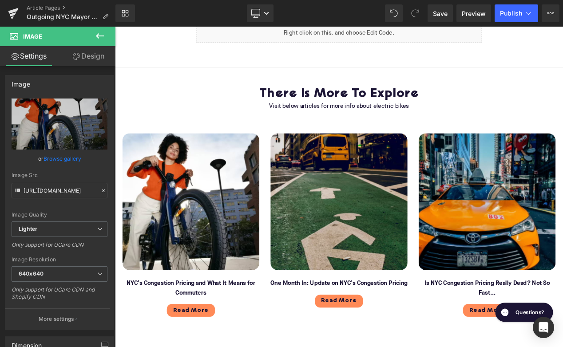
type input "[URL][DOMAIN_NAME]"
click at [347, 212] on img at bounding box center [383, 236] width 164 height 164
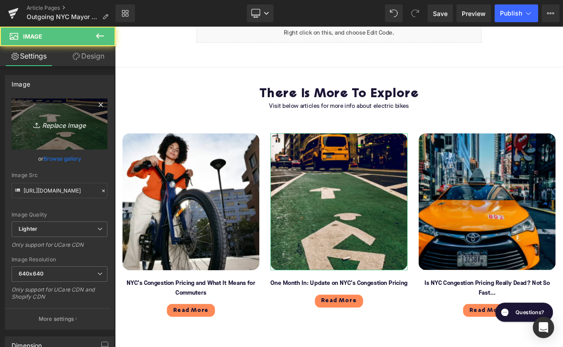
click at [62, 136] on link "Replace Image" at bounding box center [60, 124] width 96 height 51
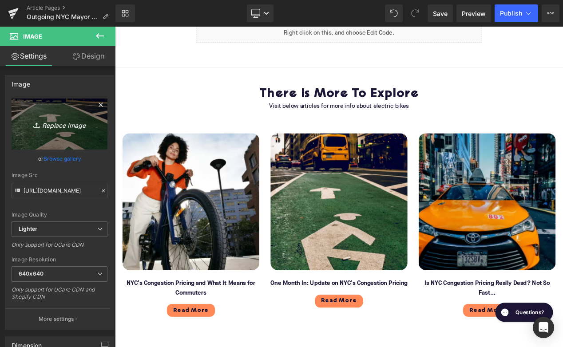
type input "C:\fakepath\Blog - More to explore(135).png"
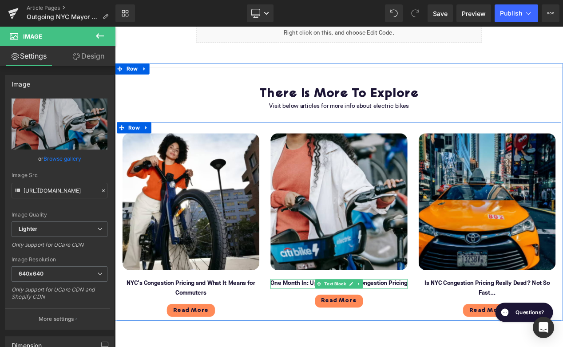
type input "[URL][DOMAIN_NAME]"
click at [328, 331] on font "One Month In: Update on NYC’s Congestion Pricing" at bounding box center [383, 334] width 164 height 7
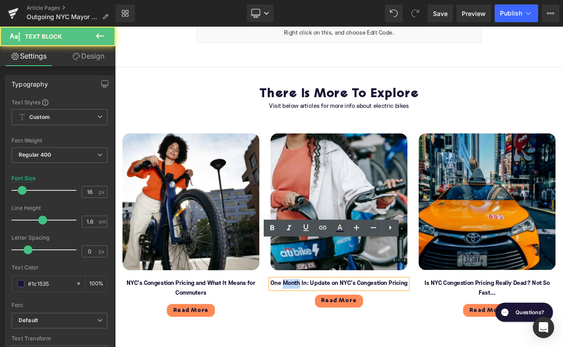
click at [328, 331] on font "One Month In: Update on NYC’s Congestion Pricing" at bounding box center [383, 334] width 164 height 7
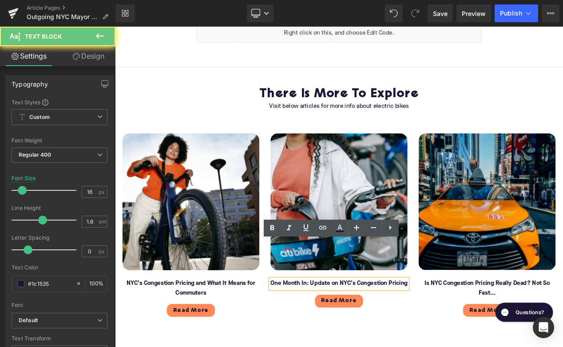
click at [328, 331] on font "One Month In: Update on NYC’s Congestion Pricing" at bounding box center [383, 334] width 164 height 7
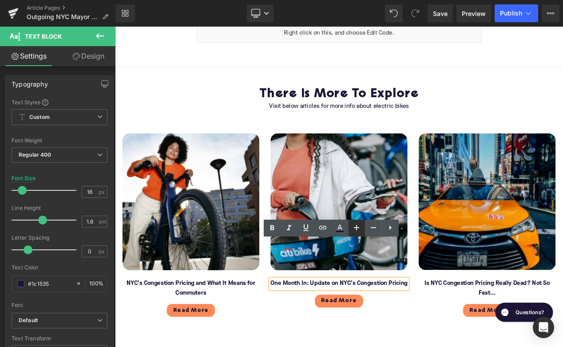
click at [173, 331] on font "NYC’s Congestion Pricing and What It Means for Commuters" at bounding box center [206, 340] width 154 height 19
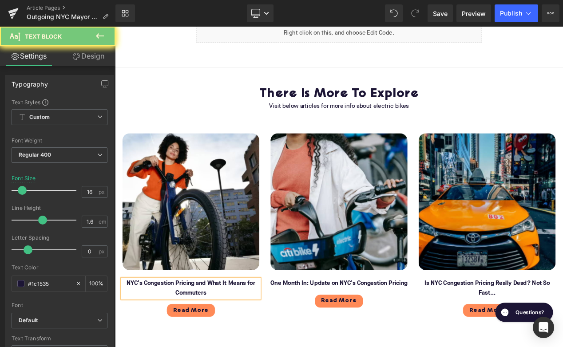
paste div
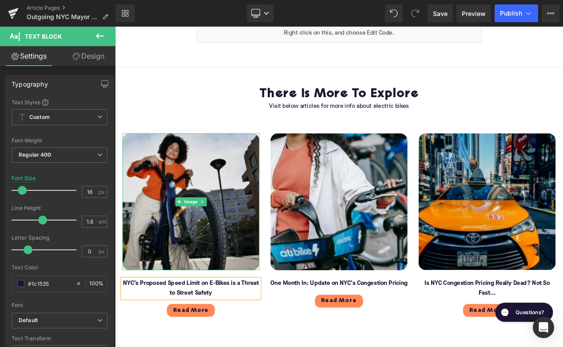
click at [170, 207] on img at bounding box center [206, 236] width 164 height 164
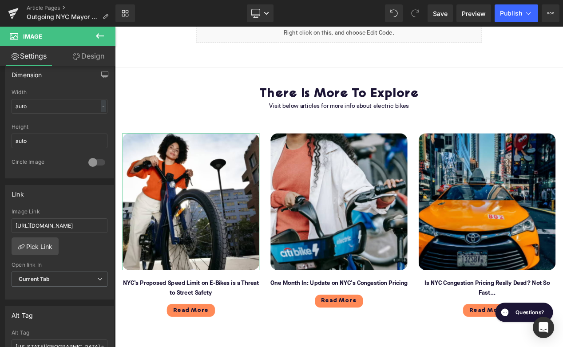
scroll to position [309, 0]
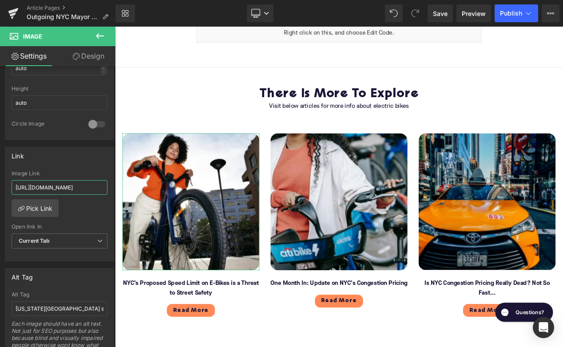
click at [46, 188] on input "[URL][DOMAIN_NAME]" at bounding box center [60, 187] width 96 height 15
type input "[URL][DOMAIN_NAME]"
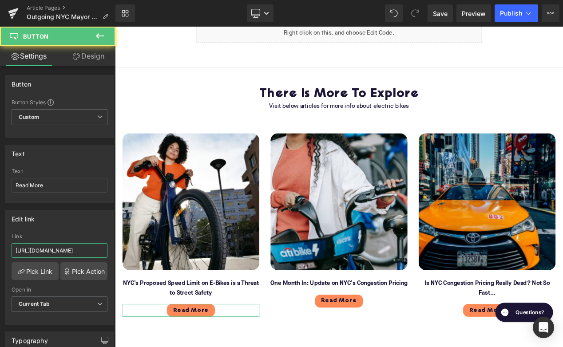
click at [41, 249] on input "[URL][DOMAIN_NAME]" at bounding box center [60, 250] width 96 height 15
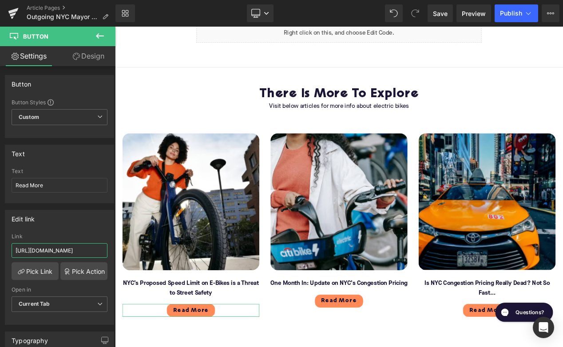
click at [41, 249] on input "[URL][DOMAIN_NAME]" at bounding box center [60, 250] width 96 height 15
paste input "yc-proposed-speed-limit-on-electric-bikes-is-a-threat-to-street-safety"
type input "[URL][DOMAIN_NAME]"
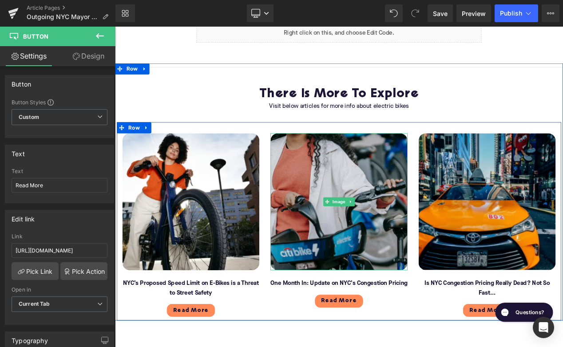
click at [362, 237] on img at bounding box center [383, 236] width 164 height 164
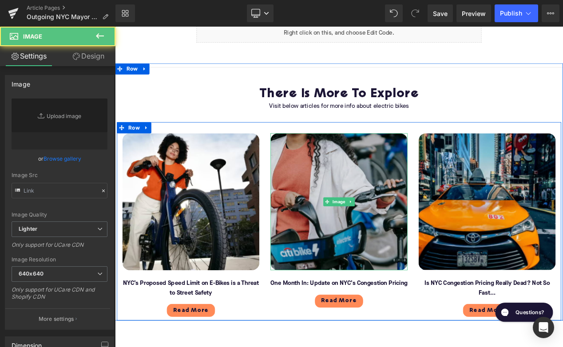
type input "[URL][DOMAIN_NAME]"
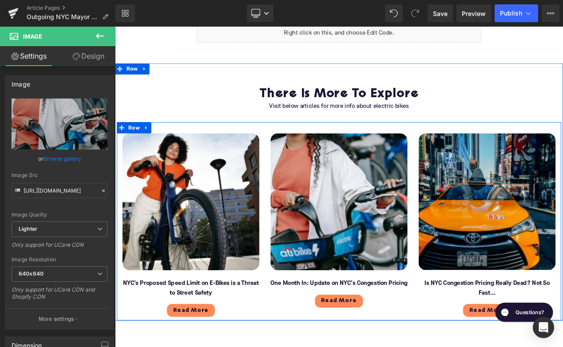
click at [342, 331] on font "One Month In: Update on NYC’s Congestion Pricing" at bounding box center [383, 334] width 164 height 7
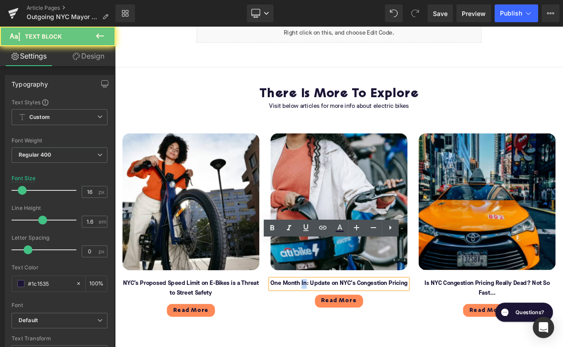
click at [342, 331] on font "One Month In: Update on NYC’s Congestion Pricing" at bounding box center [383, 334] width 164 height 7
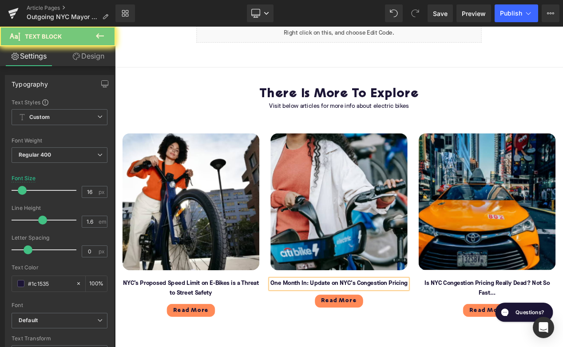
paste div
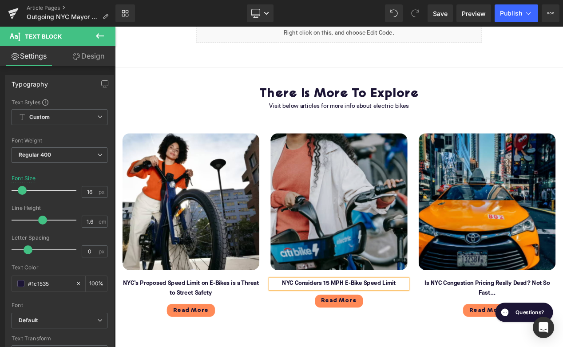
click at [342, 221] on img at bounding box center [383, 236] width 164 height 164
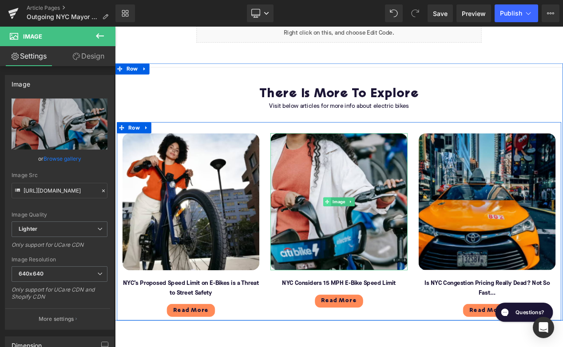
click at [368, 234] on icon at bounding box center [369, 236] width 5 height 5
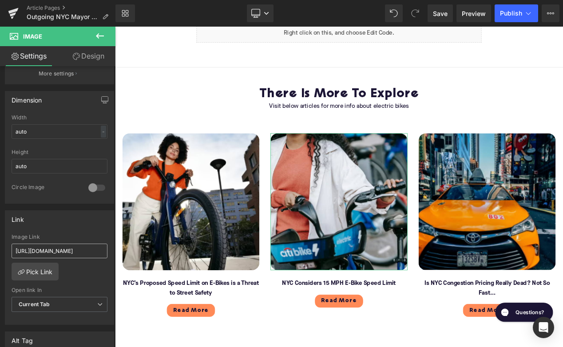
scroll to position [246, 0]
click at [27, 248] on input "[URL][DOMAIN_NAME]" at bounding box center [60, 250] width 96 height 15
type input "[URL][DOMAIN_NAME]"
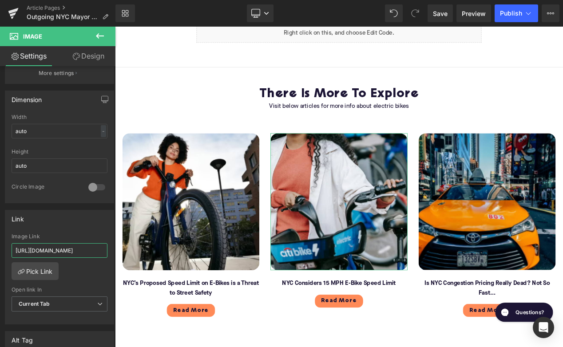
scroll to position [0, 109]
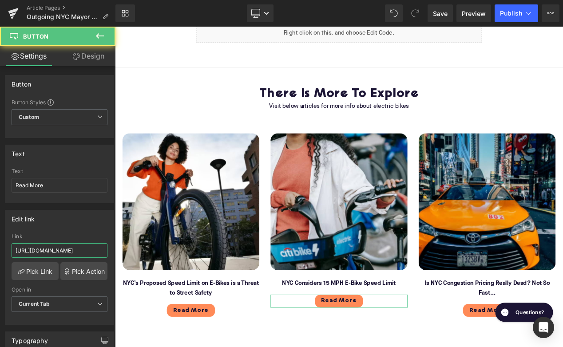
click at [59, 249] on input "[URL][DOMAIN_NAME]" at bounding box center [60, 250] width 96 height 15
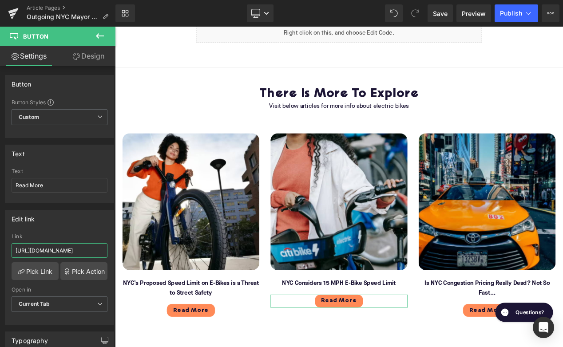
click at [59, 249] on input "[URL][DOMAIN_NAME]" at bounding box center [60, 250] width 96 height 15
paste input "nyc-considers-15-mph-electric-bike-speed-limit"
type input "[URL][DOMAIN_NAME]"
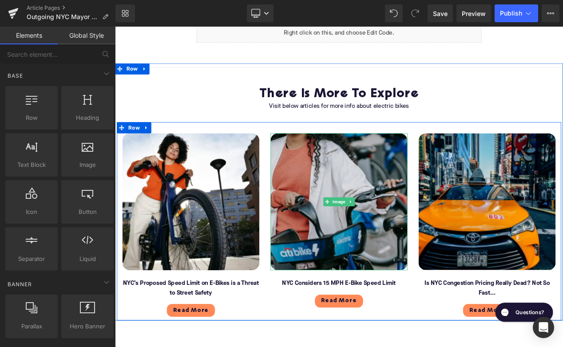
click at [351, 219] on img at bounding box center [383, 236] width 164 height 164
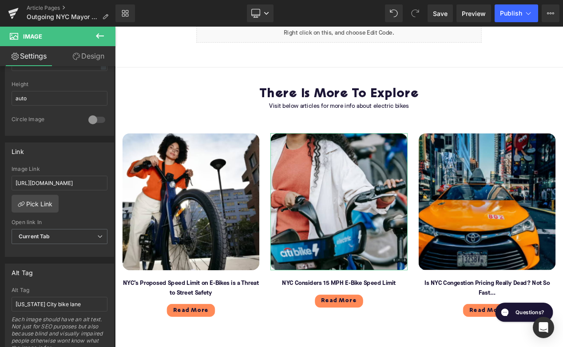
scroll to position [373, 0]
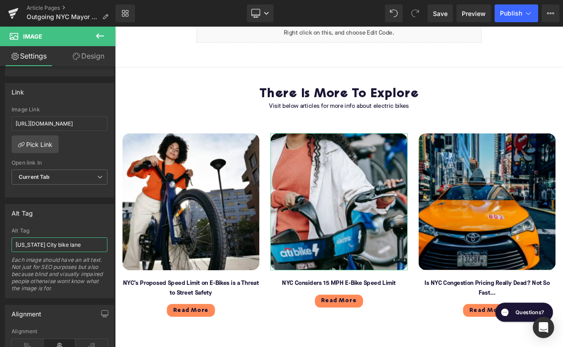
click at [59, 244] on input "[US_STATE] City bike lane" at bounding box center [60, 244] width 96 height 15
type input "Citi bike [GEOGRAPHIC_DATA]"
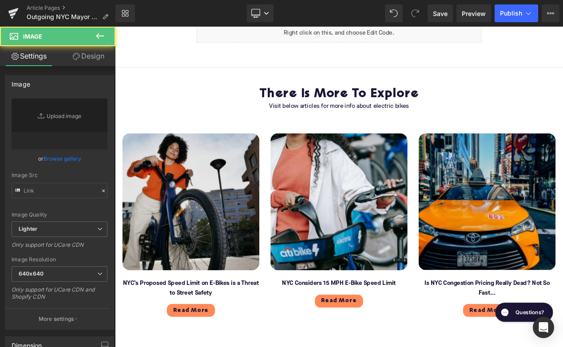
click at [163, 251] on img at bounding box center [206, 236] width 164 height 164
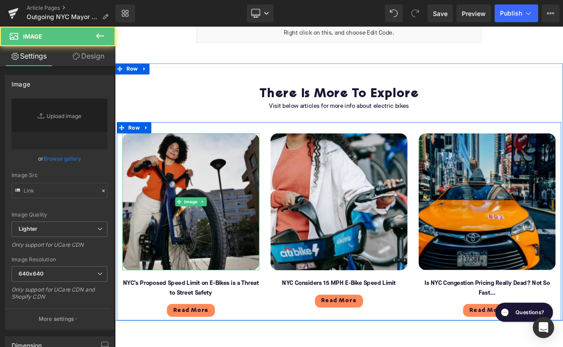
type input "[URL][DOMAIN_NAME]"
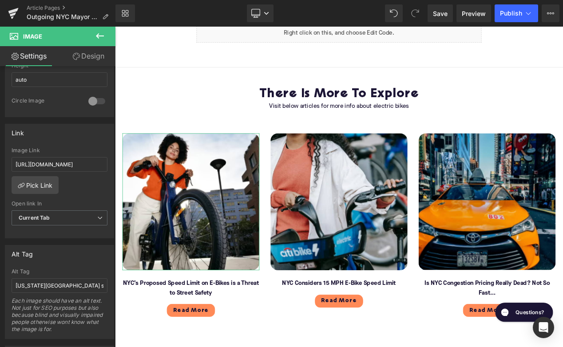
scroll to position [380, 0]
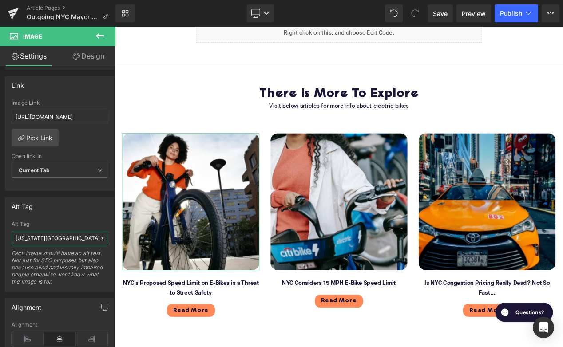
click at [58, 239] on input "[US_STATE][GEOGRAPHIC_DATA] signs" at bounding box center [60, 238] width 96 height 15
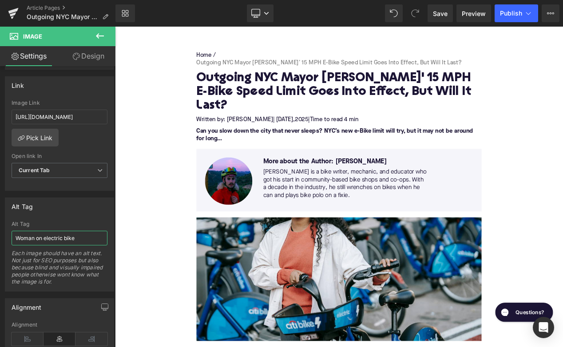
scroll to position [0, 0]
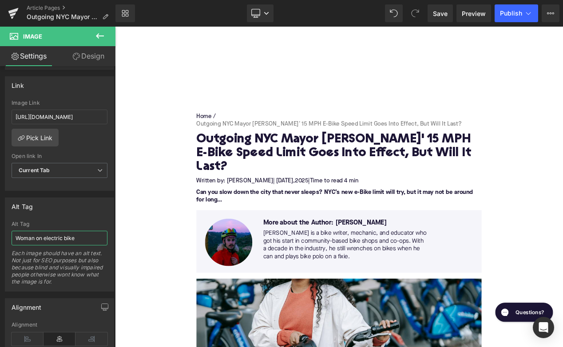
type input "Woman on electric bike"
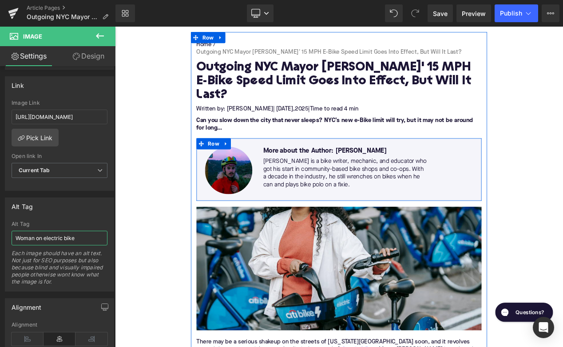
scroll to position [257, 0]
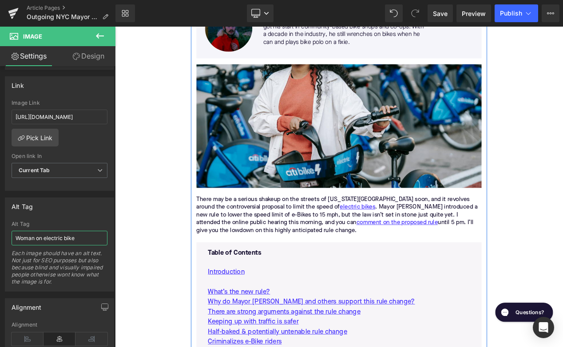
click at [265, 230] on p "There may be a serious shakeup on the streets of [US_STATE][GEOGRAPHIC_DATA] so…" at bounding box center [384, 252] width 342 height 47
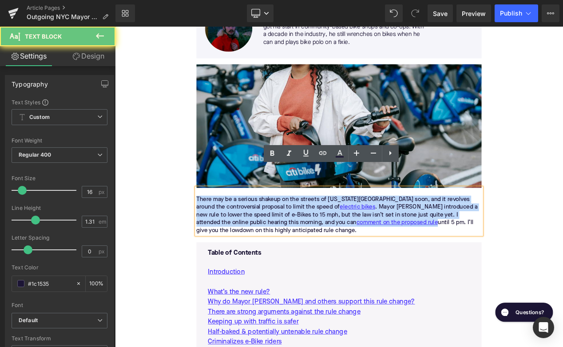
click at [265, 230] on p "There may be a serious shakeup on the streets of [US_STATE][GEOGRAPHIC_DATA] so…" at bounding box center [384, 252] width 342 height 47
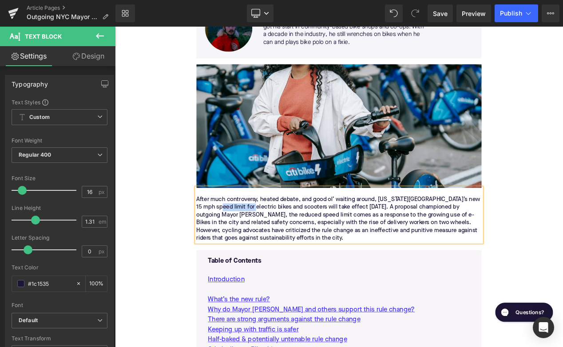
drag, startPoint x: 238, startPoint y: 218, endPoint x: 280, endPoint y: 218, distance: 42.2
click at [280, 229] on p "After much controversy, heated debate, and good ol’ waiting around, [US_STATE][…" at bounding box center [384, 257] width 342 height 56
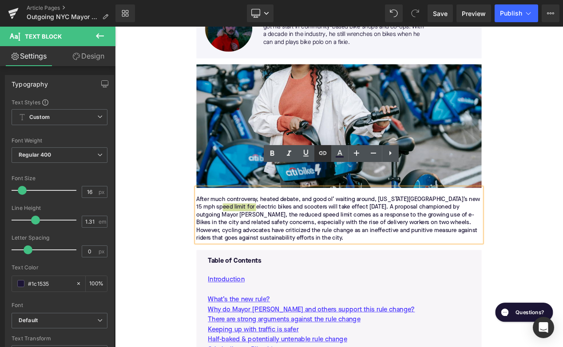
click at [320, 154] on icon at bounding box center [323, 153] width 8 height 4
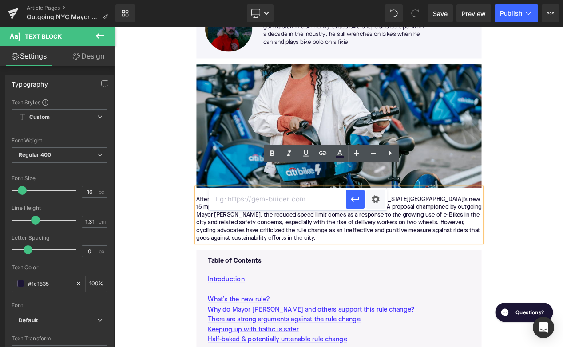
click at [280, 206] on input "text" at bounding box center [277, 199] width 137 height 22
paste input "[URL][DOMAIN_NAME]"
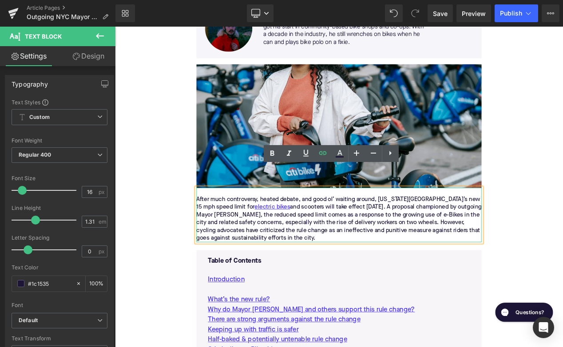
click at [306, 229] on p "After much controversy, heated debate, and good ol’ waiting around, [US_STATE][…" at bounding box center [384, 257] width 342 height 56
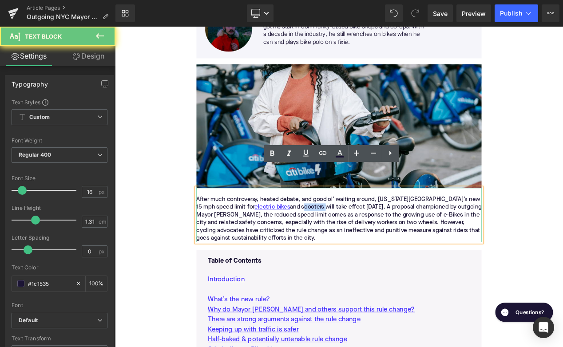
click at [306, 229] on p "After much controversy, heated debate, and good ol’ waiting around, [US_STATE][…" at bounding box center [384, 257] width 342 height 56
click at [323, 154] on icon at bounding box center [322, 153] width 11 height 11
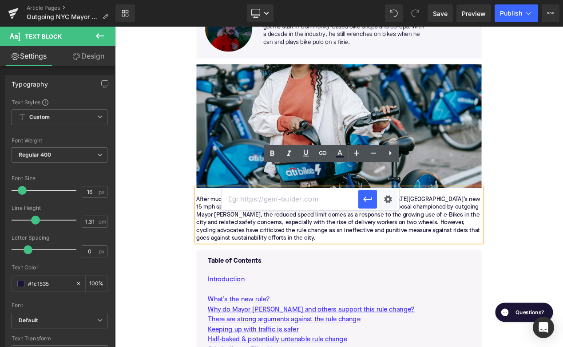
click at [294, 201] on input "text" at bounding box center [290, 199] width 137 height 22
paste input "[URL][DOMAIN_NAME]"
type input "[URL][DOMAIN_NAME]"
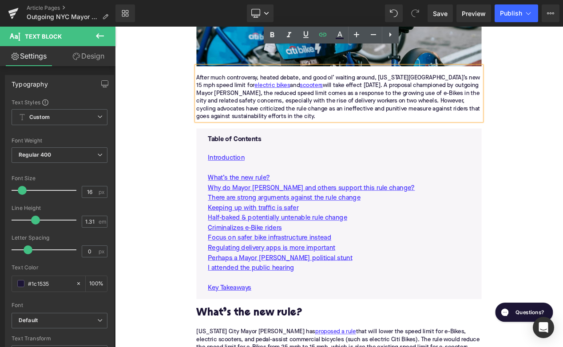
scroll to position [475, 0]
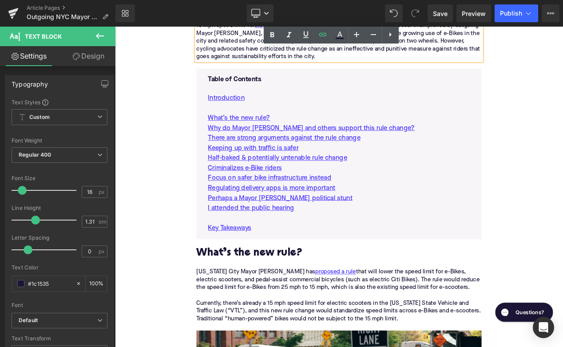
click at [278, 292] on h2 "What’s the new rule?" at bounding box center [384, 299] width 342 height 14
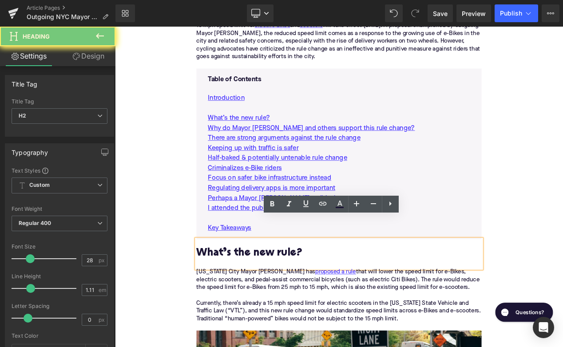
click at [278, 292] on h2 "What’s the new rule?" at bounding box center [384, 299] width 342 height 14
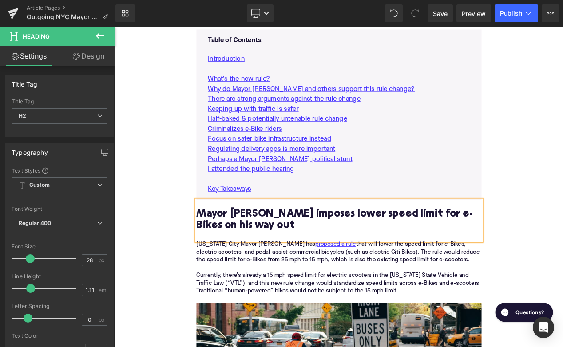
scroll to position [613, 0]
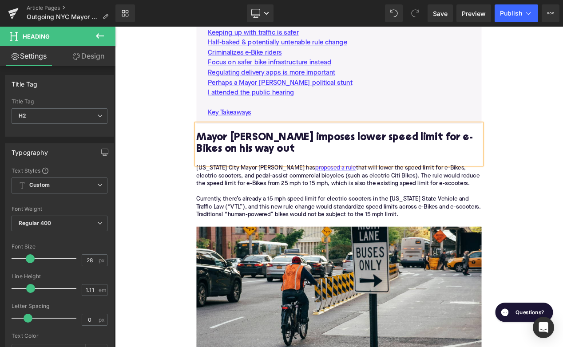
click at [266, 197] on div "[US_STATE] City Mayor [PERSON_NAME] has proposed a rule that will lower the spe…" at bounding box center [384, 229] width 342 height 75
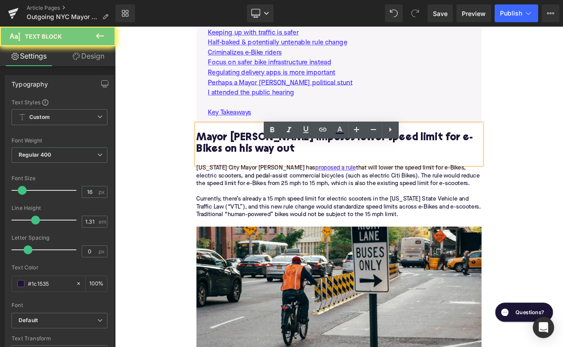
click at [266, 197] on div "[US_STATE] City Mayor [PERSON_NAME] has proposed a rule that will lower the spe…" at bounding box center [384, 229] width 342 height 75
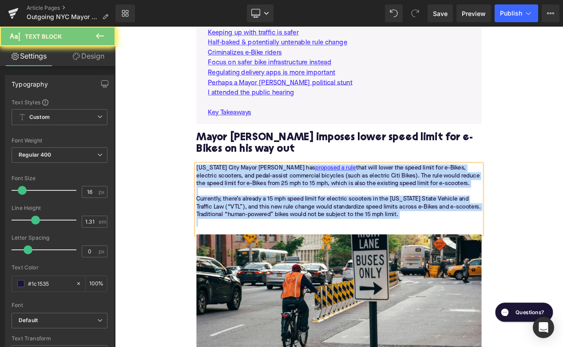
paste div
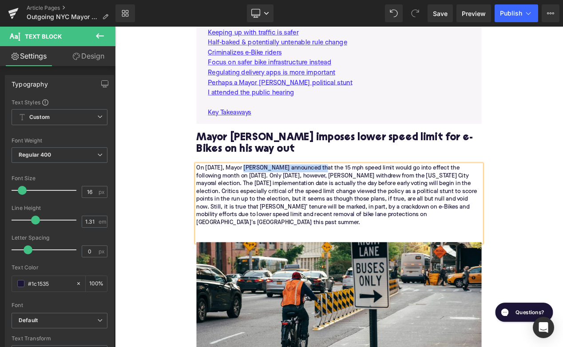
drag, startPoint x: 272, startPoint y: 170, endPoint x: 367, endPoint y: 171, distance: 94.6
click at [367, 192] on div "On [DATE], Mayor [PERSON_NAME] announced that the 15 mph speed limit would go i…" at bounding box center [384, 238] width 342 height 93
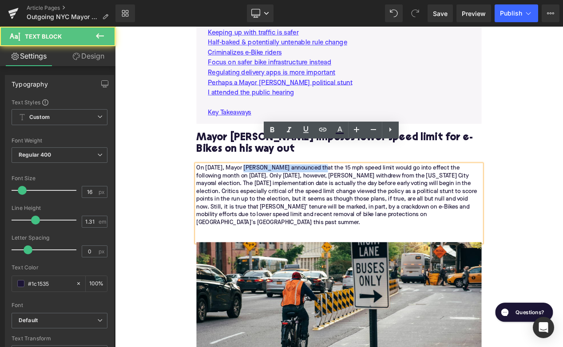
click at [346, 192] on div "On [DATE], Mayor [PERSON_NAME] announced that the 15 mph speed limit would go i…" at bounding box center [384, 238] width 342 height 93
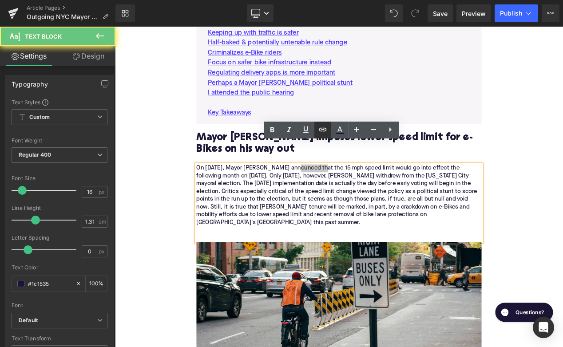
click at [319, 131] on icon at bounding box center [323, 130] width 8 height 4
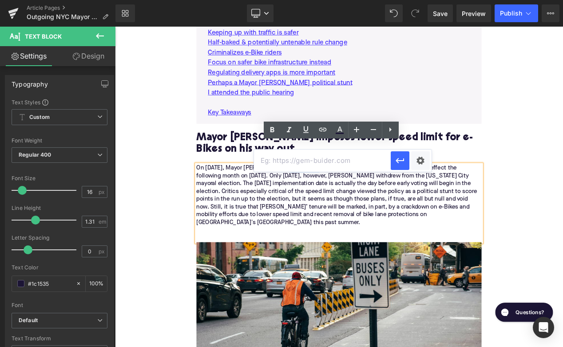
click at [320, 157] on input "text" at bounding box center [322, 161] width 137 height 22
paste input "[URL][DOMAIN_NAME][PERSON_NAME]"
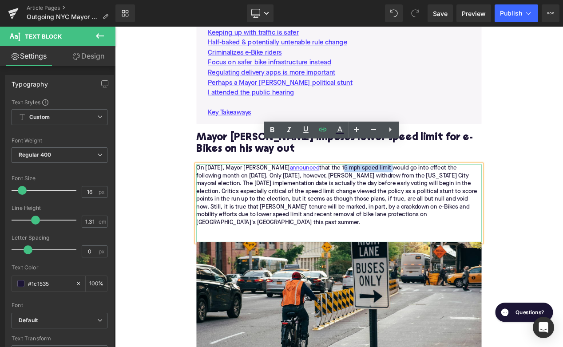
drag, startPoint x: 395, startPoint y: 170, endPoint x: 455, endPoint y: 171, distance: 59.5
click at [454, 192] on div "On [DATE], Mayor [PERSON_NAME] announced that the 15 mph speed limit would go i…" at bounding box center [384, 238] width 342 height 93
click at [320, 128] on icon at bounding box center [322, 129] width 11 height 11
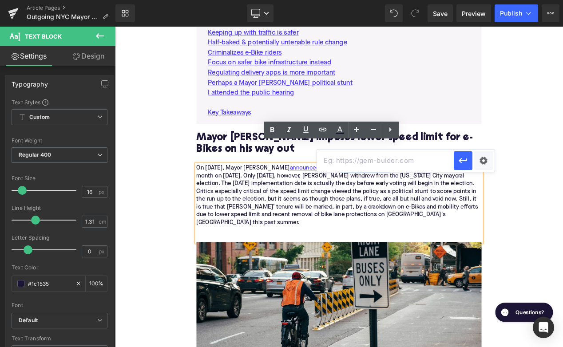
click at [356, 163] on input "text" at bounding box center [385, 161] width 137 height 22
paste input "[URL][DOMAIN_NAME]"
type input "[URL][DOMAIN_NAME]"
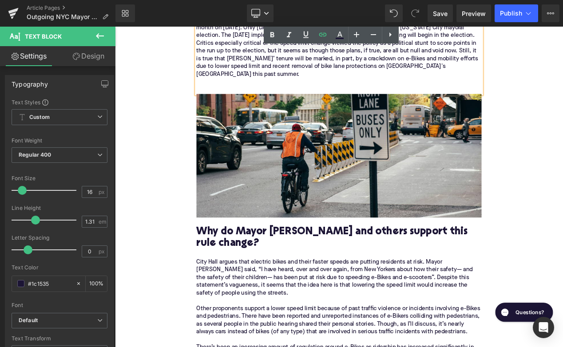
scroll to position [798, 0]
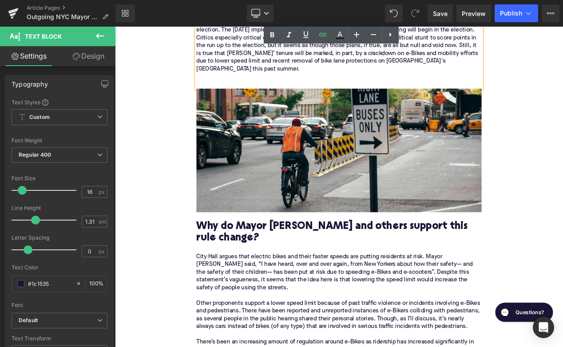
click at [296, 260] on h2 "Why do Mayor [PERSON_NAME] and others support this rule change?" at bounding box center [384, 274] width 342 height 28
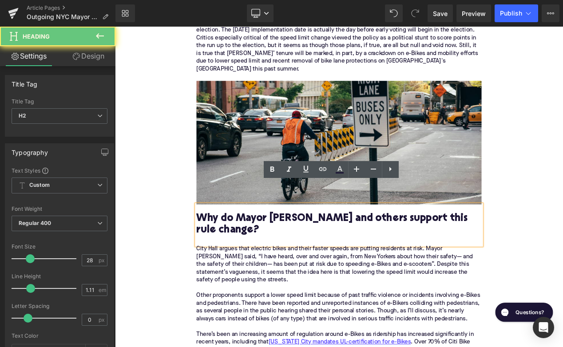
click at [296, 250] on h2 "Why do Mayor [PERSON_NAME] and others support this rule change?" at bounding box center [384, 264] width 342 height 28
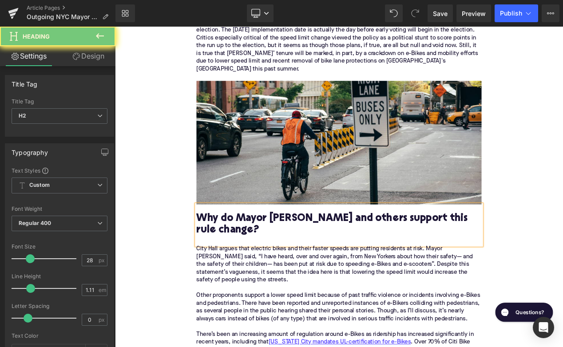
paste div
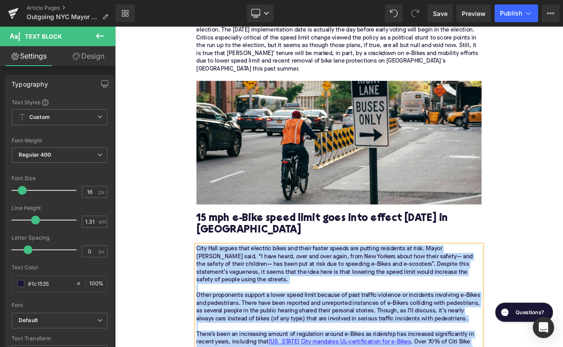
paste div
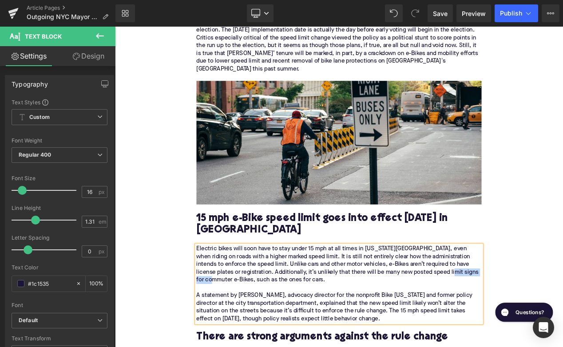
drag, startPoint x: 507, startPoint y: 297, endPoint x: 230, endPoint y: 306, distance: 277.6
click at [229, 305] on div "Electric bikes will soon have to stay under 15 mph at all times in [US_STATE][G…" at bounding box center [384, 335] width 342 height 93
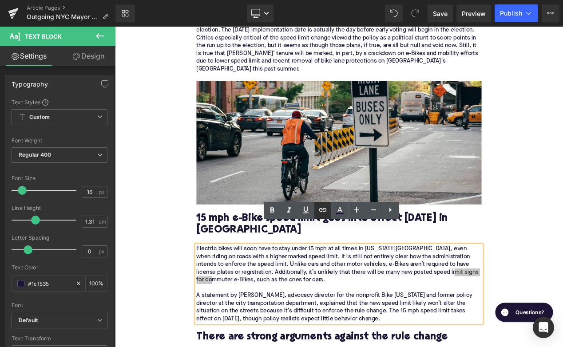
click at [324, 211] on icon at bounding box center [322, 210] width 11 height 11
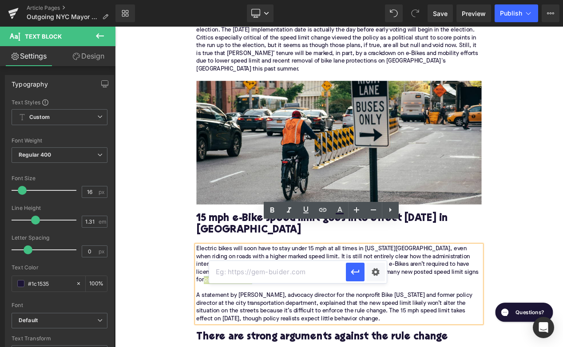
click at [280, 281] on input "text" at bounding box center [277, 272] width 137 height 22
paste input "[URL][DOMAIN_NAME]"
type input "[URL][DOMAIN_NAME]"
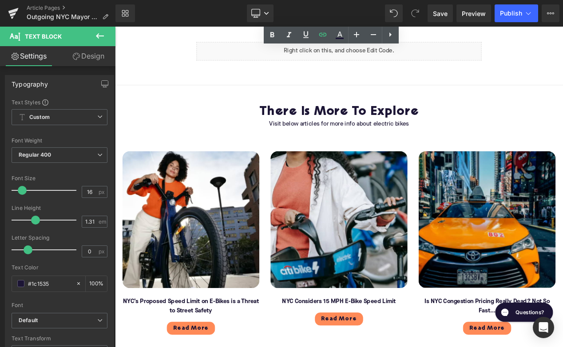
scroll to position [3104, 0]
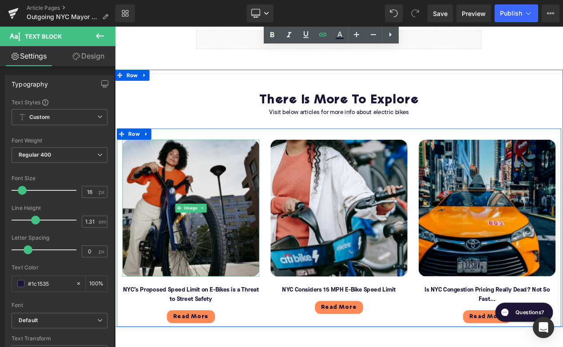
click at [178, 257] on img at bounding box center [206, 244] width 164 height 164
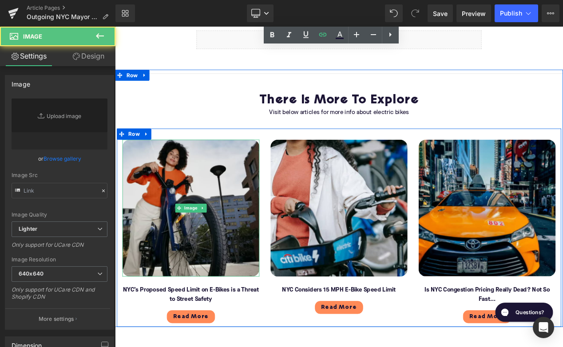
type input "[URL][DOMAIN_NAME]"
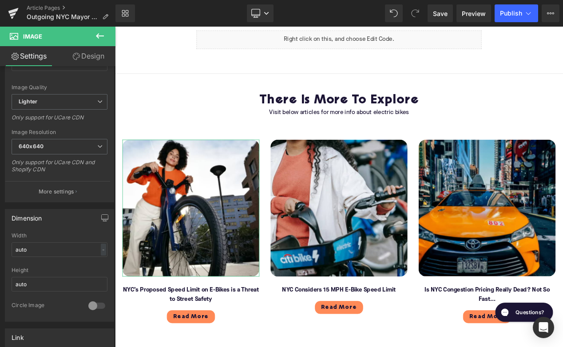
scroll to position [243, 0]
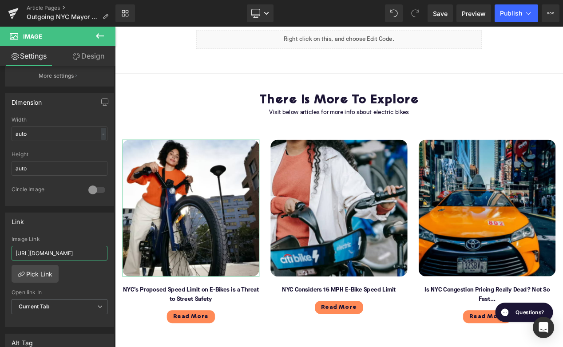
click at [57, 254] on input "[URL][DOMAIN_NAME]" at bounding box center [60, 253] width 96 height 15
copy link "commuter e-Bikes"
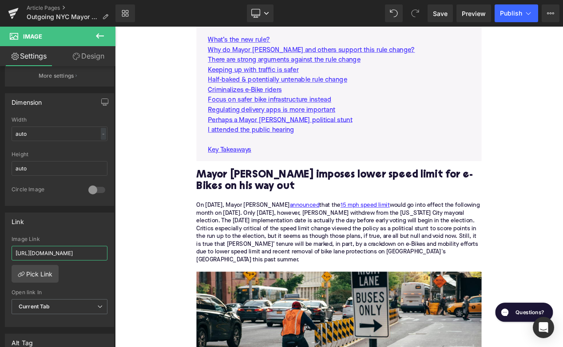
scroll to position [553, 0]
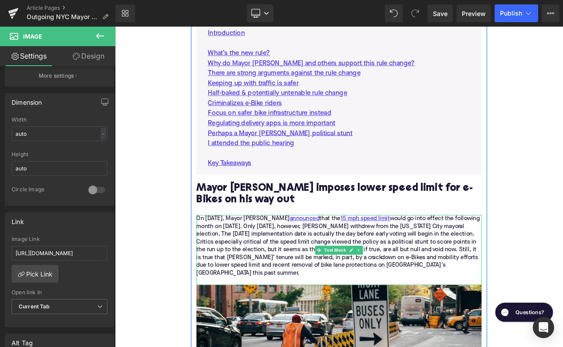
click at [253, 257] on div "On [DATE], Mayor [PERSON_NAME] announced that the 15 mph speed limit would go i…" at bounding box center [384, 295] width 342 height 84
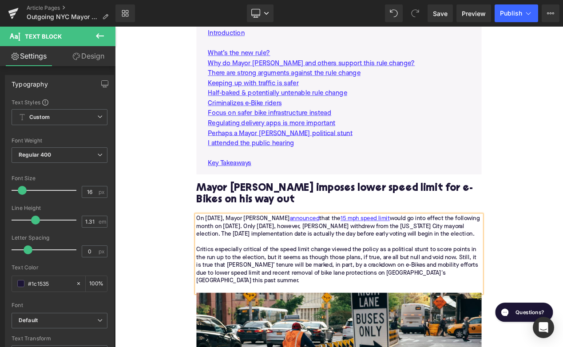
click at [392, 290] on div "Critics especially critical of the speed limit change viewed the policy as a po…" at bounding box center [384, 313] width 342 height 47
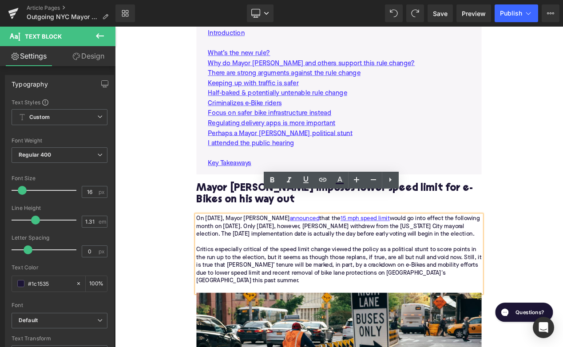
click at [395, 290] on div "Critics especially critical of the speed limit change viewed the policy as a po…" at bounding box center [384, 313] width 342 height 47
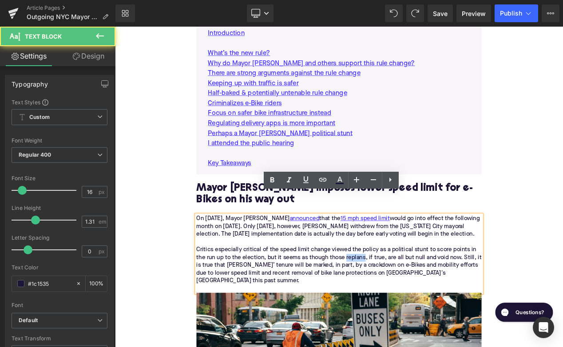
click at [395, 290] on div "Critics especially critical of the speed limit change viewed the policy as a po…" at bounding box center [384, 313] width 342 height 47
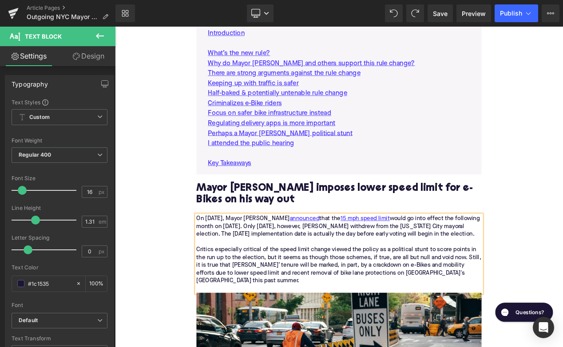
click at [424, 290] on div "Critics especially critical of the speed limit change viewed the policy as a po…" at bounding box center [384, 313] width 342 height 47
click at [319, 290] on div "Critics especially critical of the speed limit change viewed the policy as a po…" at bounding box center [384, 313] width 342 height 47
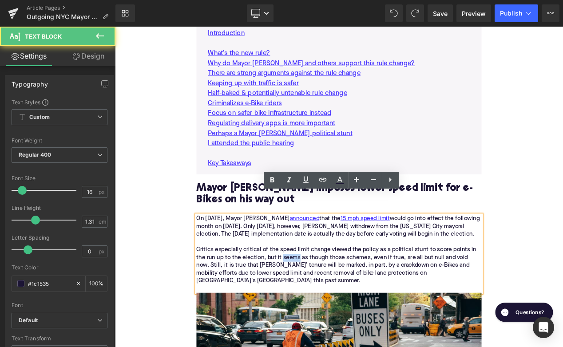
click at [319, 290] on div "Critics especially critical of the speed limit change viewed the policy as a po…" at bounding box center [384, 313] width 342 height 47
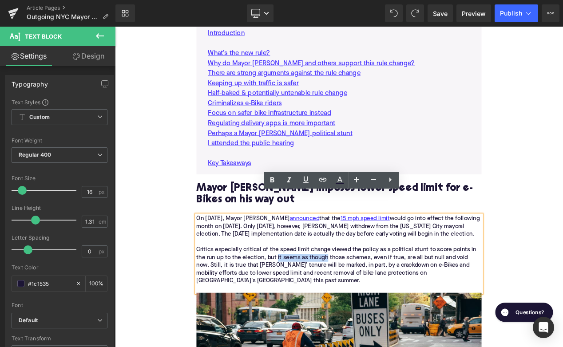
drag, startPoint x: 370, startPoint y: 288, endPoint x: 310, endPoint y: 285, distance: 59.5
click at [310, 290] on div "Critics especially critical of the speed limit change viewed the policy as a po…" at bounding box center [384, 313] width 342 height 47
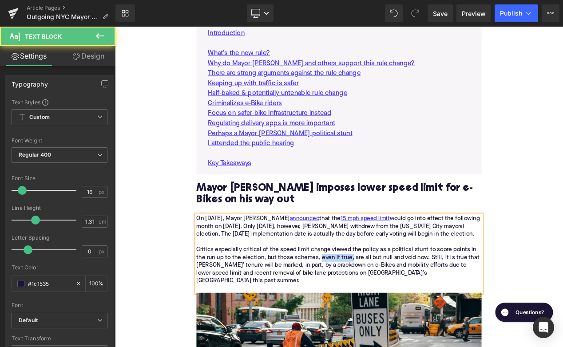
drag, startPoint x: 400, startPoint y: 287, endPoint x: 363, endPoint y: 286, distance: 37.3
click at [363, 290] on div "Critics especially critical of the speed limit change viewed the policy as a po…" at bounding box center [384, 313] width 342 height 47
click at [330, 290] on div "Critics especially critical of the speed limit change viewed the policy as a po…" at bounding box center [384, 313] width 342 height 47
click at [298, 290] on div "Critics especially critical of the speed limit change viewed the policy as a po…" at bounding box center [384, 313] width 342 height 47
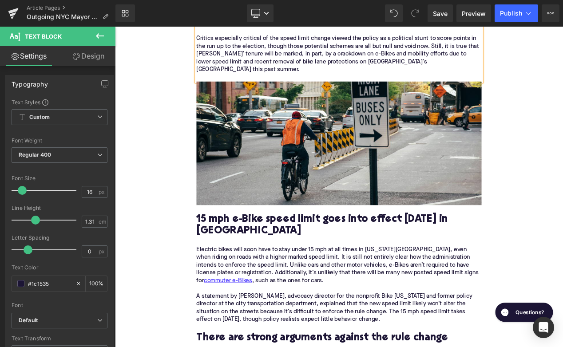
scroll to position [807, 0]
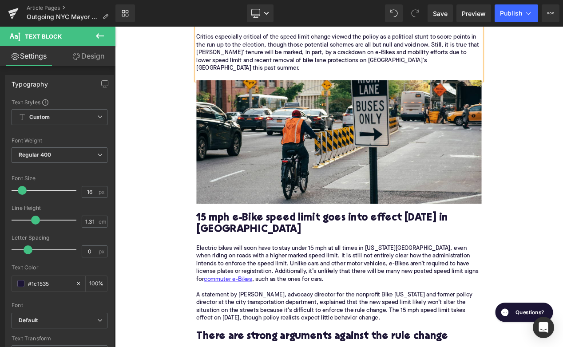
click at [364, 304] on div "Electric bikes will soon have to stay under 15 mph at all times in [US_STATE][G…" at bounding box center [384, 334] width 342 height 93
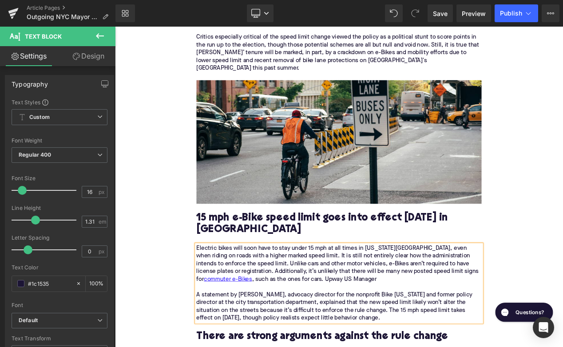
click at [400, 304] on div "Electric bikes will soon have to stay under 15 mph at all times in [US_STATE][G…" at bounding box center [384, 334] width 342 height 93
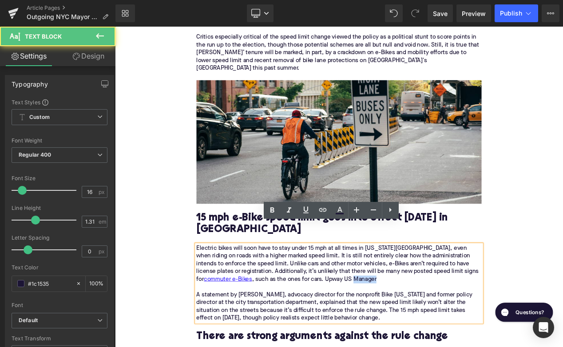
click at [400, 304] on div "Electric bikes will soon have to stay under 15 mph at all times in [US_STATE][G…" at bounding box center [384, 334] width 342 height 93
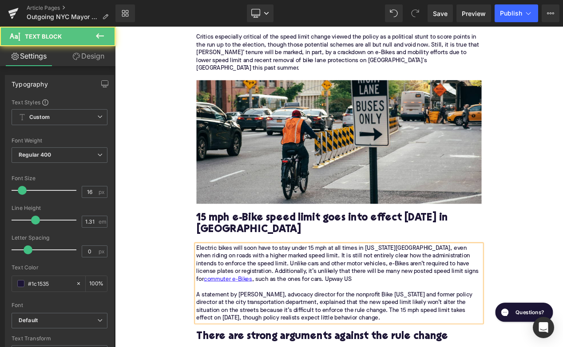
click at [358, 304] on div "Electric bikes will soon have to stay under 15 mph at all times in [US_STATE][G…" at bounding box center [384, 334] width 342 height 93
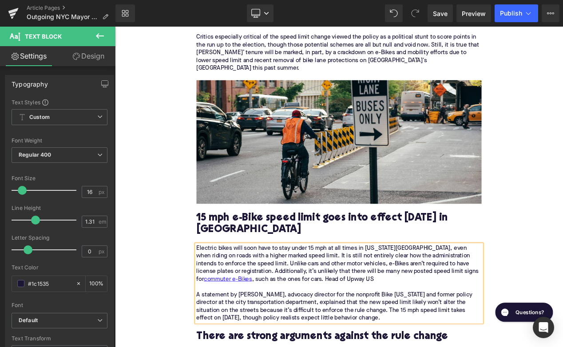
click at [439, 302] on div "Electric bikes will soon have to stay under 15 mph at all times in [US_STATE][G…" at bounding box center [384, 334] width 342 height 93
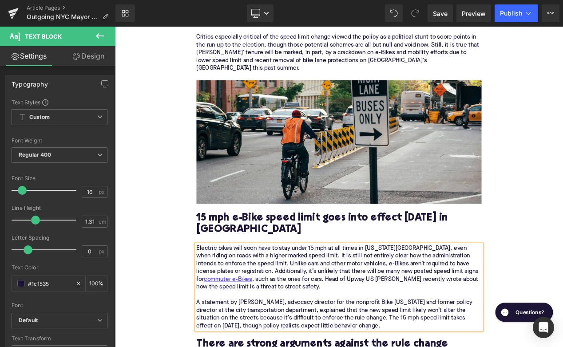
click at [273, 314] on div "Electric bikes will soon have to stay under 15 mph at all times in [US_STATE][G…" at bounding box center [384, 339] width 342 height 103
click at [507, 304] on div "Electric bikes will soon have to stay under 15 mph at all times in [US_STATE][G…" at bounding box center [384, 339] width 342 height 103
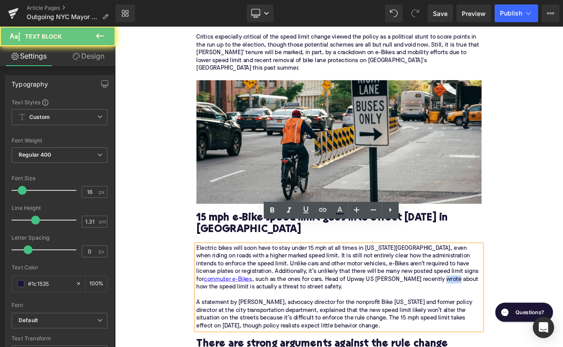
click at [507, 304] on div "Electric bikes will soon have to stay under 15 mph at all times in [US_STATE][G…" at bounding box center [384, 339] width 342 height 103
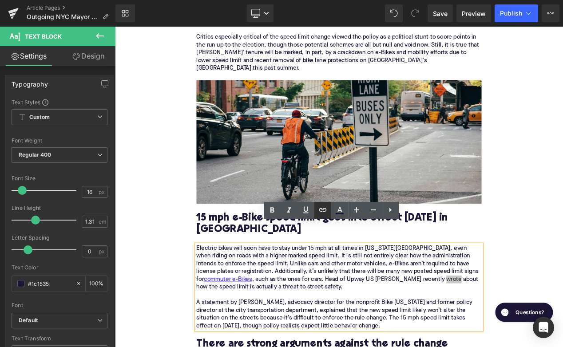
click at [324, 211] on icon at bounding box center [323, 210] width 8 height 4
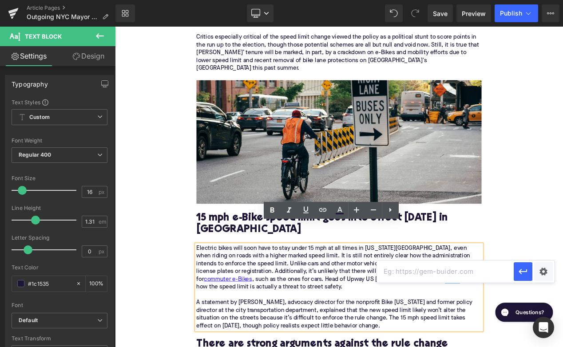
click at [398, 273] on input "text" at bounding box center [445, 272] width 137 height 22
paste input "[URL][DOMAIN_NAME]"
type input "[URL][DOMAIN_NAME]"
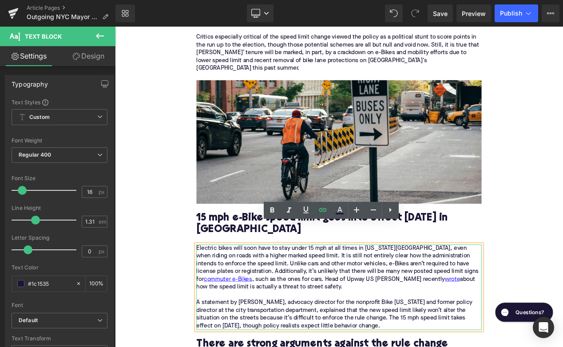
click at [357, 313] on div "Electric bikes will soon have to stay under 15 mph at all times in [US_STATE][G…" at bounding box center [384, 339] width 342 height 103
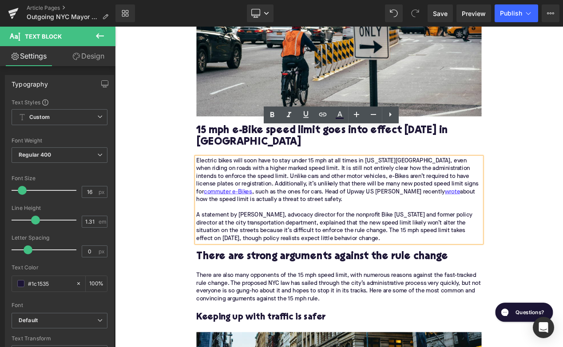
scroll to position [925, 0]
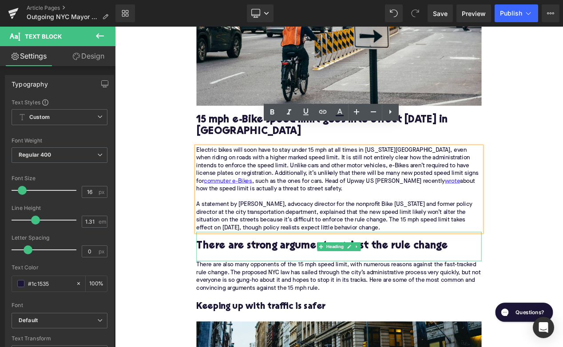
click at [257, 284] on h2 "There are strong arguments against the rule change" at bounding box center [384, 291] width 342 height 14
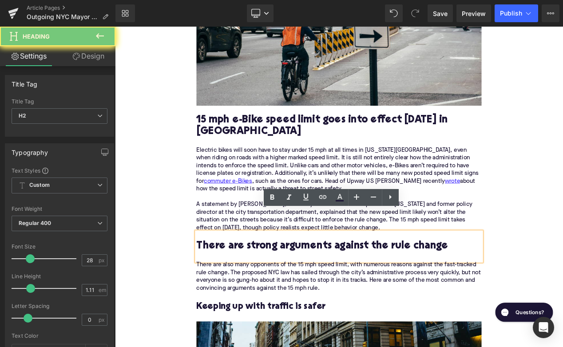
click at [257, 284] on h2 "There are strong arguments against the rule change" at bounding box center [384, 291] width 342 height 14
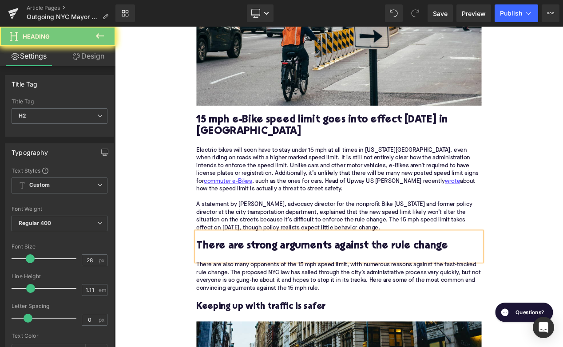
paste div
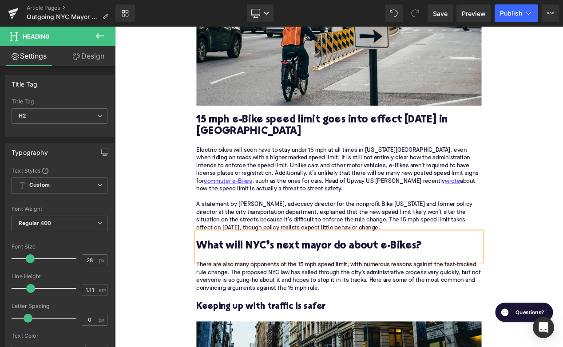
click at [231, 308] on div "There are also many opponents of the 15 mph speed limit, with numerous reasons …" at bounding box center [384, 326] width 342 height 37
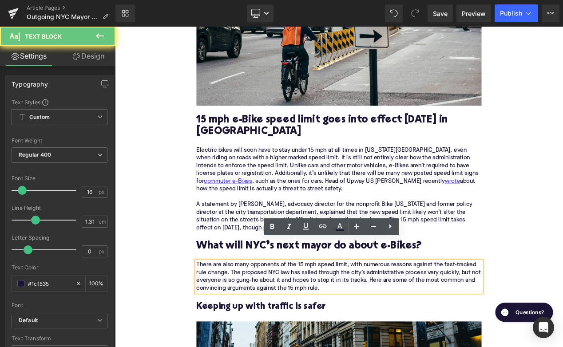
click at [231, 308] on div "There are also many opponents of the 15 mph speed limit, with numerous reasons …" at bounding box center [384, 326] width 342 height 37
paste div
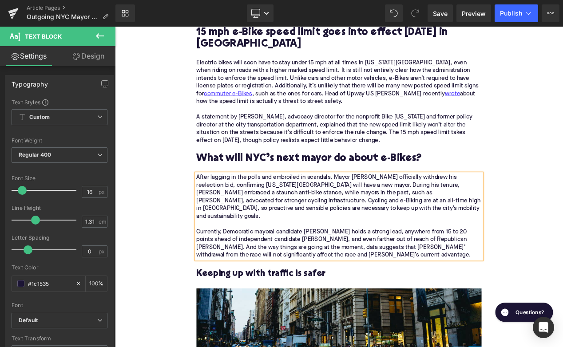
scroll to position [1085, 0]
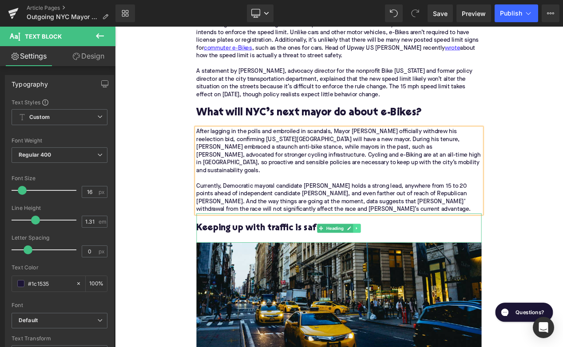
click at [406, 266] on icon at bounding box center [405, 268] width 5 height 5
click at [407, 263] on link at bounding box center [409, 268] width 9 height 11
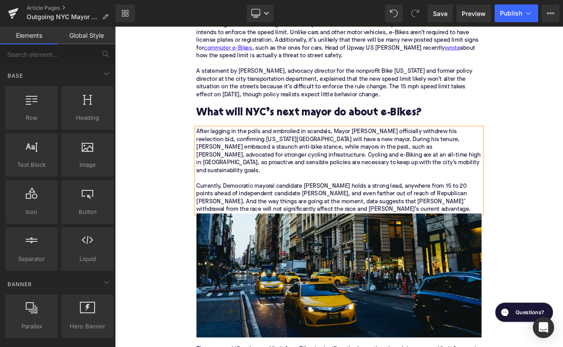
click at [466, 212] on div "After lagging in the polls and embroiled in scandals, Mayor [PERSON_NAME] offic…" at bounding box center [384, 199] width 342 height 103
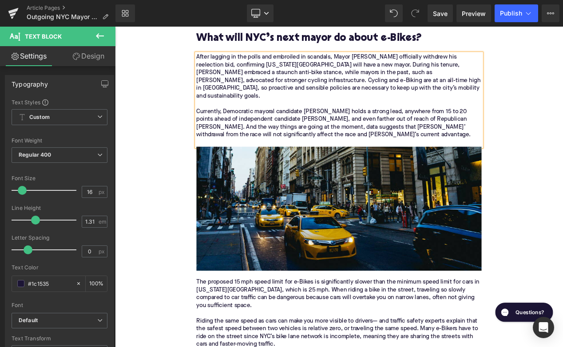
scroll to position [1240, 0]
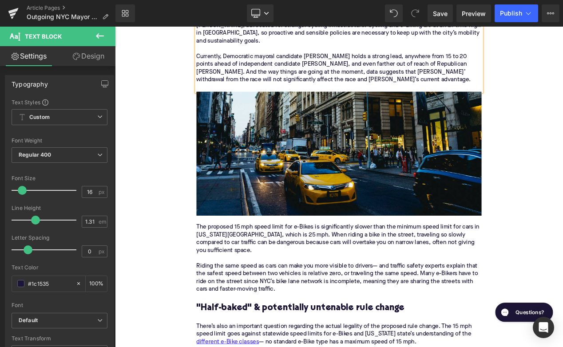
click at [272, 272] on p "The proposed 15 mph speed limit for e-Bikes is significantly slower than the mi…" at bounding box center [384, 305] width 342 height 84
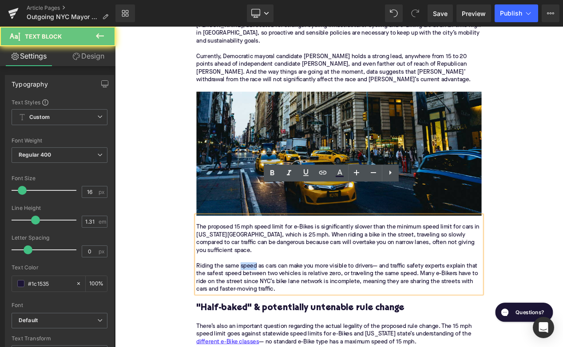
click at [272, 272] on p "The proposed 15 mph speed limit for e-Bikes is significantly slower than the mi…" at bounding box center [384, 305] width 342 height 84
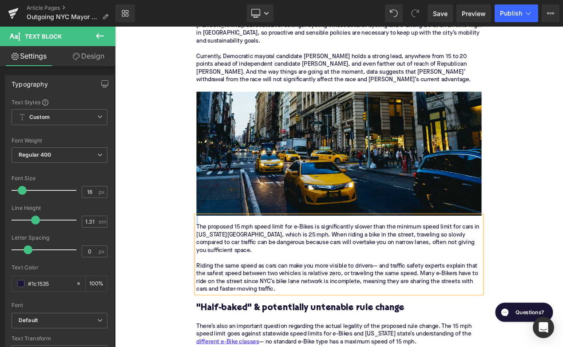
paste div
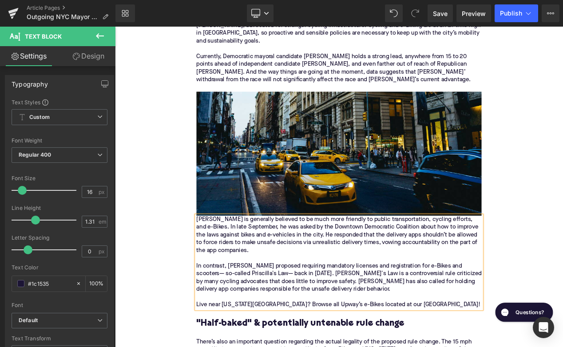
click at [214, 253] on div "[PERSON_NAME] is generally believed to be much more friendly to public transpor…" at bounding box center [384, 309] width 342 height 112
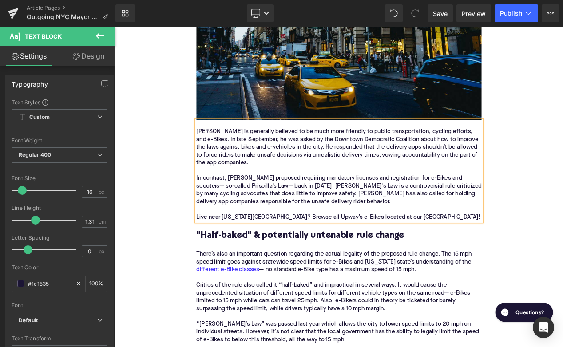
scroll to position [1385, 0]
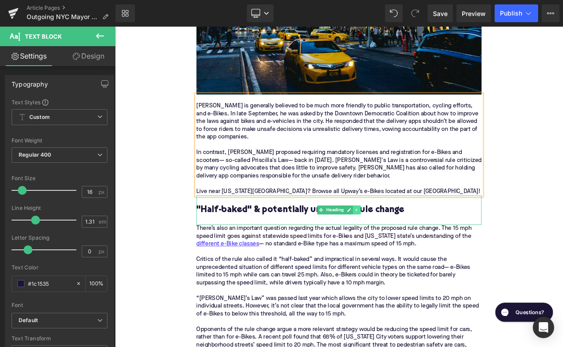
click at [403, 244] on icon at bounding box center [405, 246] width 5 height 5
click at [407, 241] on link at bounding box center [409, 246] width 9 height 11
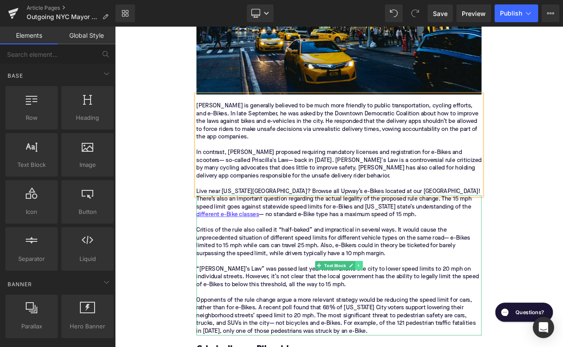
click at [410, 311] on icon at bounding box center [407, 313] width 5 height 5
click at [411, 311] on icon at bounding box center [412, 313] width 5 height 5
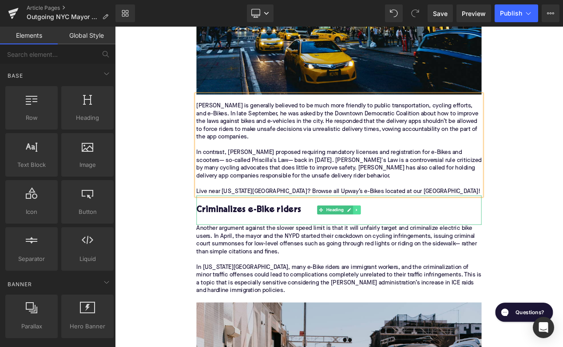
click at [406, 244] on icon at bounding box center [405, 246] width 5 height 5
click at [407, 241] on link at bounding box center [409, 246] width 9 height 11
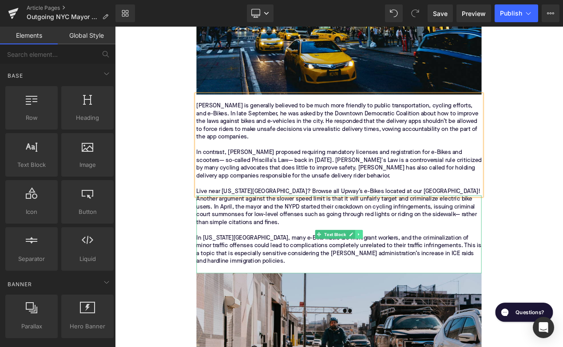
click at [407, 271] on link at bounding box center [407, 276] width 9 height 11
click at [411, 273] on icon at bounding box center [412, 275] width 5 height 5
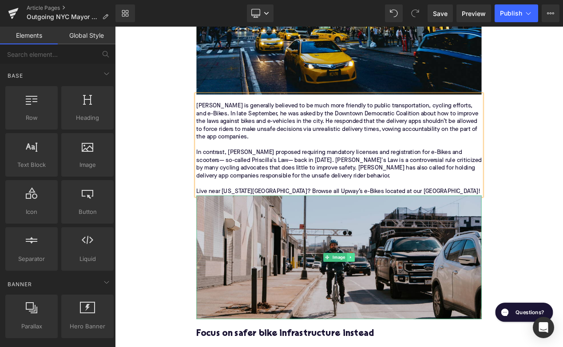
click at [397, 301] on icon at bounding box center [397, 303] width 5 height 5
click at [400, 301] on icon at bounding box center [402, 303] width 5 height 5
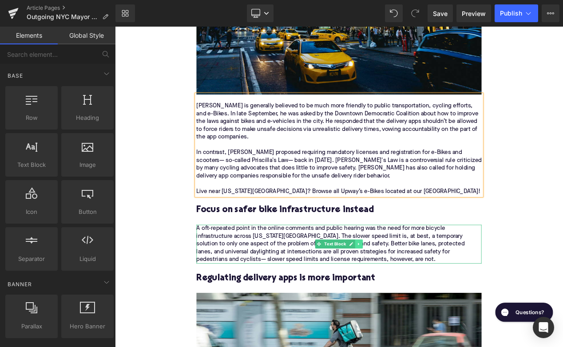
click at [409, 285] on icon at bounding box center [407, 287] width 5 height 5
click at [410, 282] on link at bounding box center [412, 287] width 9 height 11
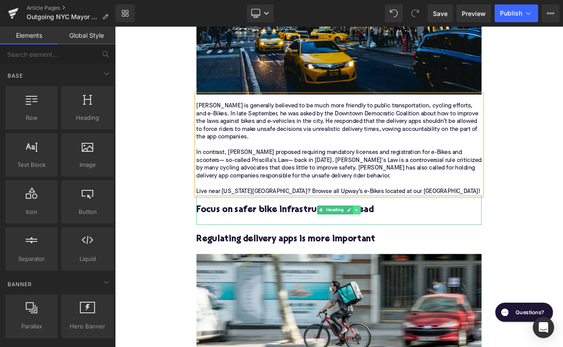
click at [404, 245] on icon at bounding box center [404, 246] width 1 height 3
click at [408, 244] on icon at bounding box center [409, 246] width 5 height 5
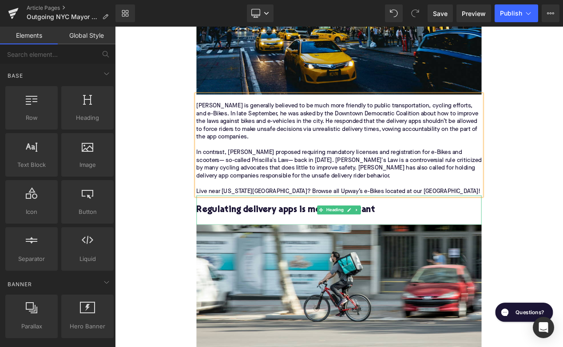
click at [408, 241] on link at bounding box center [404, 246] width 9 height 11
click at [408, 244] on icon at bounding box center [409, 246] width 5 height 5
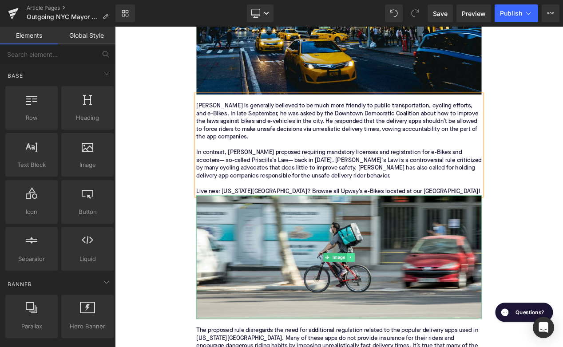
click at [397, 301] on icon at bounding box center [397, 303] width 5 height 5
click at [403, 301] on icon at bounding box center [402, 303] width 5 height 5
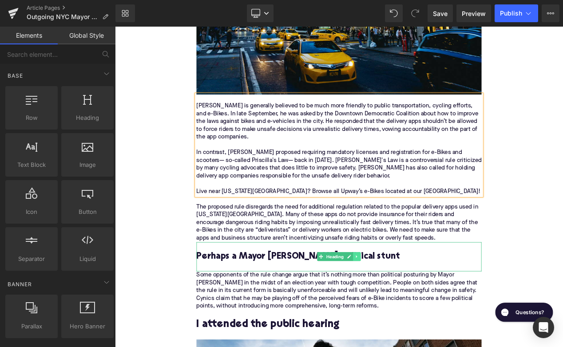
click at [404, 300] on icon at bounding box center [405, 302] width 5 height 5
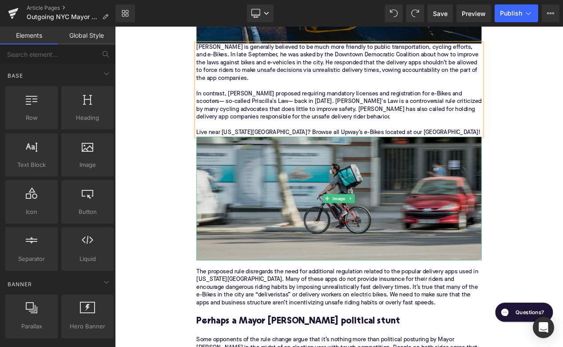
scroll to position [1457, 0]
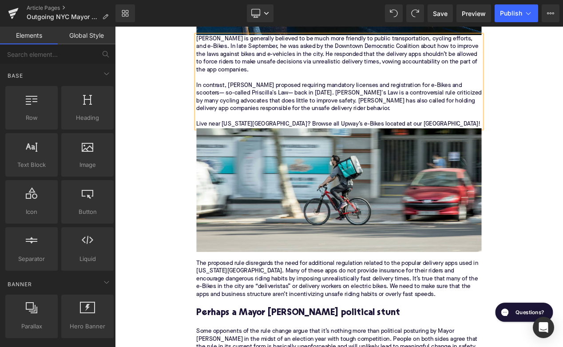
click at [188, 287] on div "Home / Outgoing NYC Mayor [PERSON_NAME]' 15 MPH E-Bike Speed Limit Goes Into Ef…" at bounding box center [383, 147] width 537 height 2969
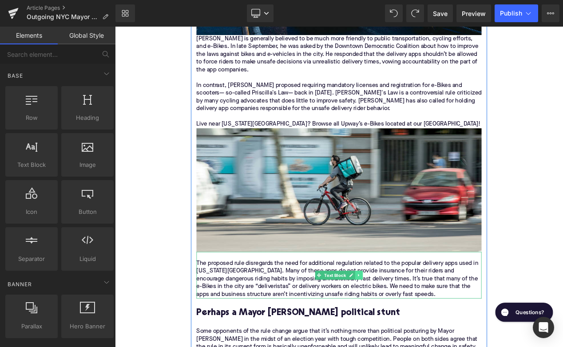
click at [408, 322] on icon at bounding box center [407, 324] width 5 height 5
click at [410, 322] on icon at bounding box center [412, 324] width 5 height 5
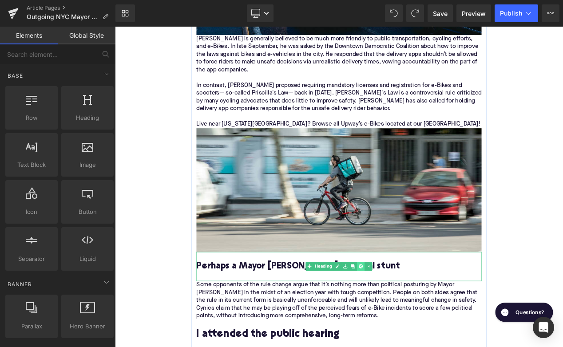
click at [407, 309] on link at bounding box center [409, 314] width 9 height 11
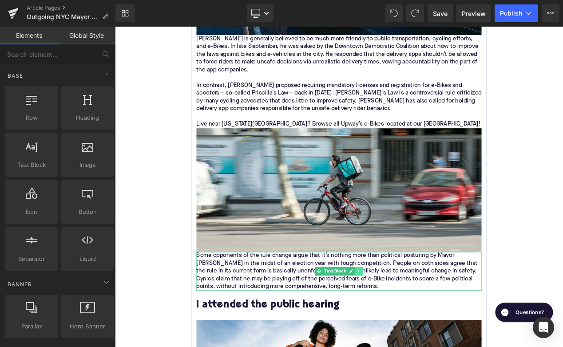
click at [406, 317] on icon at bounding box center [407, 319] width 5 height 5
click at [409, 315] on link at bounding box center [412, 320] width 9 height 11
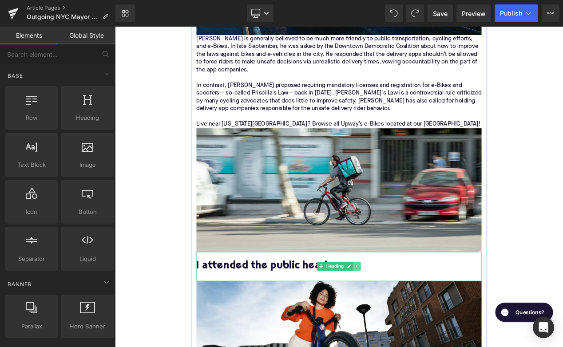
click at [404, 312] on icon at bounding box center [405, 314] width 5 height 5
click at [409, 312] on icon at bounding box center [409, 314] width 5 height 5
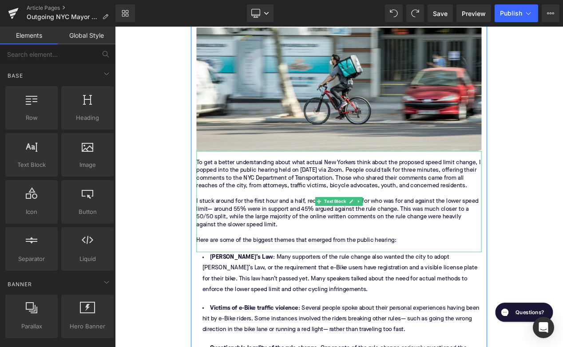
scroll to position [1592, 0]
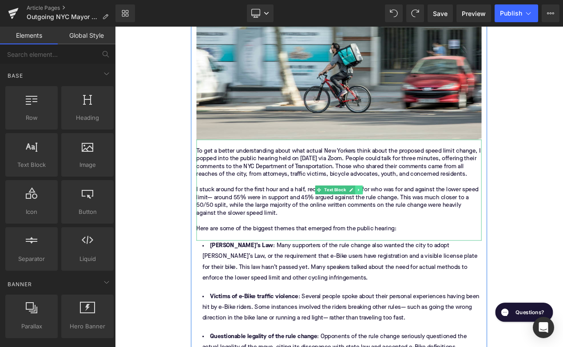
click at [408, 221] on icon at bounding box center [406, 222] width 1 height 3
click at [413, 220] on icon at bounding box center [412, 222] width 5 height 5
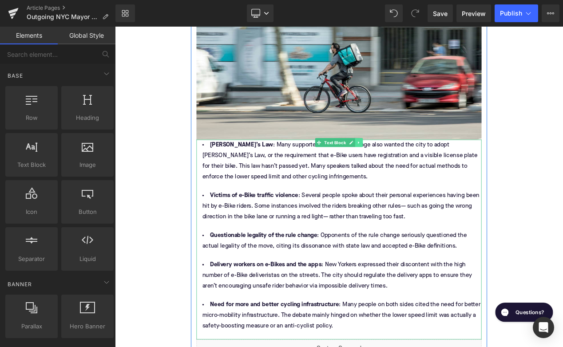
click at [408, 163] on icon at bounding box center [407, 165] width 5 height 5
click at [411, 163] on icon at bounding box center [412, 165] width 5 height 5
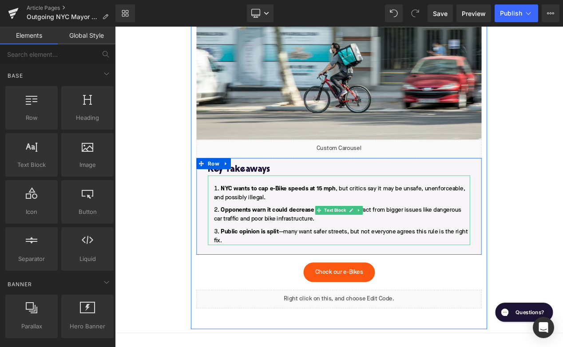
click at [310, 267] on li "Public opinion is split —many want safer streets, but not everyone agrees this …" at bounding box center [383, 277] width 314 height 21
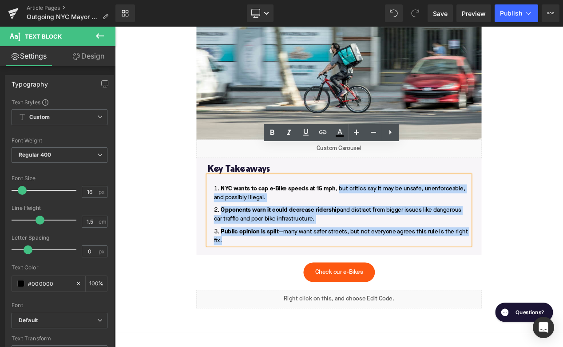
drag, startPoint x: 302, startPoint y: 245, endPoint x: 384, endPoint y: 186, distance: 100.4
click at [383, 216] on ol "NYC wants to cap e-Bike speeds at 15 mph , but critics say it may be unsafe, un…" at bounding box center [383, 252] width 314 height 73
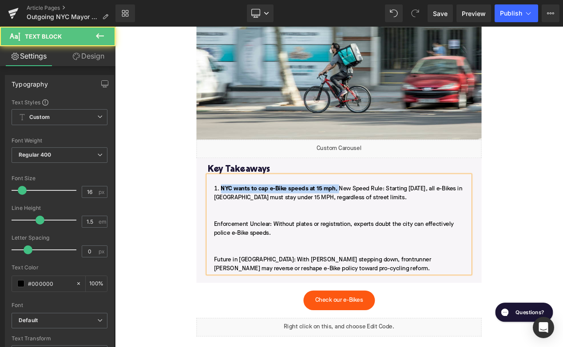
drag, startPoint x: 383, startPoint y: 185, endPoint x: 240, endPoint y: 189, distance: 143.0
click at [240, 216] on li "NYC wants to cap e-Bike speeds at 15 mph , New Speed Rule: Starting [DATE], all…" at bounding box center [383, 269] width 314 height 107
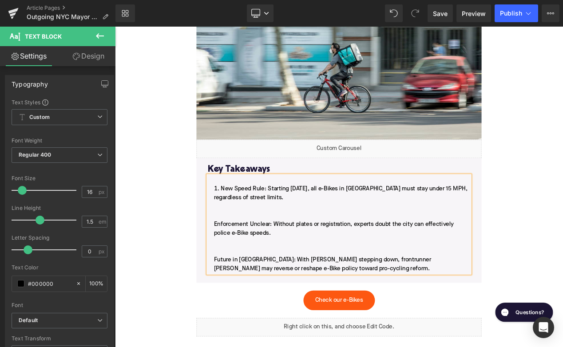
click at [231, 226] on li "New Speed Rule: Starting [DATE], all e-Bikes in [GEOGRAPHIC_DATA] must stay und…" at bounding box center [383, 269] width 314 height 107
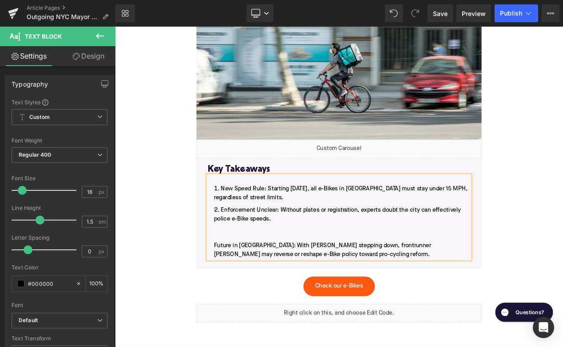
click at [230, 251] on li "Enforcement Unclear: Without plates or registration, experts doubt the city can…" at bounding box center [383, 273] width 314 height 64
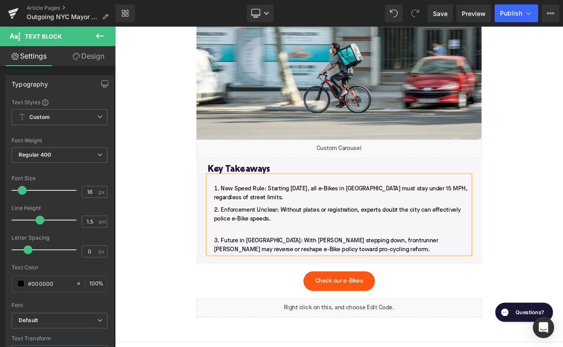
click at [265, 241] on li "Enforcement Unclear: Without plates or registration, experts doubt the city can…" at bounding box center [383, 257] width 314 height 32
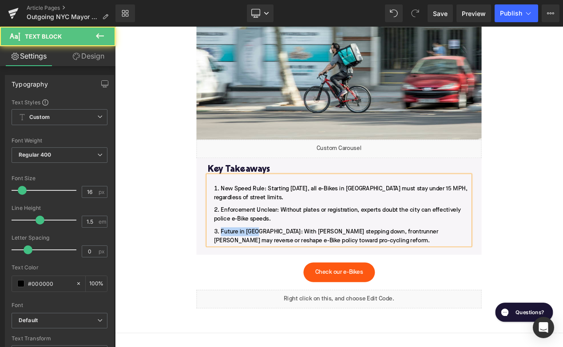
drag, startPoint x: 285, startPoint y: 235, endPoint x: 239, endPoint y: 235, distance: 46.2
click at [238, 267] on li "Future in [GEOGRAPHIC_DATA]: With [PERSON_NAME] stepping down, frontrunner [PER…" at bounding box center [383, 277] width 314 height 21
drag, startPoint x: 309, startPoint y: 211, endPoint x: 243, endPoint y: 213, distance: 66.2
click at [242, 241] on li "Enforcement Unclear: Without plates or registration, experts doubt the city can…" at bounding box center [383, 251] width 314 height 21
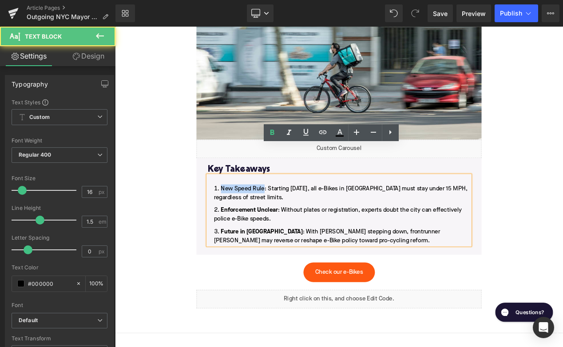
drag, startPoint x: 294, startPoint y: 186, endPoint x: 241, endPoint y: 187, distance: 52.8
click at [241, 216] on li "New Speed Rule: Starting [DATE], all e-Bikes in [GEOGRAPHIC_DATA] must stay und…" at bounding box center [383, 226] width 314 height 21
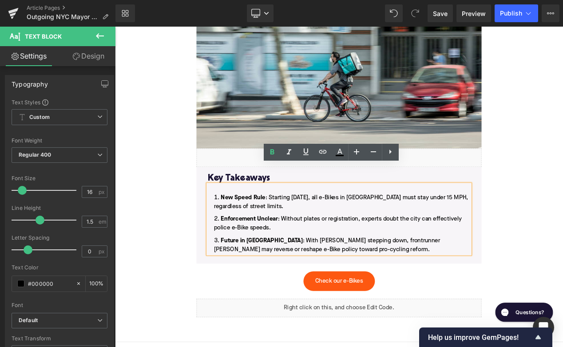
scroll to position [1560, 0]
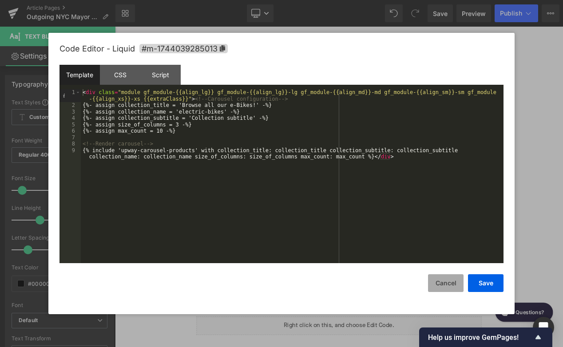
click at [440, 285] on button "Cancel" at bounding box center [446, 283] width 36 height 18
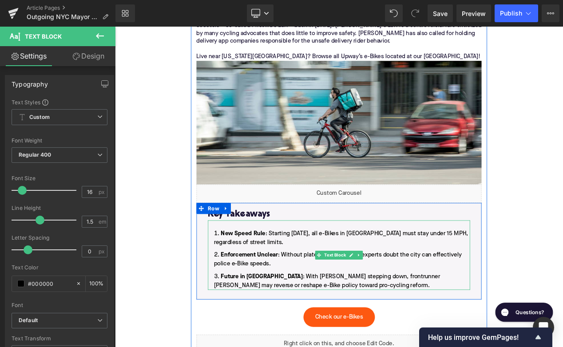
scroll to position [1386, 0]
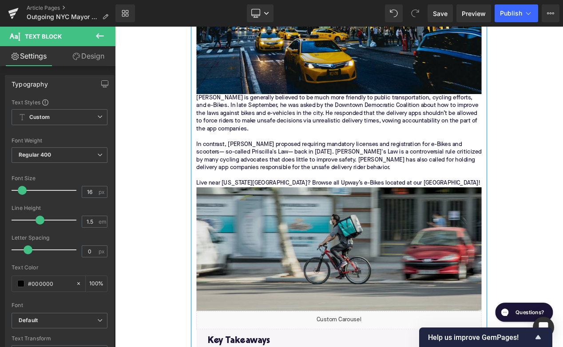
click at [347, 245] on img at bounding box center [384, 293] width 342 height 148
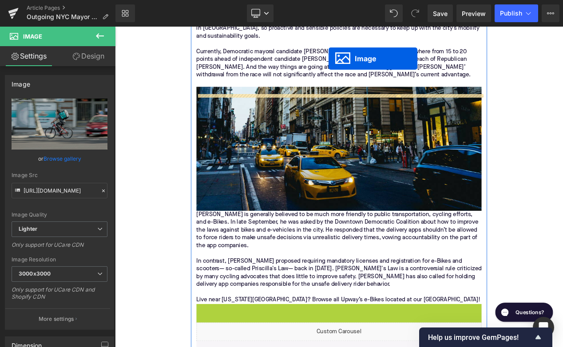
scroll to position [1193, 0]
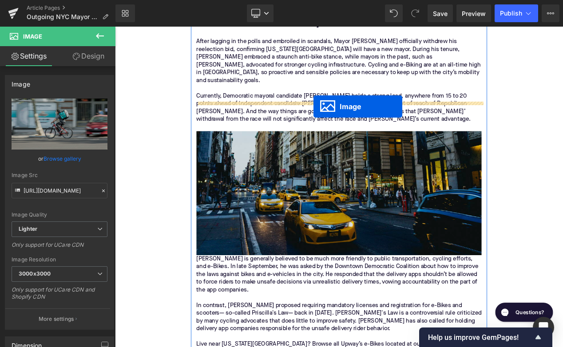
drag, startPoint x: 369, startPoint y: 256, endPoint x: 353, endPoint y: 122, distance: 135.0
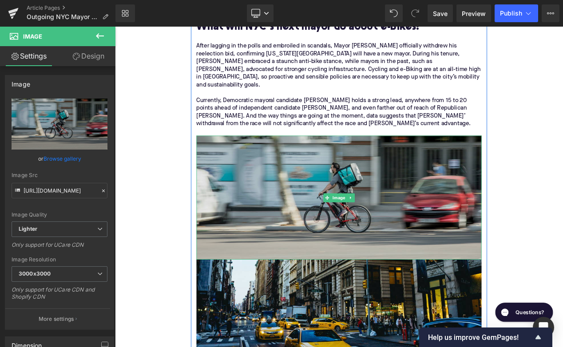
scroll to position [1249, 0]
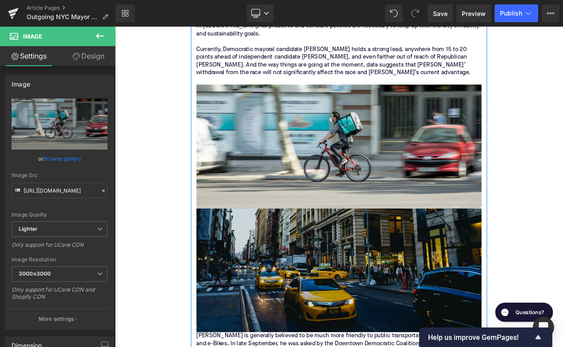
click at [363, 291] on img at bounding box center [384, 319] width 342 height 148
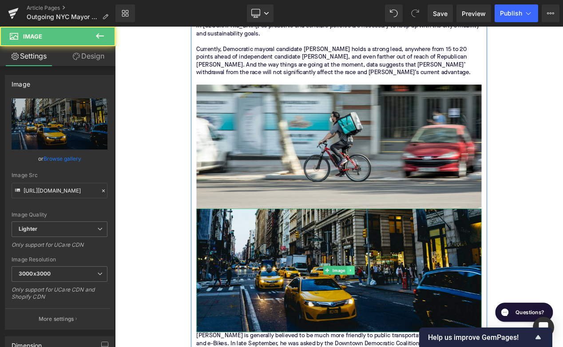
click at [395, 314] on link at bounding box center [397, 319] width 9 height 11
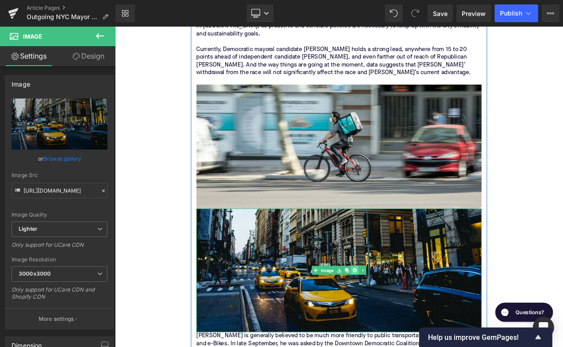
click at [399, 314] on link at bounding box center [402, 319] width 9 height 11
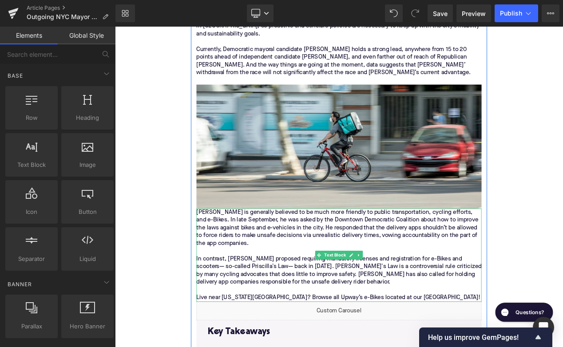
click at [218, 245] on div "[PERSON_NAME] is generally believed to be much more friendly to public transpor…" at bounding box center [384, 301] width 342 height 112
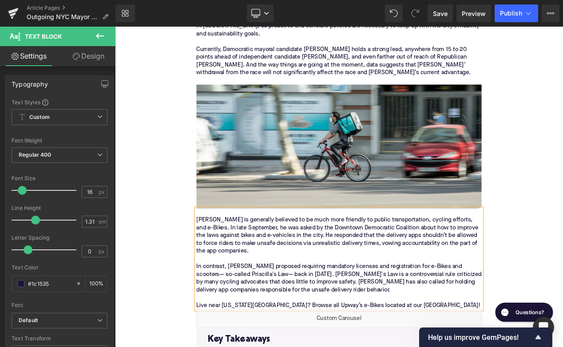
click at [494, 321] on div "[PERSON_NAME] is generally believed to be much more friendly to public transpor…" at bounding box center [384, 305] width 342 height 121
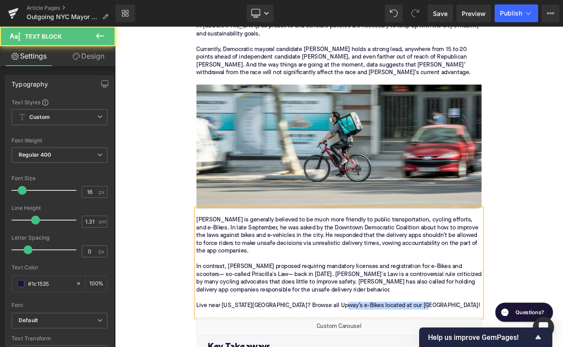
drag, startPoint x: 380, startPoint y: 325, endPoint x: 485, endPoint y: 326, distance: 104.3
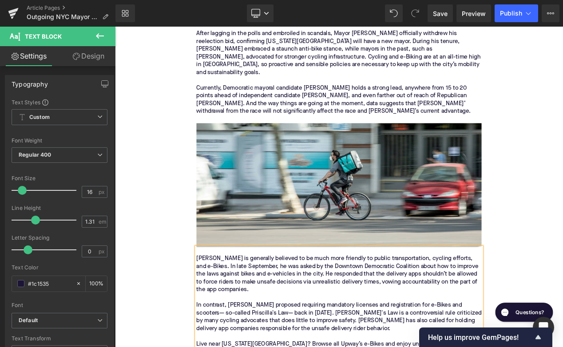
scroll to position [1231, 0]
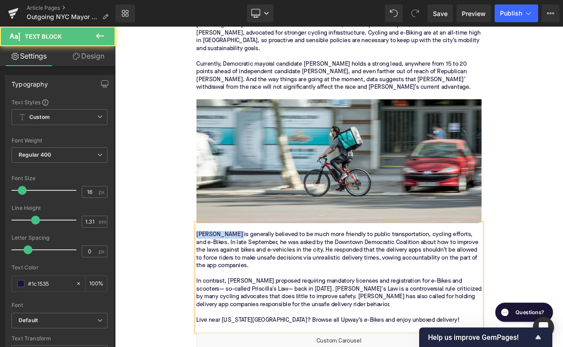
drag, startPoint x: 266, startPoint y: 239, endPoint x: 210, endPoint y: 239, distance: 55.5
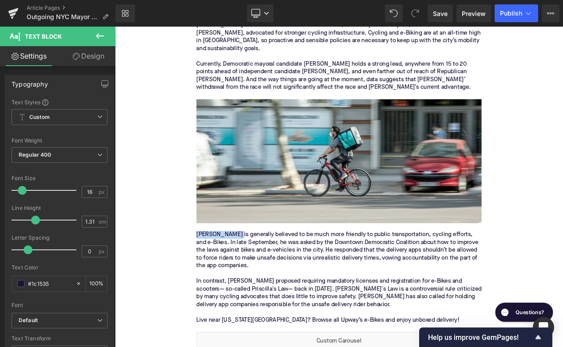
copy div "[PERSON_NAME]"
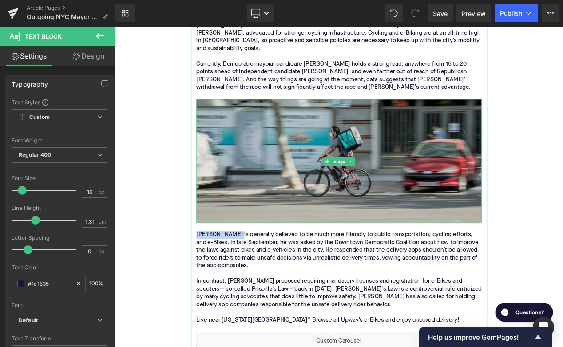
click at [312, 179] on img at bounding box center [384, 188] width 342 height 148
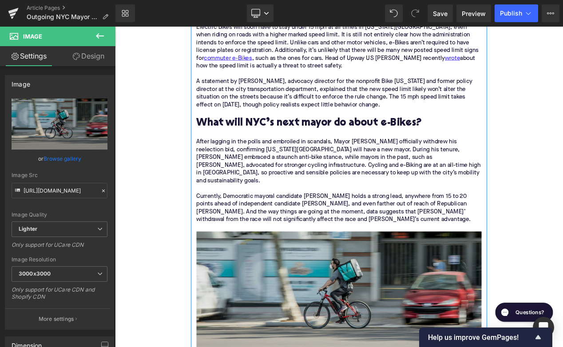
scroll to position [1081, 0]
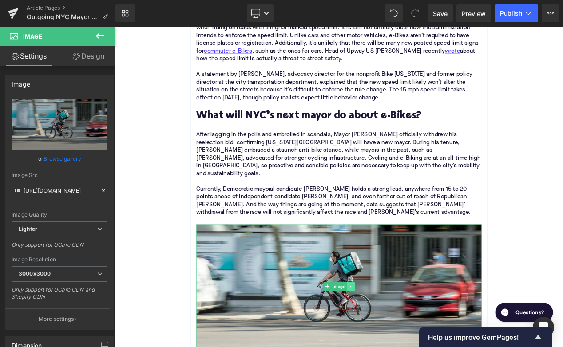
click at [399, 336] on icon at bounding box center [397, 338] width 5 height 5
click at [393, 336] on icon at bounding box center [393, 338] width 5 height 5
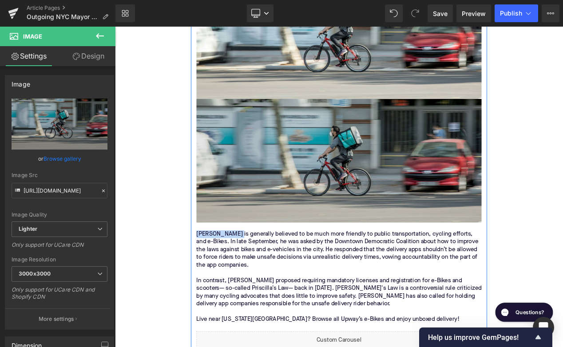
scroll to position [1396, 0]
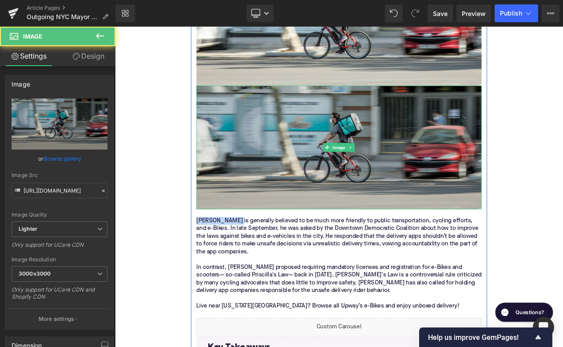
click at [279, 132] on img at bounding box center [384, 172] width 342 height 148
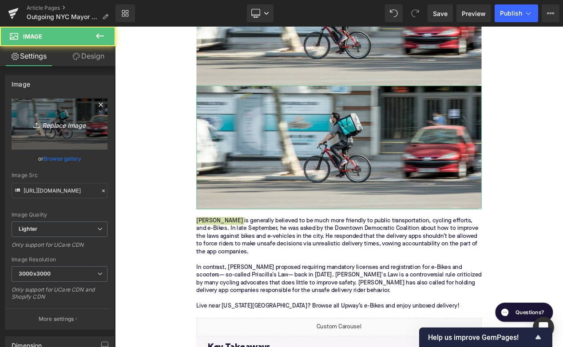
click at [30, 125] on icon "Replace Image" at bounding box center [59, 124] width 71 height 11
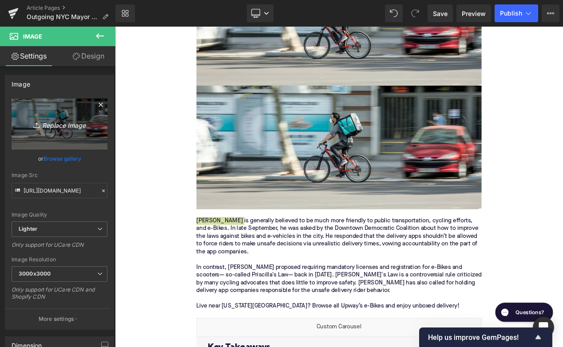
type input "C:\fakepath\Remy's Copy Pt. 2(80).png"
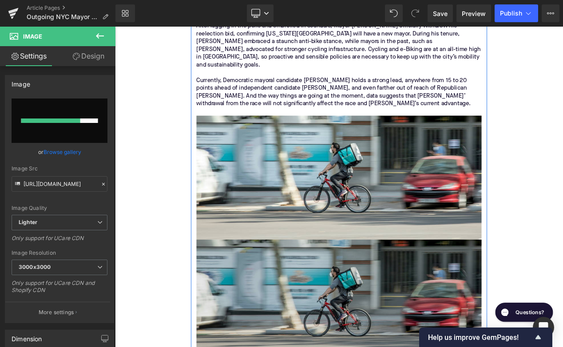
scroll to position [1219, 0]
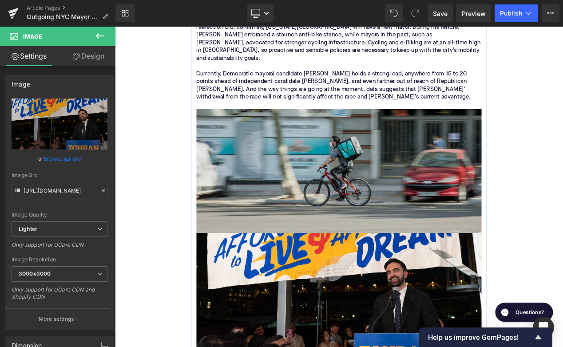
click at [364, 162] on div "Image" at bounding box center [384, 200] width 342 height 148
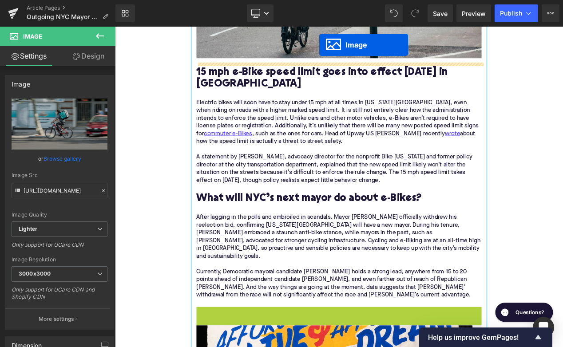
scroll to position [930, 0]
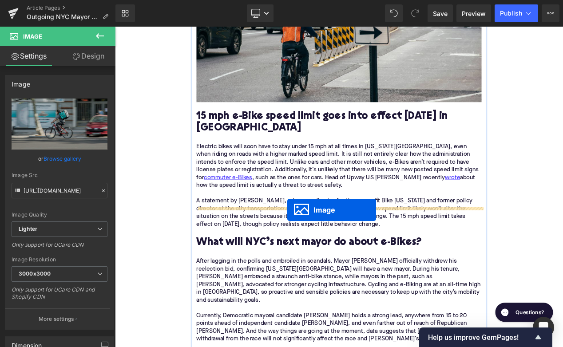
drag, startPoint x: 356, startPoint y: 164, endPoint x: 321, endPoint y: 247, distance: 90.1
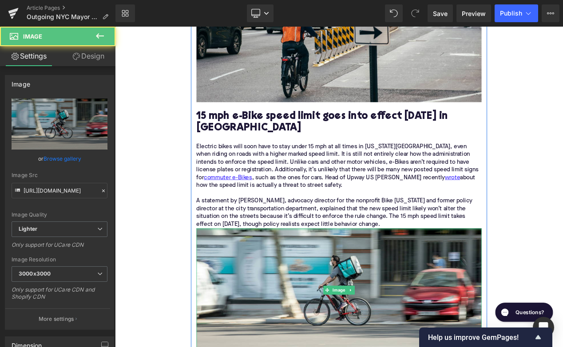
click at [390, 239] on div "Electric bikes will soon have to stay under 15 mph at all times in [US_STATE][G…" at bounding box center [384, 217] width 342 height 103
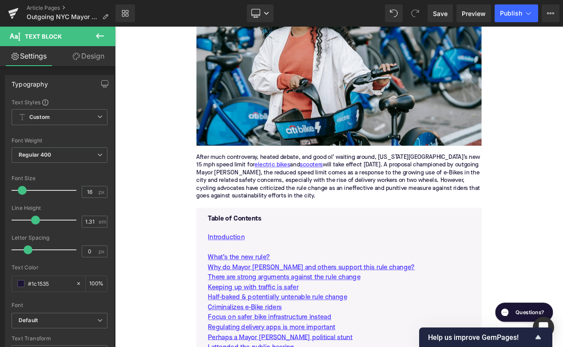
scroll to position [224, 0]
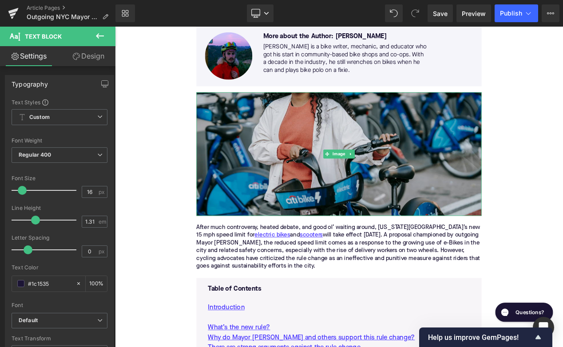
click at [307, 182] on img at bounding box center [384, 179] width 342 height 148
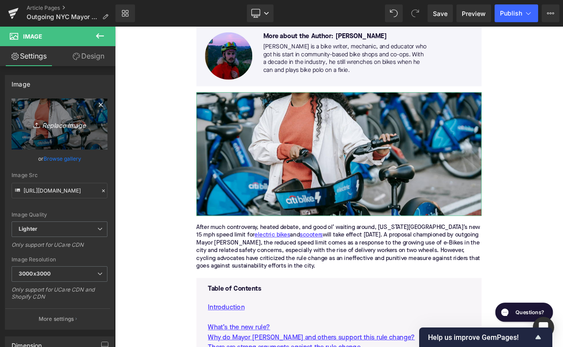
click at [78, 120] on icon "Replace Image" at bounding box center [59, 124] width 71 height 11
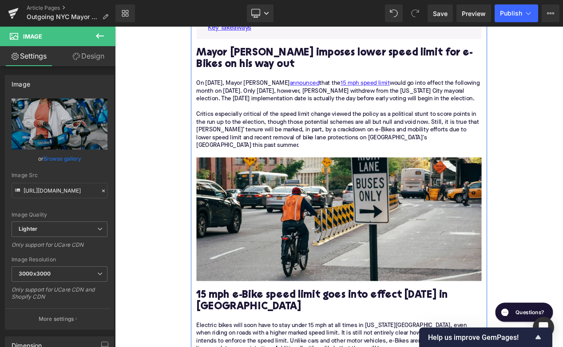
scroll to position [732, 0]
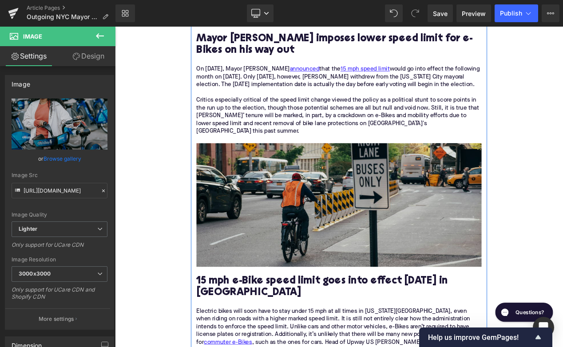
click at [361, 237] on img at bounding box center [384, 240] width 342 height 148
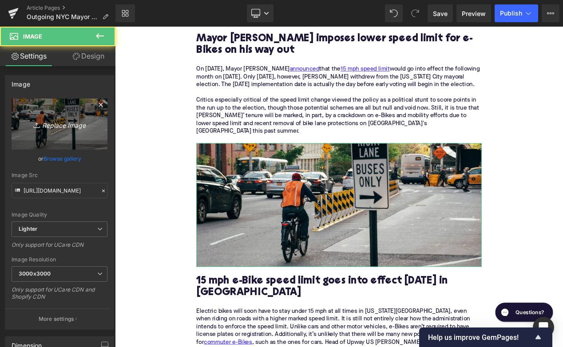
click at [70, 123] on icon "Replace Image" at bounding box center [59, 124] width 71 height 11
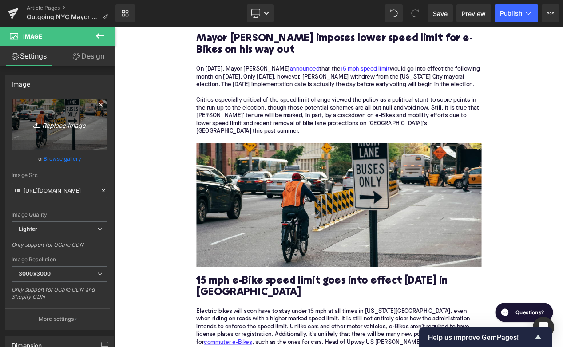
type input "C:\fakepath\Remy's Copy Pt. 2(81).png"
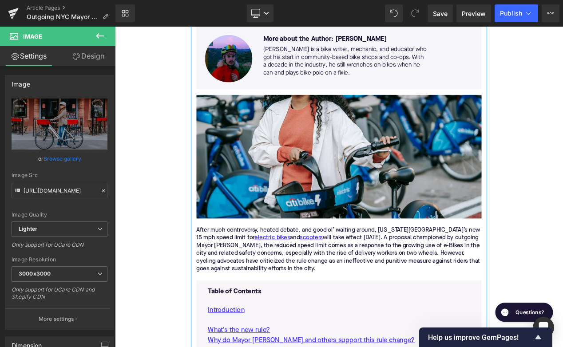
scroll to position [190, 0]
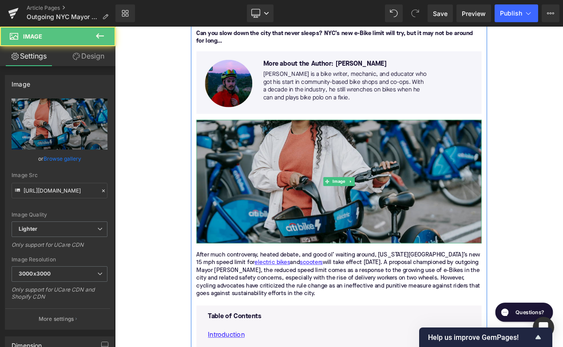
click at [350, 166] on img at bounding box center [384, 212] width 342 height 148
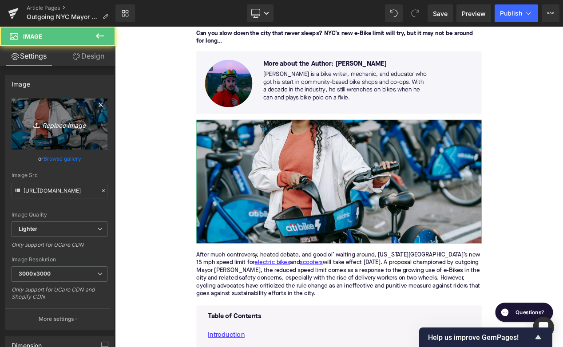
click at [59, 122] on icon "Replace Image" at bounding box center [59, 124] width 71 height 11
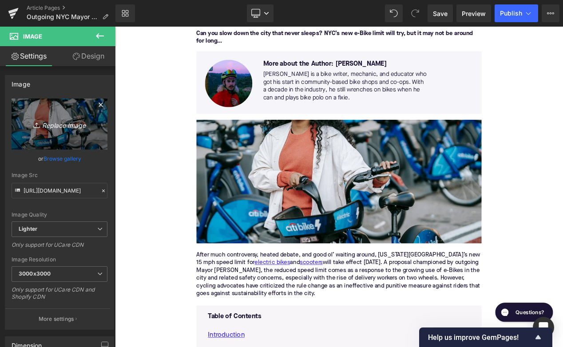
type input "C:\fakepath\Remy's Copy Pt. 2(82).png"
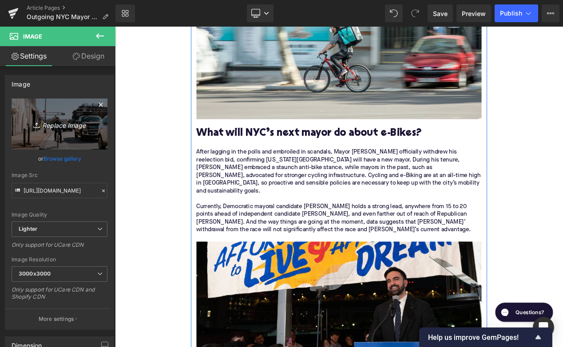
scroll to position [1231, 0]
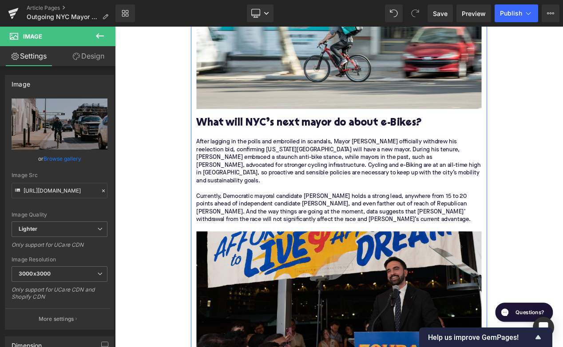
click at [417, 294] on img at bounding box center [384, 346] width 342 height 148
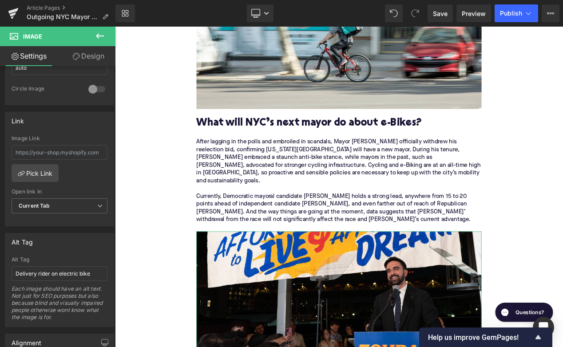
scroll to position [371, 0]
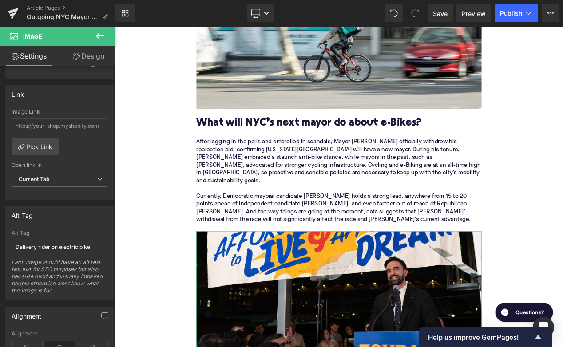
click at [49, 249] on input "Delivery rider on electric bike" at bounding box center [60, 247] width 96 height 15
type input "z"
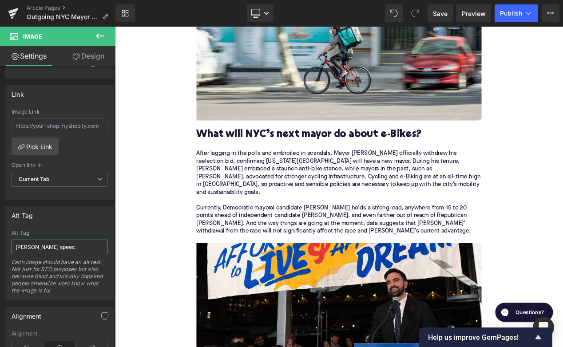
type input "[PERSON_NAME] speech"
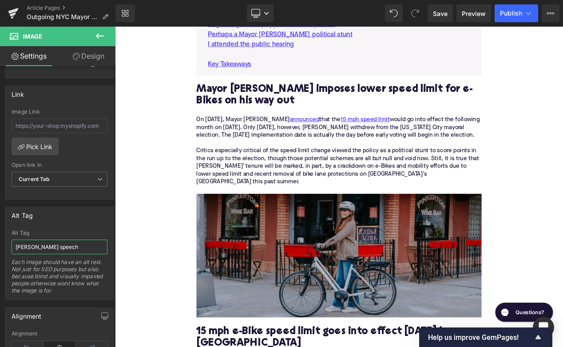
scroll to position [639, 0]
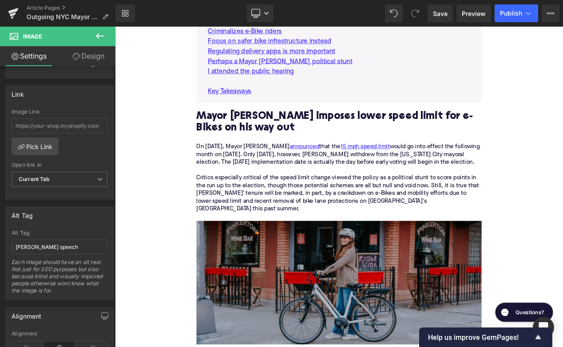
click at [274, 286] on img at bounding box center [384, 334] width 342 height 148
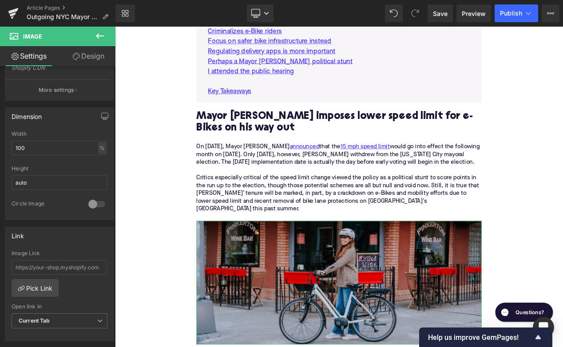
scroll to position [317, 0]
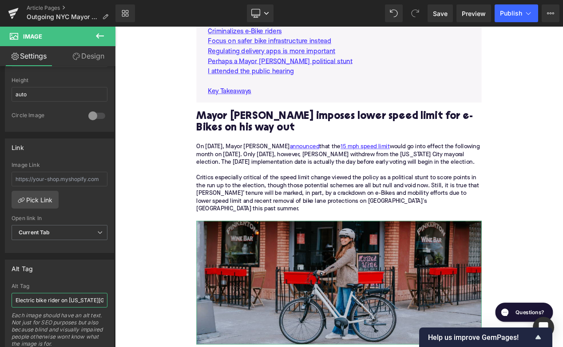
click at [41, 301] on input "Electric bike rider on [US_STATE][GEOGRAPHIC_DATA]" at bounding box center [60, 300] width 96 height 15
click at [55, 301] on input "Electric bike rider on [US_STATE][GEOGRAPHIC_DATA]" at bounding box center [60, 300] width 96 height 15
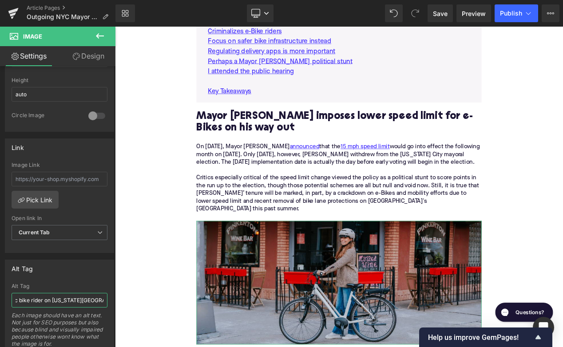
drag, startPoint x: 65, startPoint y: 301, endPoint x: 127, endPoint y: 301, distance: 61.3
click at [107, 301] on input "Electric bike rider on [US_STATE][GEOGRAPHIC_DATA]" at bounding box center [60, 300] width 96 height 15
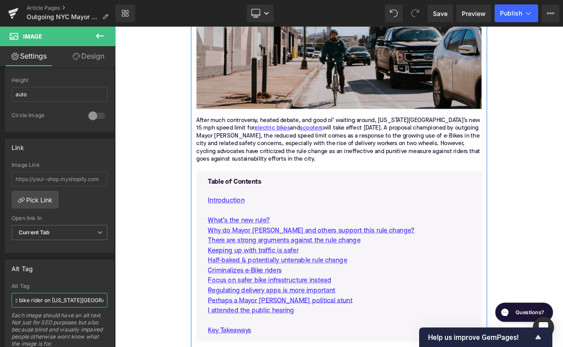
scroll to position [341, 0]
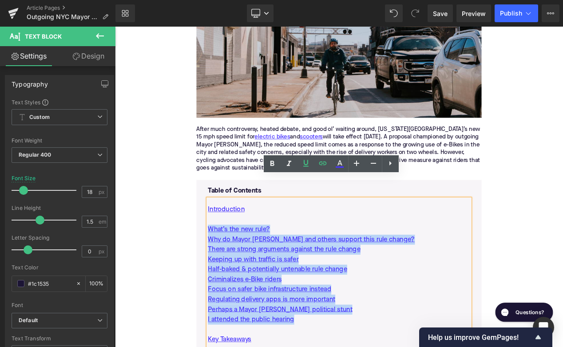
drag, startPoint x: 342, startPoint y: 350, endPoint x: 206, endPoint y: 244, distance: 172.7
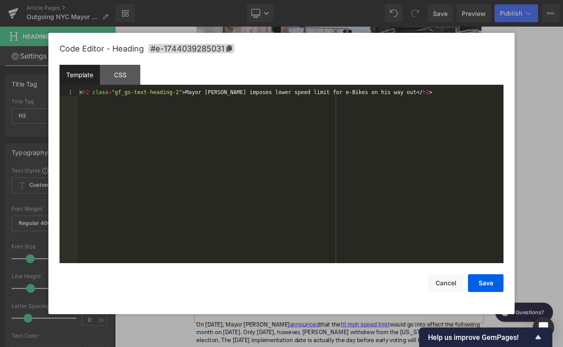
click at [230, 0] on div "Image You are previewing how the will restyle your page. You can not edit Eleme…" at bounding box center [281, 0] width 563 height 0
click at [223, 52] on span "#e-1744039285031" at bounding box center [191, 48] width 86 height 9
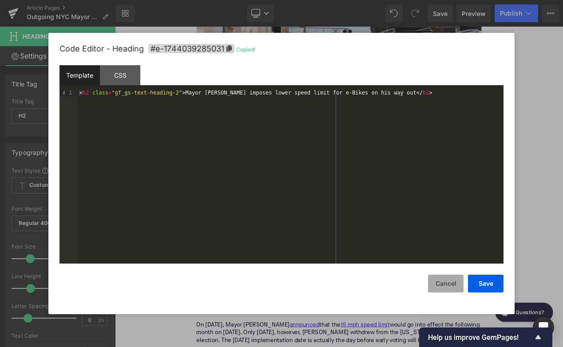
click at [435, 280] on button "Cancel" at bounding box center [446, 284] width 36 height 18
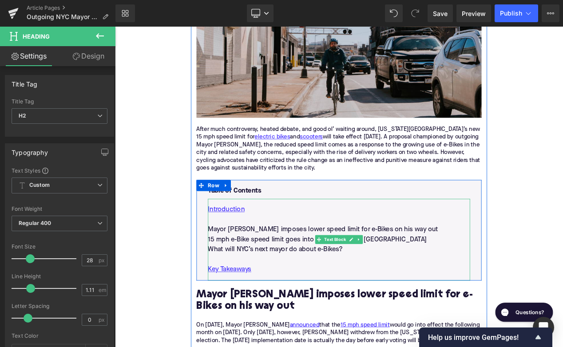
click at [330, 264] on p "Mayor [PERSON_NAME] imposes lower speed limit for e-Bikes on his way out" at bounding box center [383, 270] width 314 height 12
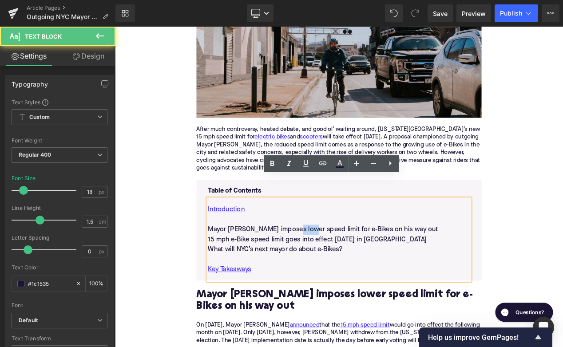
click at [330, 264] on p "Mayor [PERSON_NAME] imposes lower speed limit for e-Bikes on his way out" at bounding box center [383, 270] width 314 height 12
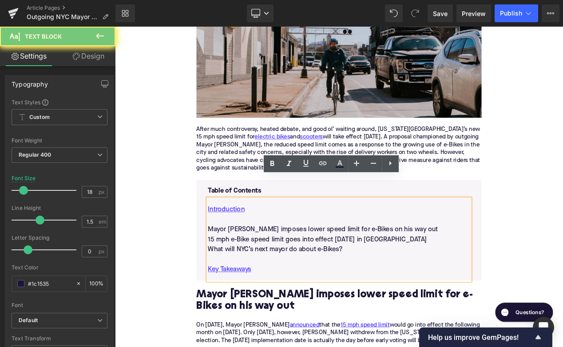
click at [330, 264] on p "Mayor [PERSON_NAME] imposes lower speed limit for e-Bikes on his way out" at bounding box center [383, 270] width 314 height 12
click at [319, 160] on icon at bounding box center [322, 163] width 11 height 11
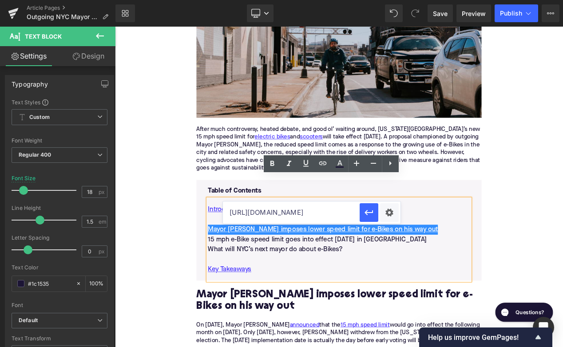
click at [304, 222] on input "[URL][DOMAIN_NAME]" at bounding box center [291, 213] width 137 height 22
paste input "#e-1744039285031"
type input "#e-1744039285031"
click at [364, 212] on icon "button" at bounding box center [369, 212] width 11 height 11
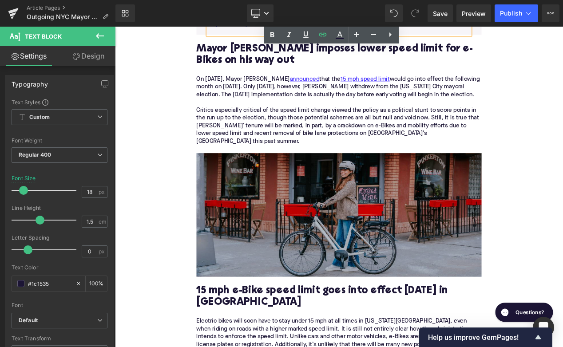
scroll to position [642, 0]
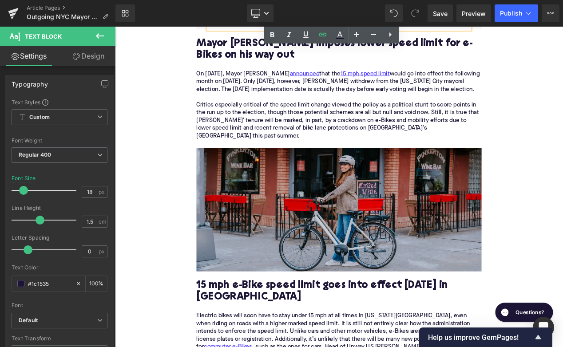
click at [343, 320] on div "15 mph e-Bike speed limit goes into effect [DATE] in [GEOGRAPHIC_DATA]" at bounding box center [384, 344] width 342 height 49
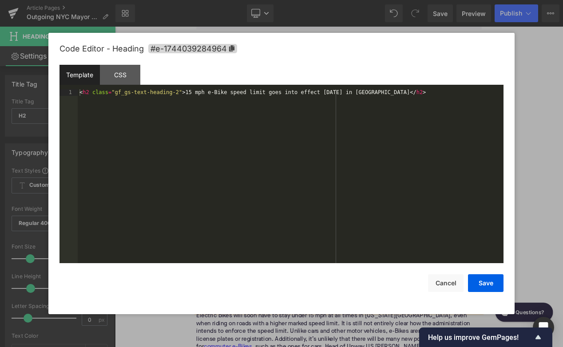
click at [287, 0] on div "Image You are previewing how the will restyle your page. You can not edit Eleme…" at bounding box center [281, 0] width 563 height 0
click at [222, 53] on span "#e-1744039284964" at bounding box center [192, 48] width 89 height 9
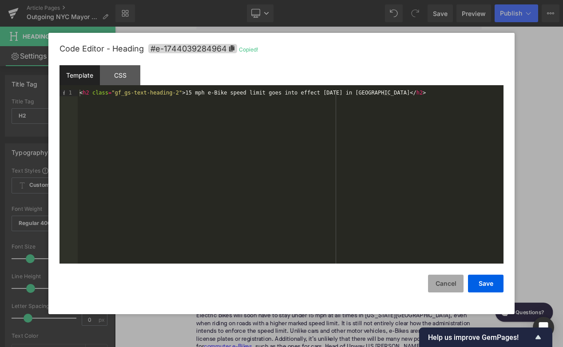
click at [444, 285] on button "Cancel" at bounding box center [446, 284] width 36 height 18
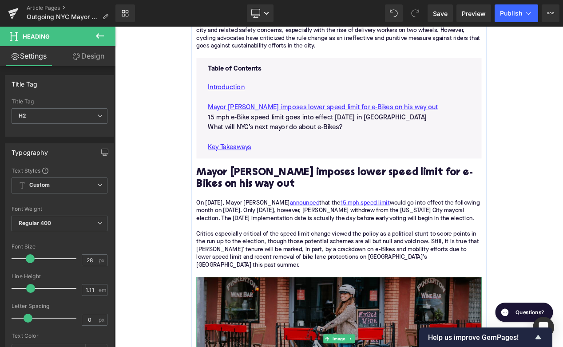
scroll to position [398, 0]
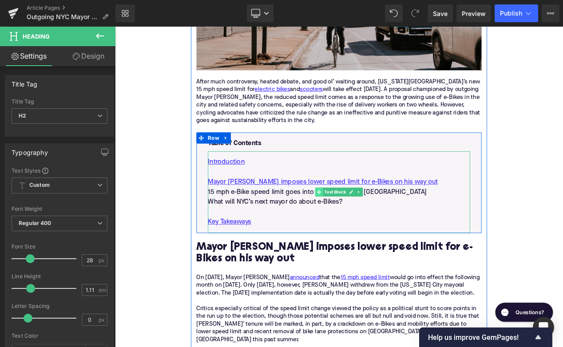
click at [363, 220] on span at bounding box center [359, 225] width 9 height 11
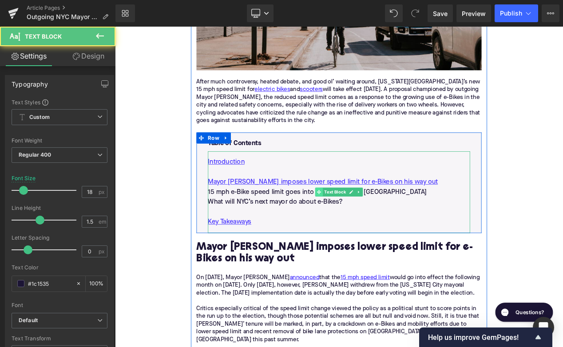
click at [363, 220] on span at bounding box center [359, 225] width 9 height 11
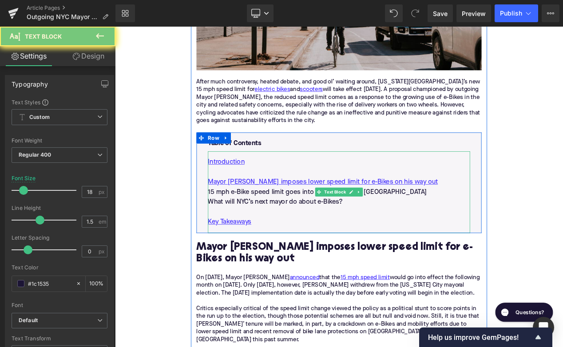
click at [322, 219] on p "15 mph e-Bike speed limit goes into effect [DATE] in [GEOGRAPHIC_DATA]" at bounding box center [383, 225] width 314 height 12
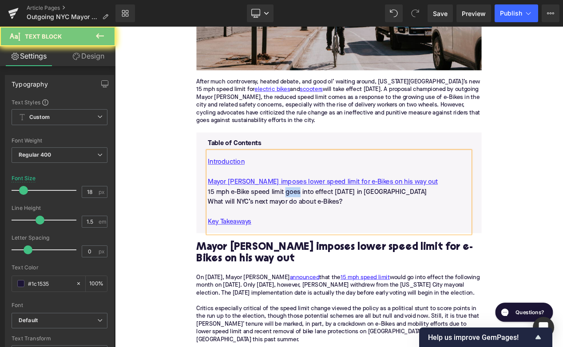
click at [322, 219] on p "15 mph e-Bike speed limit goes into effect [DATE] in [GEOGRAPHIC_DATA]" at bounding box center [383, 225] width 314 height 12
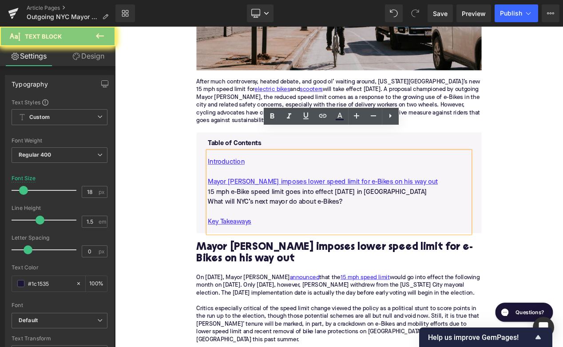
click at [322, 219] on p "15 mph e-Bike speed limit goes into effect [DATE] in [GEOGRAPHIC_DATA]" at bounding box center [383, 225] width 314 height 12
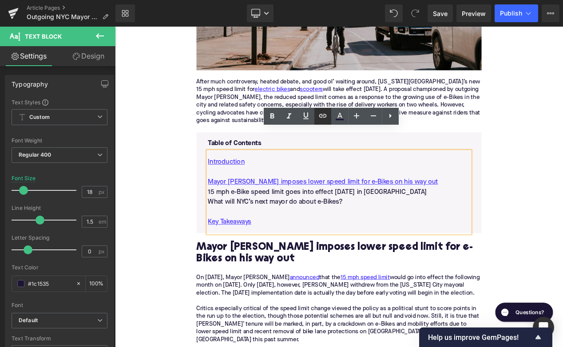
click at [324, 117] on icon at bounding box center [322, 116] width 11 height 11
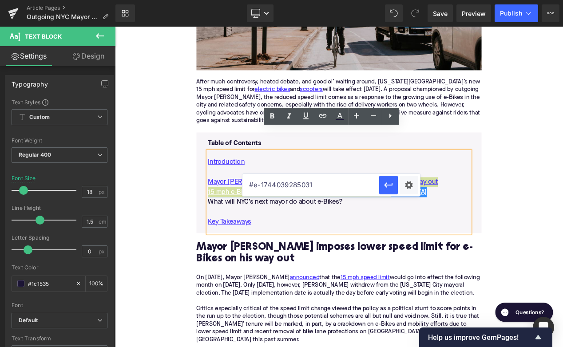
click at [303, 185] on input "#e-1744039285031" at bounding box center [310, 185] width 137 height 22
paste input "#e-1744039284964"
type input "#e-1744039284964"
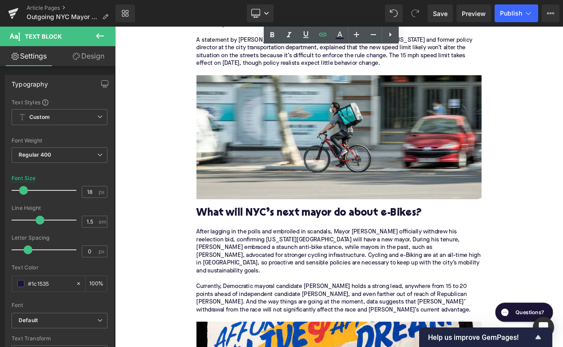
scroll to position [1085, 0]
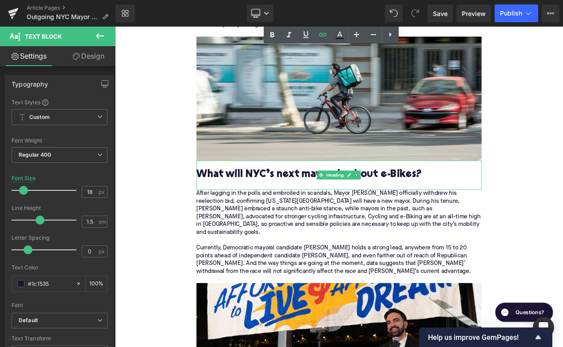
click at [329, 198] on h2 "What will NYC’s next mayor do about e-Bikes?" at bounding box center [384, 205] width 342 height 14
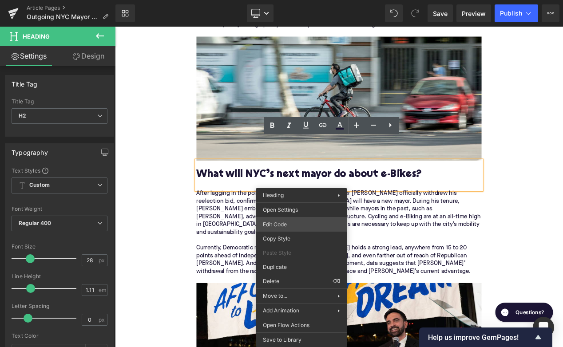
click at [285, 0] on div "Text Block You are previewing how the will restyle your page. You can not edit …" at bounding box center [281, 0] width 563 height 0
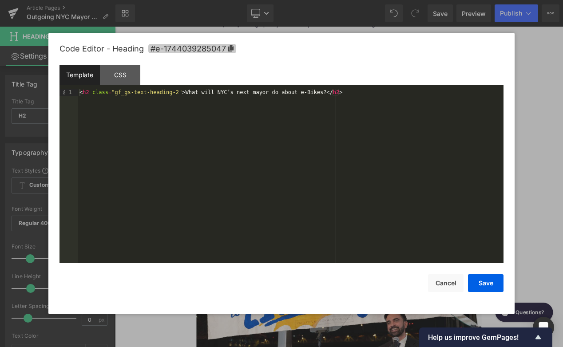
click at [223, 50] on span "#e-1744039285047" at bounding box center [192, 48] width 88 height 9
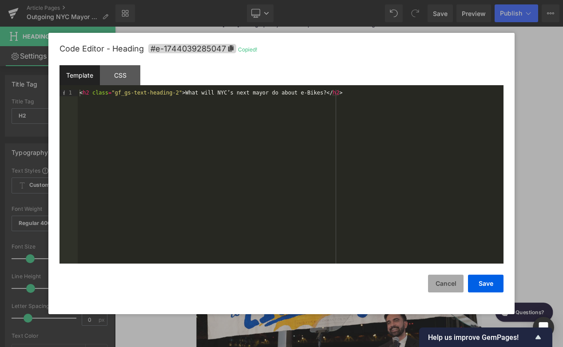
click at [446, 285] on button "Cancel" at bounding box center [446, 284] width 36 height 18
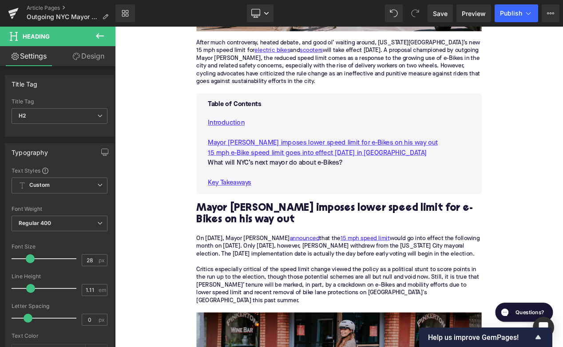
scroll to position [421, 0]
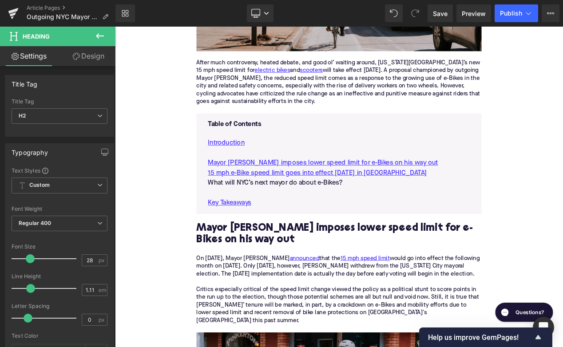
click at [299, 208] on p "What will NYC’s next mayor do about e-Bikes?" at bounding box center [383, 214] width 314 height 12
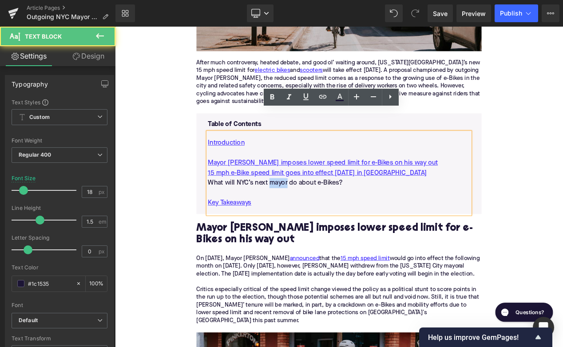
click at [299, 208] on p "What will NYC’s next mayor do about e-Bikes?" at bounding box center [383, 214] width 314 height 12
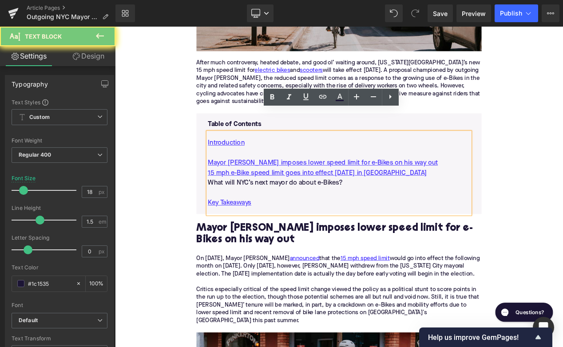
click at [299, 208] on p "What will NYC’s next mayor do about e-Bikes?" at bounding box center [383, 214] width 314 height 12
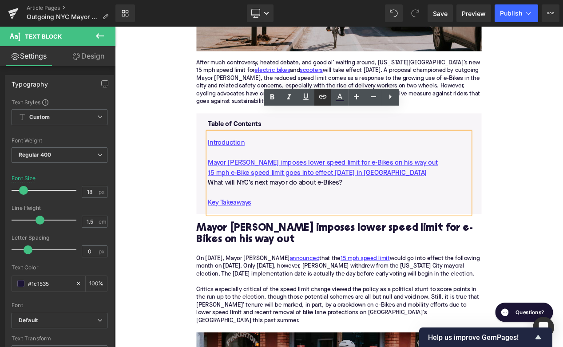
click at [320, 95] on icon at bounding box center [322, 96] width 11 height 11
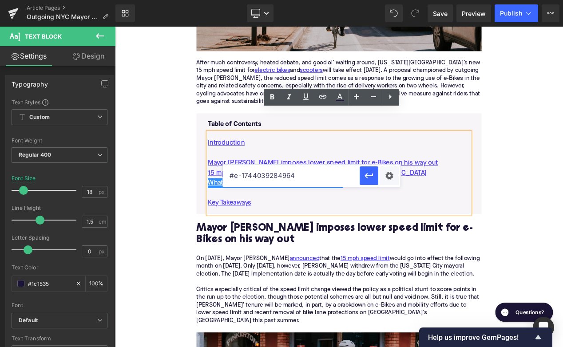
click at [301, 179] on input "#e-1744039284964" at bounding box center [291, 176] width 137 height 22
paste input "#e-1744039285047"
type input "#e-1744039285047"
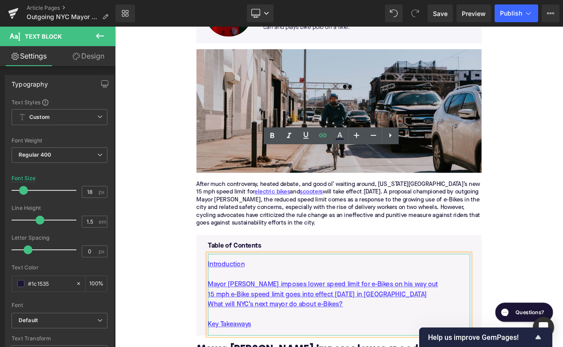
scroll to position [201, 0]
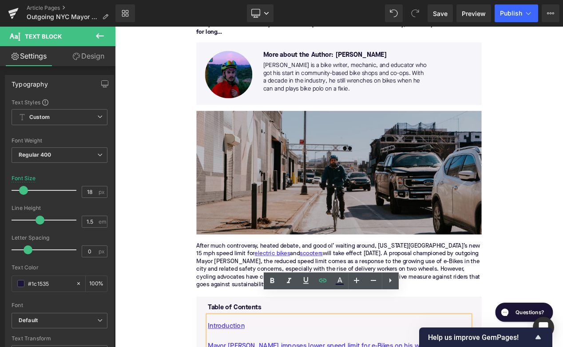
click at [353, 144] on img at bounding box center [384, 202] width 342 height 148
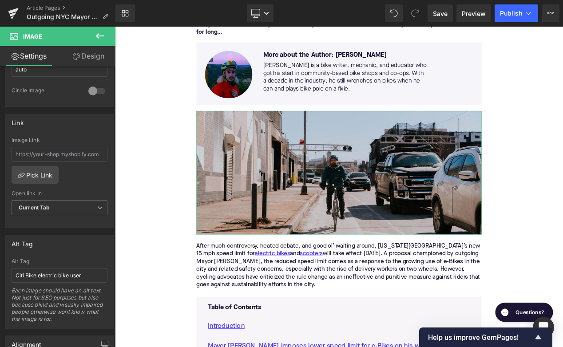
scroll to position [383, 0]
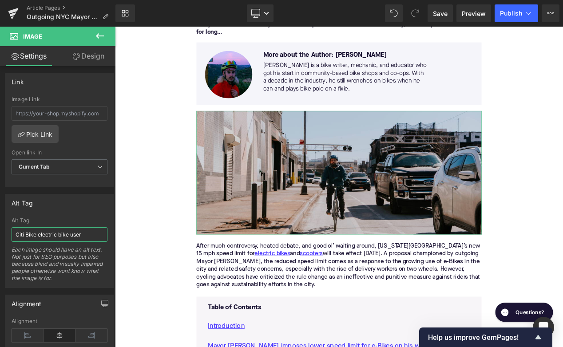
click at [39, 239] on input "Citi Bike electric bike user" at bounding box center [60, 234] width 96 height 15
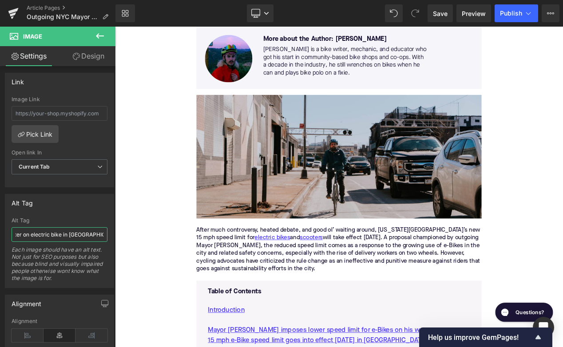
scroll to position [17, 0]
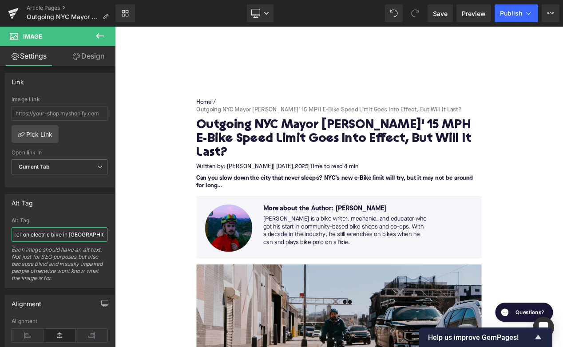
type input "Commuter on electric bike in [GEOGRAPHIC_DATA] bike lane"
click at [510, 12] on span "Publish" at bounding box center [511, 13] width 22 height 7
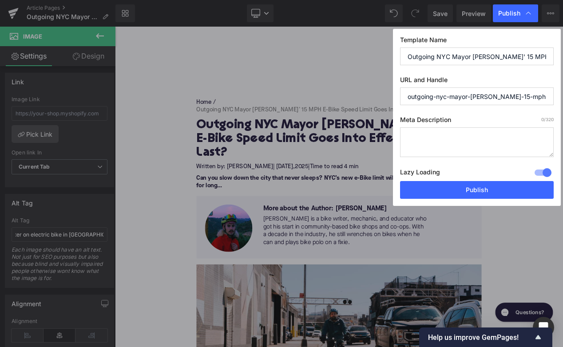
drag, startPoint x: 493, startPoint y: 97, endPoint x: 396, endPoint y: 95, distance: 96.8
click at [400, 95] on input "outgoing-nyc-mayor-[PERSON_NAME]-15-mph-e-bike-speed-limit-goes-into-effect-but…" at bounding box center [477, 96] width 154 height 18
click at [412, 91] on input "n15-mph-e-bike-speed-limit-goes-into-effect-but-will-it-last" at bounding box center [477, 96] width 154 height 18
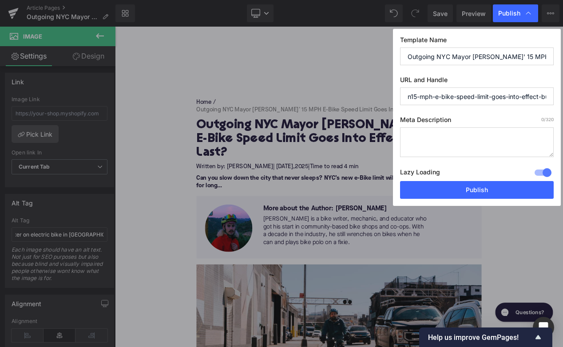
drag, startPoint x: 412, startPoint y: 91, endPoint x: 400, endPoint y: 91, distance: 11.1
click at [400, 91] on input "n15-mph-e-bike-speed-limit-goes-into-effect-but-will-it-last" at bounding box center [477, 96] width 154 height 18
click at [414, 97] on input "n15-mph-e-bike-speed-limit-goes-into-effect-but-will-it-last" at bounding box center [477, 96] width 154 height 18
click at [411, 97] on input "n15-mph-e-bike-speed-limit-goes-into-effect-but-will-it-last" at bounding box center [477, 96] width 154 height 18
drag, startPoint x: 544, startPoint y: 97, endPoint x: 387, endPoint y: 94, distance: 157.2
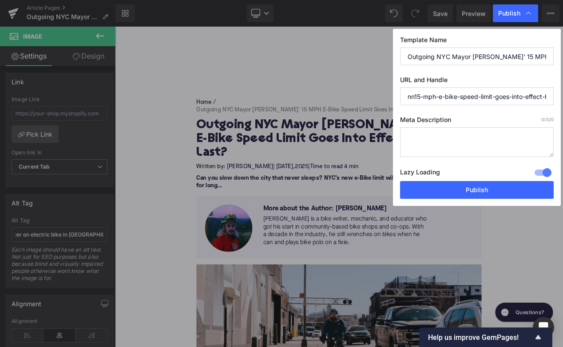
click at [400, 94] on input "nn15-mph-e-bike-speed-limit-goes-into-effect-but-will-it-last" at bounding box center [477, 96] width 154 height 18
type input "t"
click at [424, 93] on input "t" at bounding box center [477, 96] width 154 height 18
click at [423, 100] on input "t" at bounding box center [477, 96] width 154 height 18
type input "h"
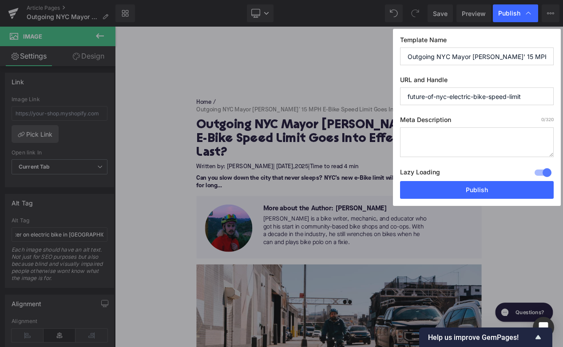
click at [489, 97] on input "future-of-nyc-electric-bike-speed-limit" at bounding box center [477, 96] width 154 height 18
click at [500, 98] on input "future-of-nyc-electric-bike-15-speed-limit" at bounding box center [477, 96] width 154 height 18
type input "future-of-nyc-electric-bike-15-mph-speed-limit"
click at [490, 142] on textarea at bounding box center [477, 142] width 154 height 30
paste textarea "NYC’s new 15 MPH e-bike speed limit starts [DATE] under outgoing Mayor [PERSON_…"
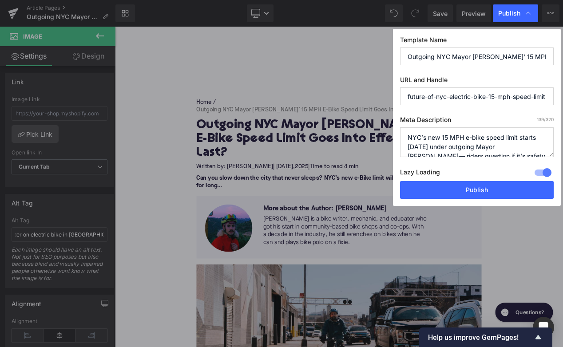
click at [474, 139] on textarea "NYC’s new 15 MPH e-bike speed limit starts [DATE] under outgoing Mayor [PERSON_…" at bounding box center [477, 142] width 154 height 30
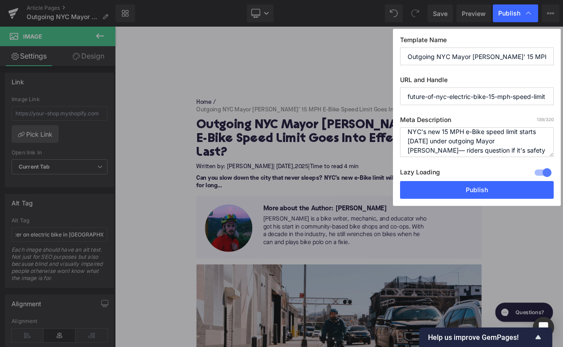
scroll to position [7, 0]
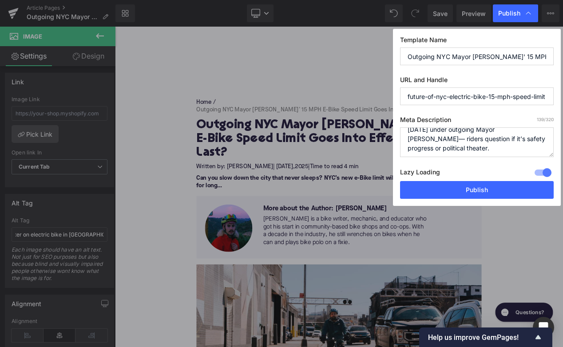
drag, startPoint x: 524, startPoint y: 141, endPoint x: 529, endPoint y: 158, distance: 18.0
click at [529, 157] on textarea "NYC’s new 15 MPH e-Bike speed limit starts [DATE] under outgoing Mayor [PERSON_…" at bounding box center [477, 142] width 154 height 30
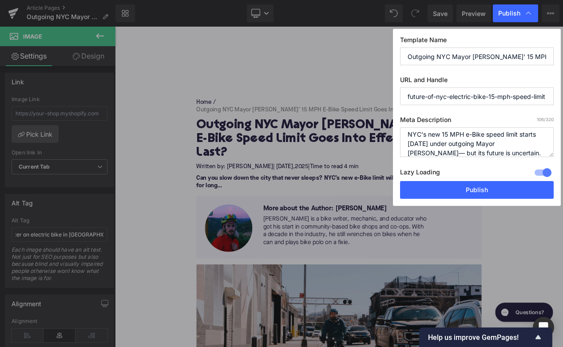
click at [524, 144] on textarea "NYC’s new 15 MPH e-Bike speed limit starts [DATE] under outgoing Mayor [PERSON_…" at bounding box center [477, 142] width 154 height 30
click at [534, 144] on textarea "NYC’s new 15 MPH e-Bike speed limit starts [DATE] under outgoing Mayor [PERSON_…" at bounding box center [477, 142] width 154 height 30
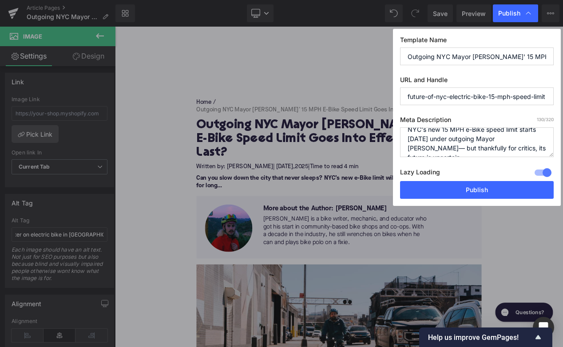
scroll to position [9, 0]
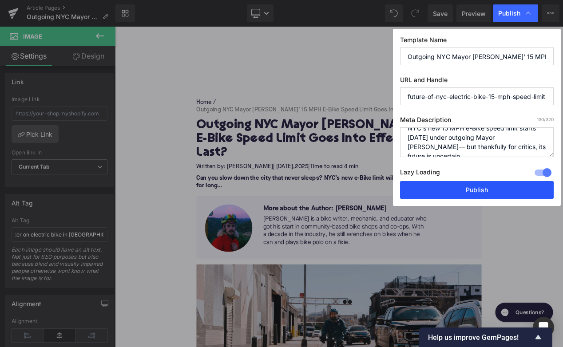
type textarea "NYC’s new 15 MPH e-Bike speed limit starts [DATE] under outgoing Mayor [PERSON_…"
click at [483, 189] on button "Publish" at bounding box center [477, 190] width 154 height 18
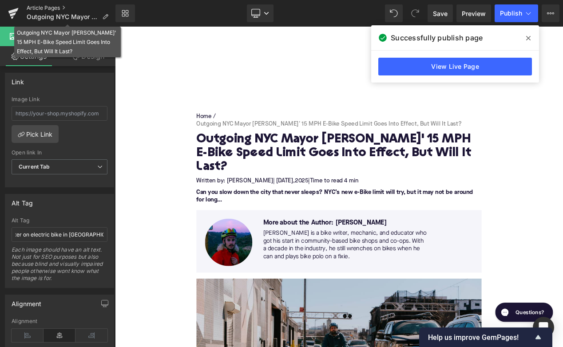
click at [44, 6] on link "Article Pages" at bounding box center [71, 7] width 89 height 7
